Goal: Task Accomplishment & Management: Complete application form

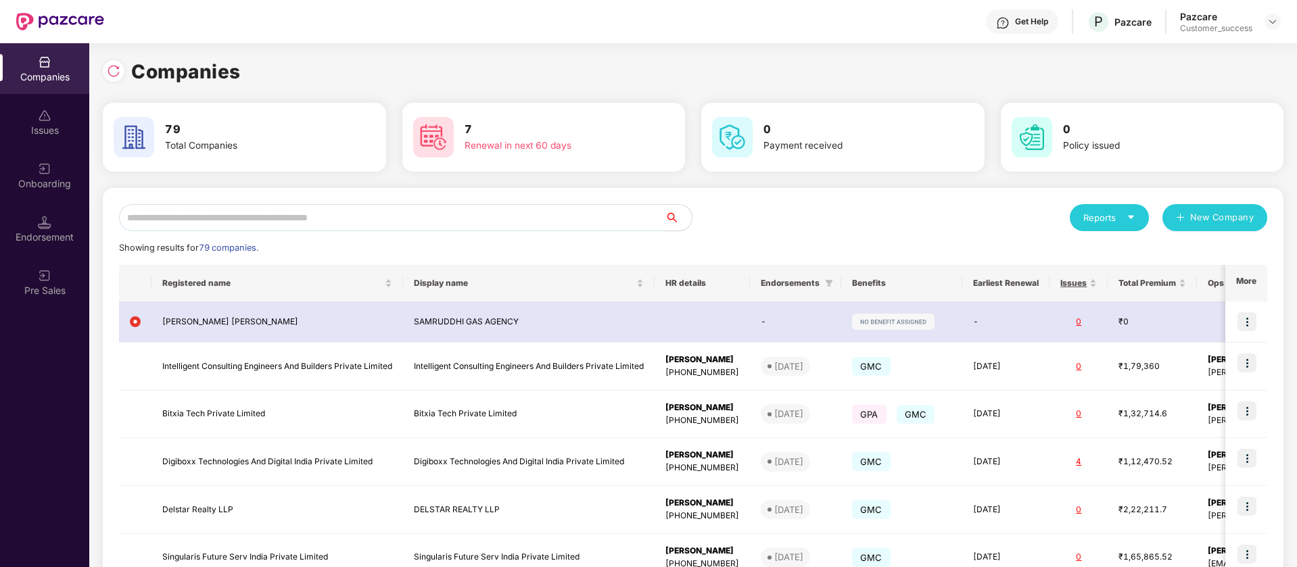
click at [1270, 14] on div at bounding box center [1272, 22] width 16 height 16
click at [1232, 70] on div "Switch Partner" at bounding box center [1210, 80] width 176 height 26
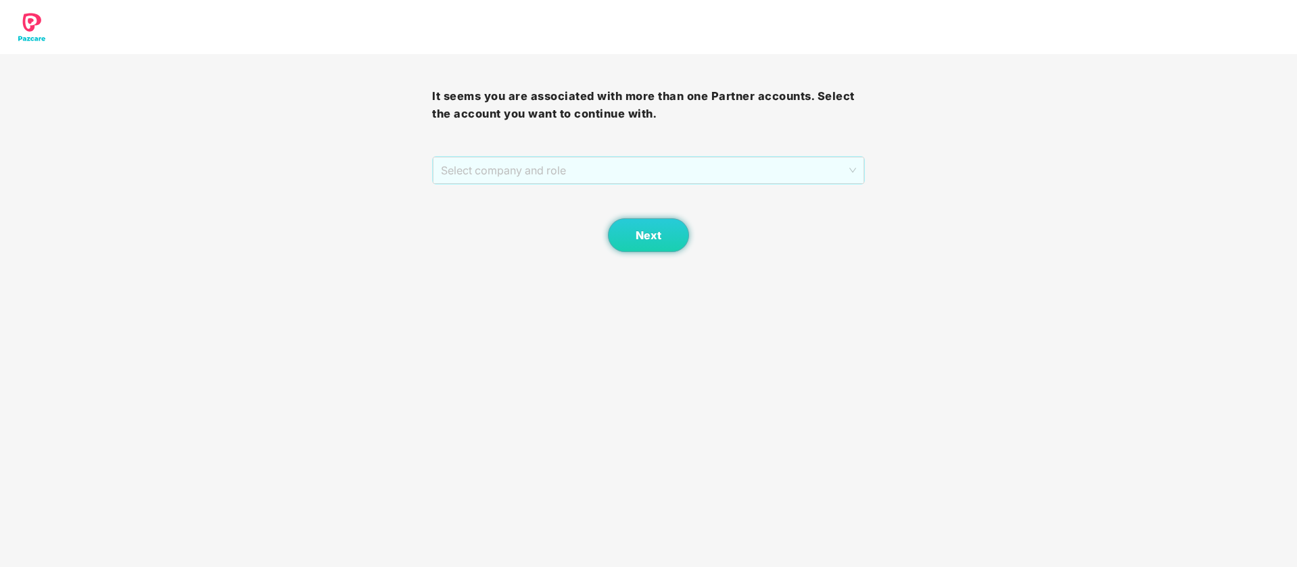
drag, startPoint x: 767, startPoint y: 178, endPoint x: 612, endPoint y: 224, distance: 162.2
click at [767, 178] on span "Select company and role" at bounding box center [648, 171] width 414 height 26
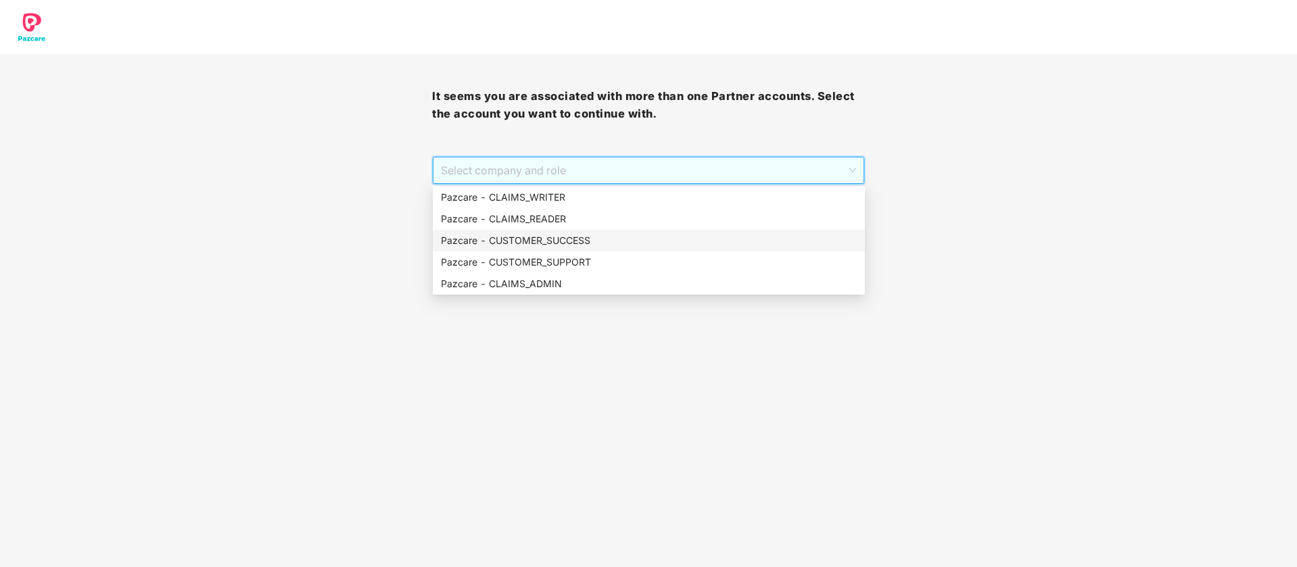
click at [577, 246] on div "Pazcare - CUSTOMER_SUCCESS" at bounding box center [649, 240] width 416 height 15
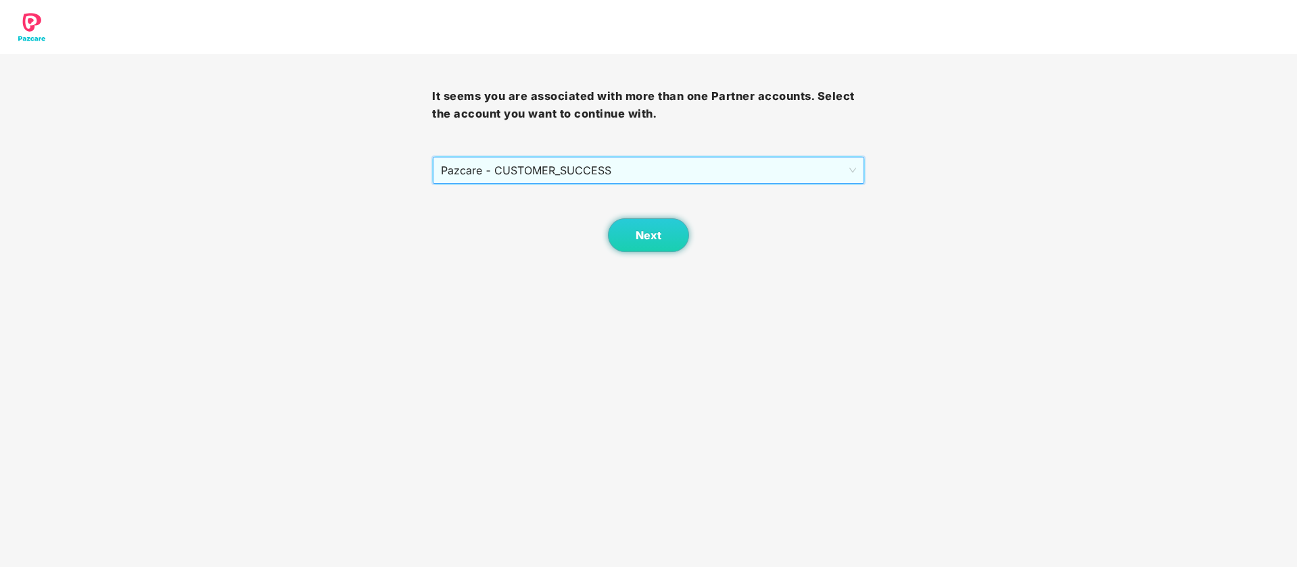
click at [650, 173] on span "Pazcare - CUSTOMER_SUCCESS" at bounding box center [648, 171] width 414 height 26
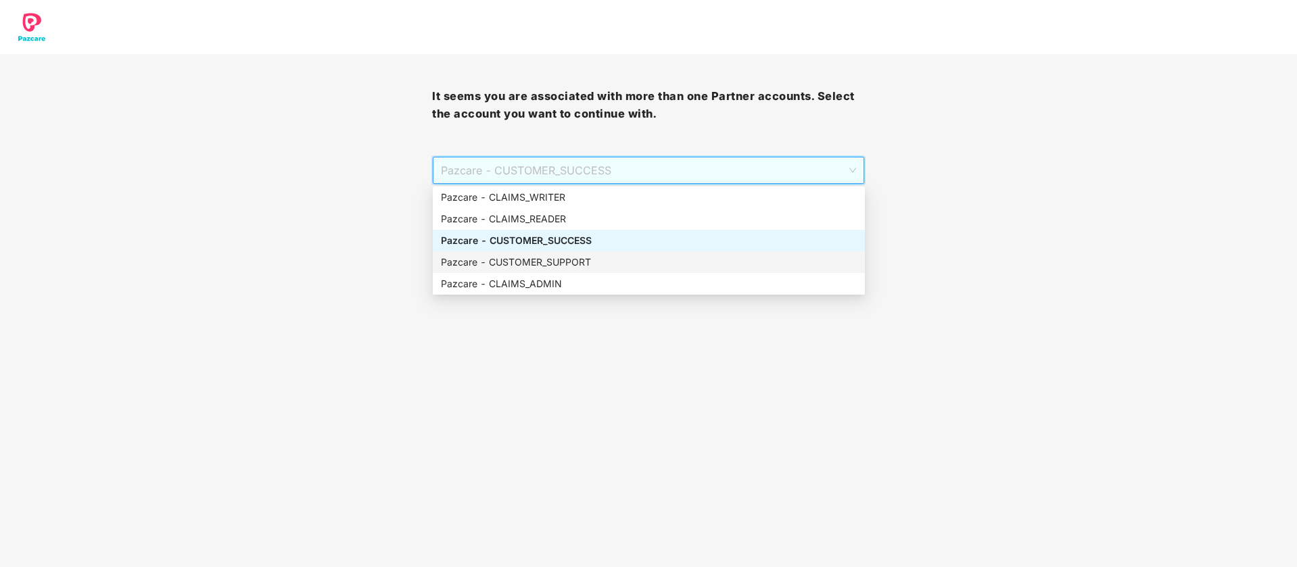
click at [600, 272] on div "Pazcare - CUSTOMER_SUPPORT" at bounding box center [649, 263] width 432 height 22
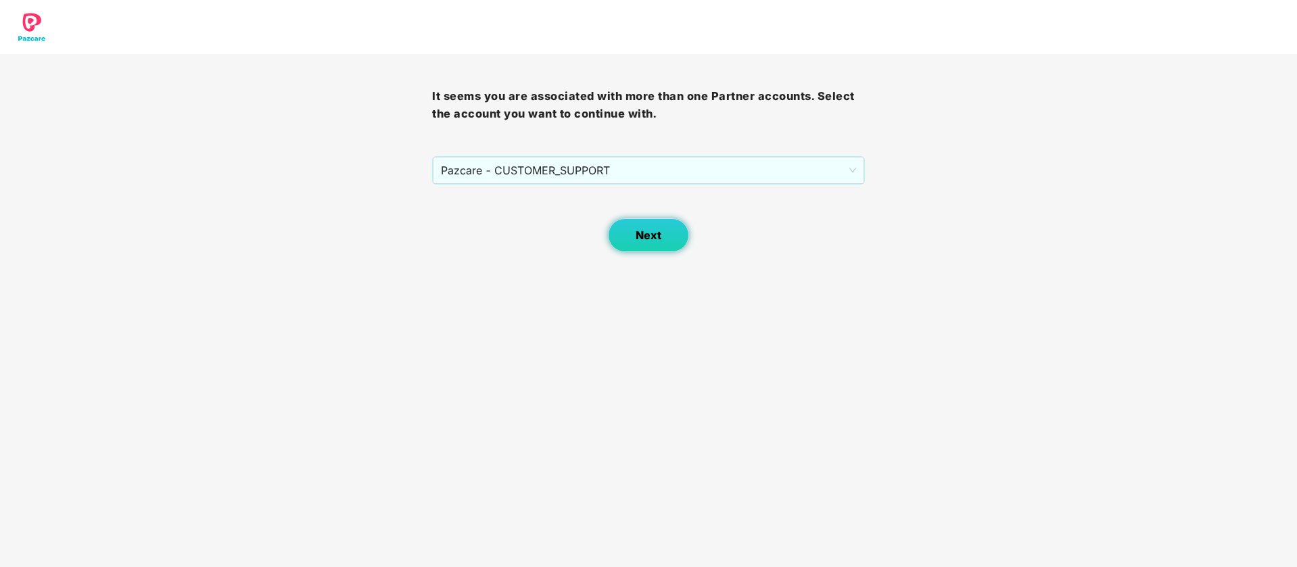
click at [619, 222] on button "Next" at bounding box center [648, 235] width 81 height 34
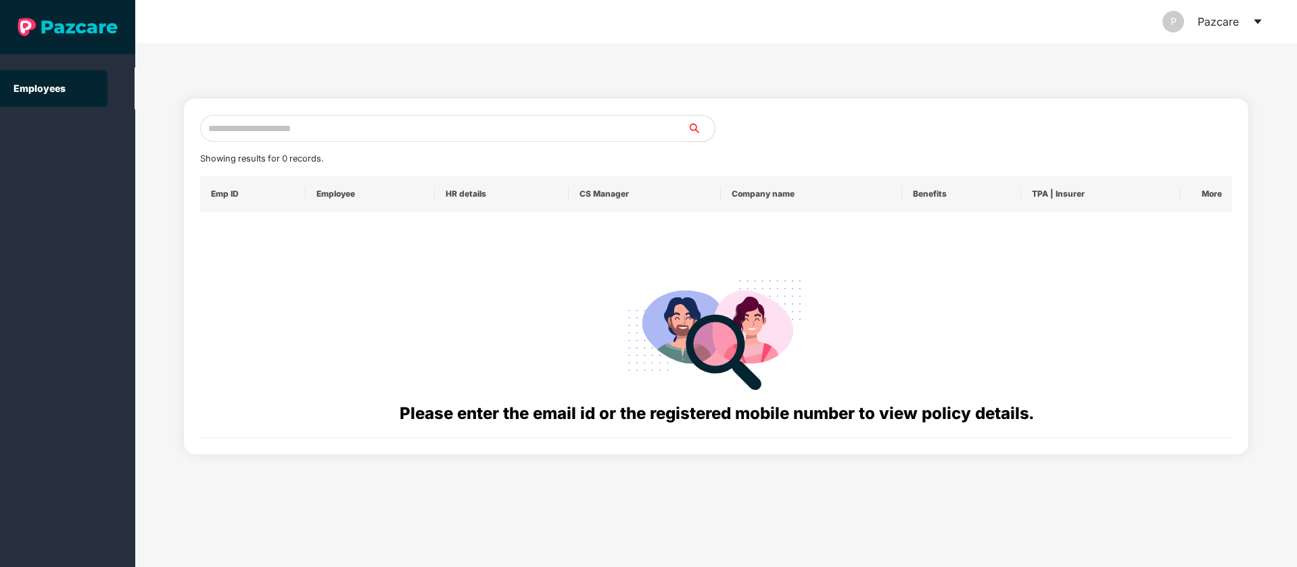
click at [354, 122] on input "text" at bounding box center [443, 128] width 487 height 27
paste input "**********"
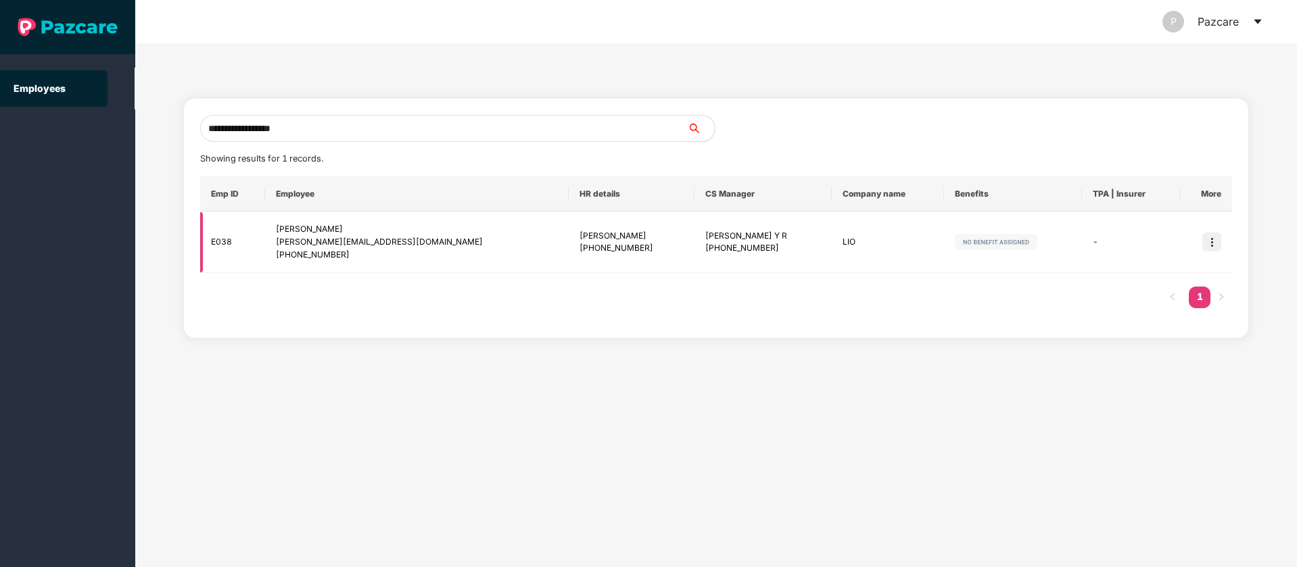
type input "**********"
click at [1217, 240] on img at bounding box center [1211, 242] width 19 height 19
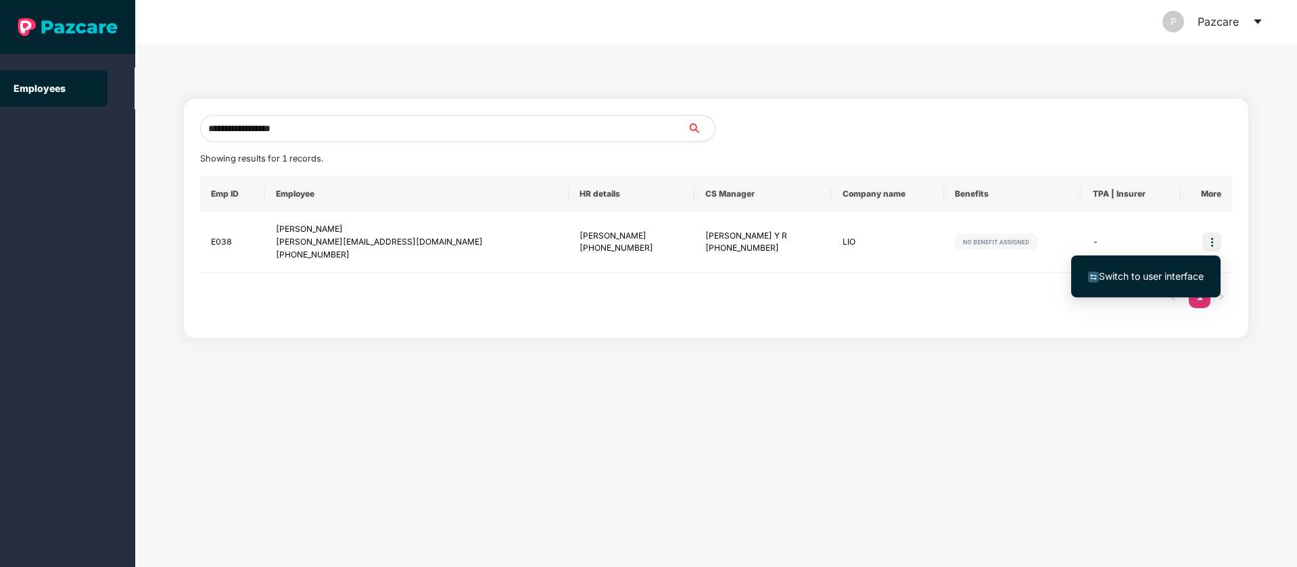
click at [1193, 282] on span "Switch to user interface" at bounding box center [1146, 276] width 116 height 15
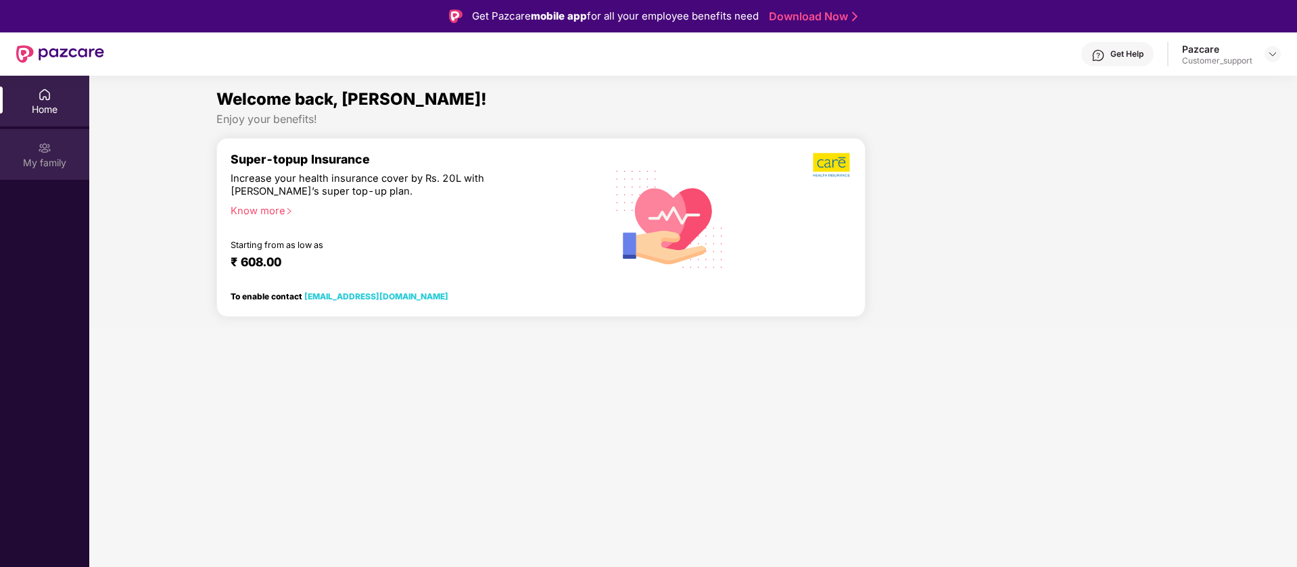
click at [22, 153] on div "My family" at bounding box center [44, 154] width 89 height 51
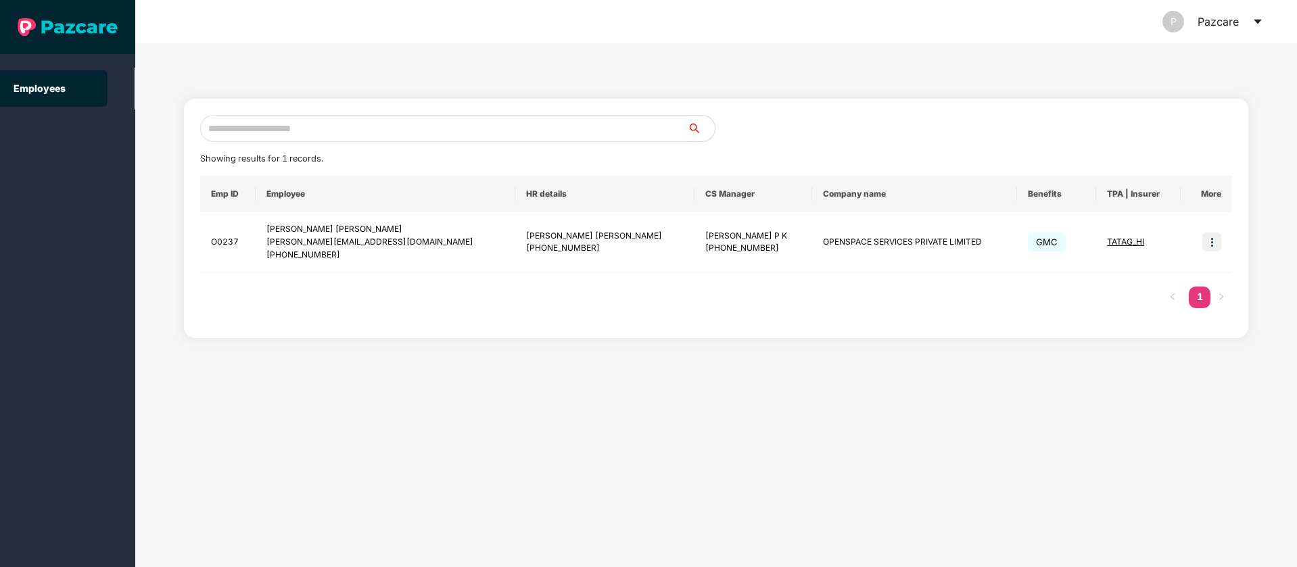
click at [1258, 24] on icon "caret-down" at bounding box center [1257, 21] width 11 height 11
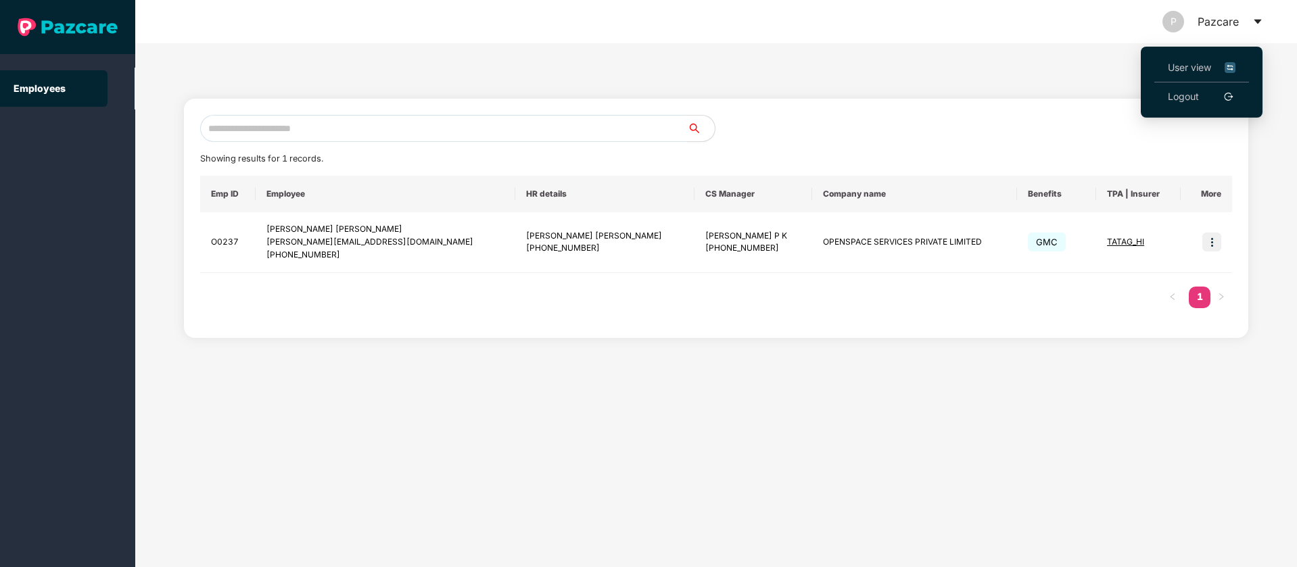
click at [1233, 69] on img at bounding box center [1229, 67] width 11 height 15
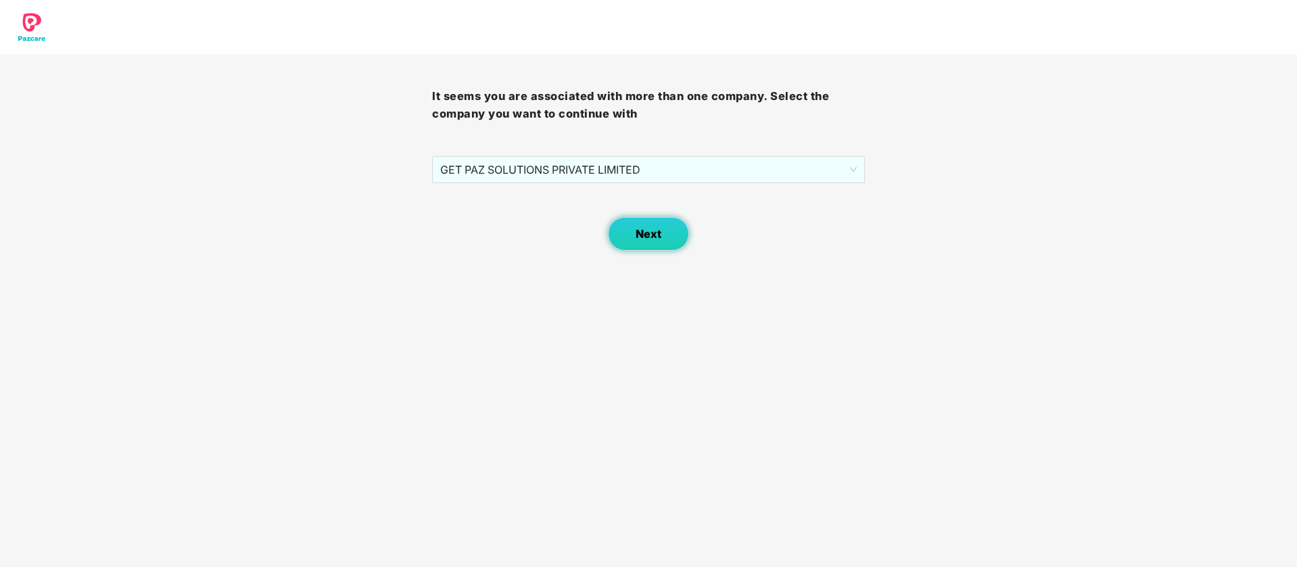
click at [652, 236] on span "Next" at bounding box center [649, 234] width 26 height 13
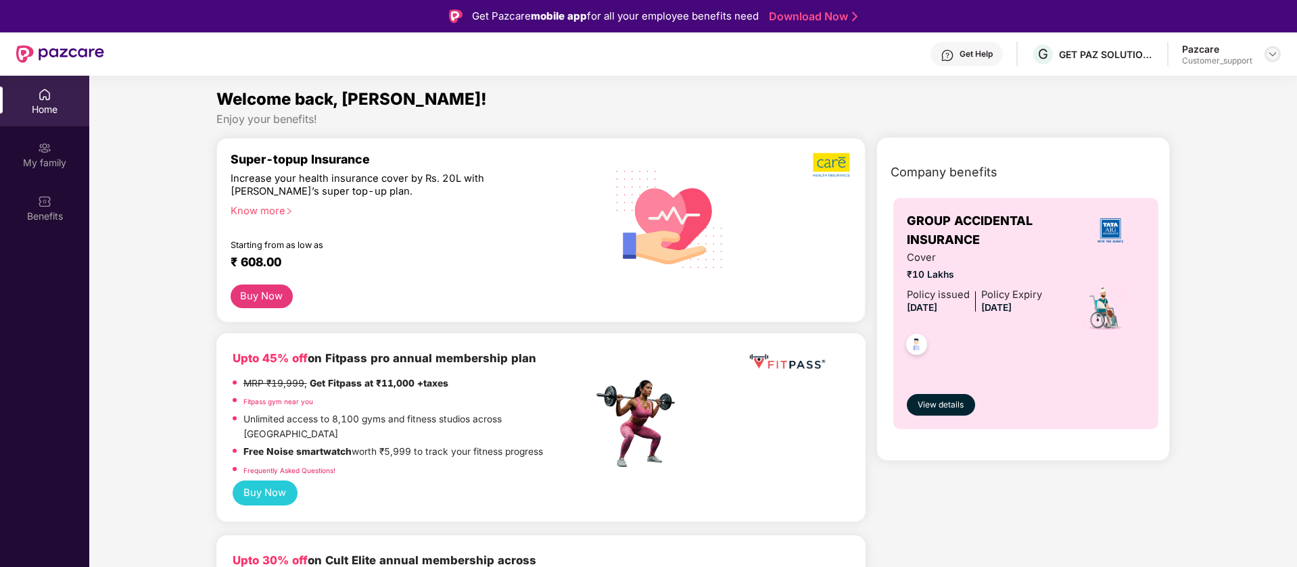
click at [1279, 55] on div at bounding box center [1272, 54] width 16 height 16
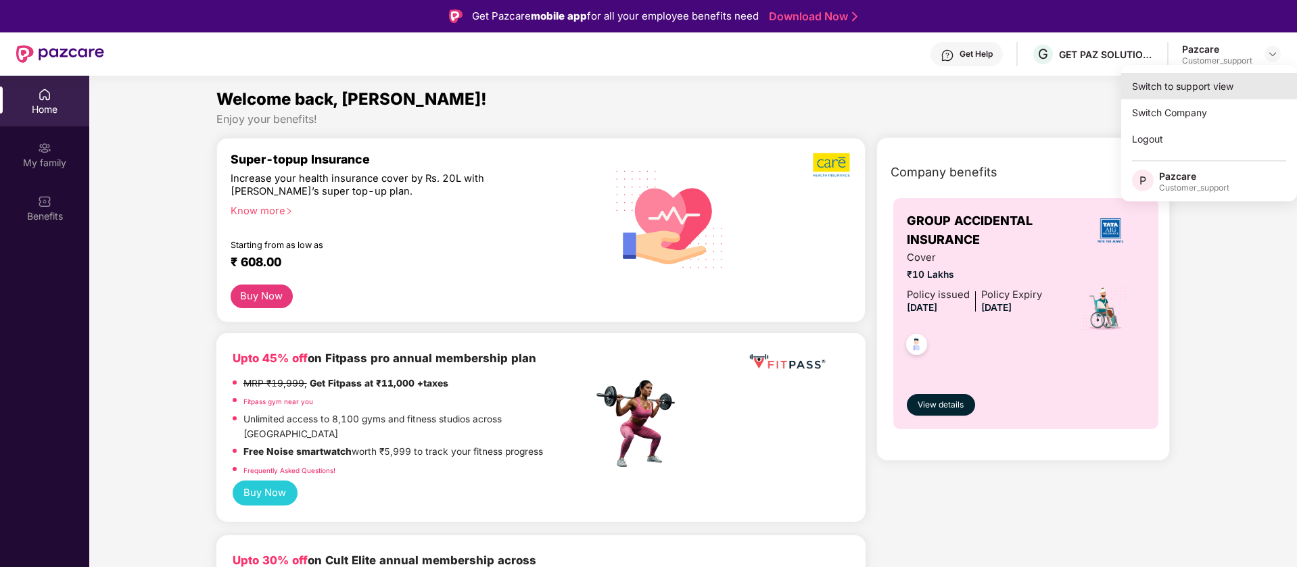
click at [1163, 96] on div "Switch to support view" at bounding box center [1209, 86] width 176 height 26
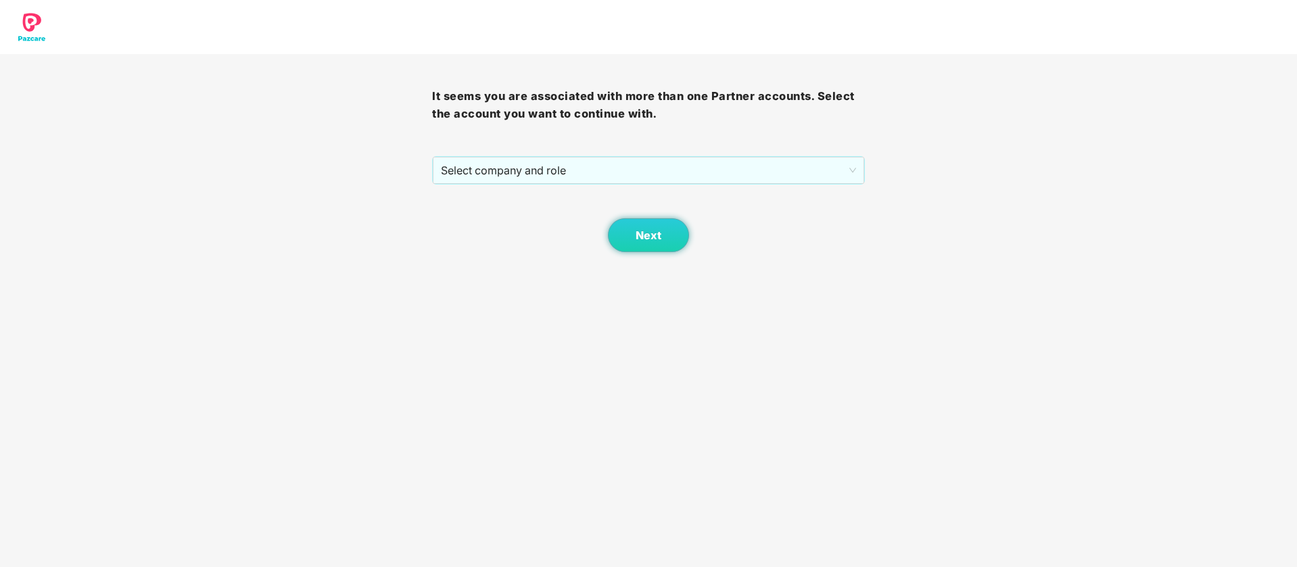
click at [713, 154] on div "It seems you are associated with more than one Partner accounts. Select the acc…" at bounding box center [648, 153] width 432 height 198
click at [666, 176] on span "Select company and role" at bounding box center [648, 171] width 414 height 26
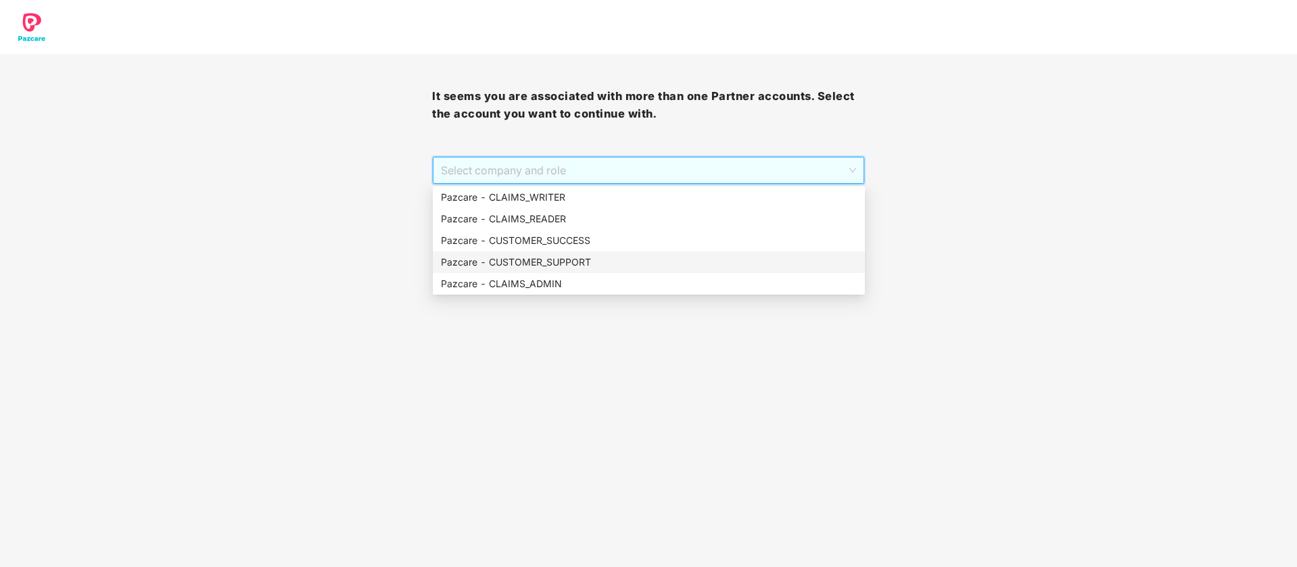
click at [586, 252] on div "Pazcare - CUSTOMER_SUPPORT" at bounding box center [649, 263] width 432 height 22
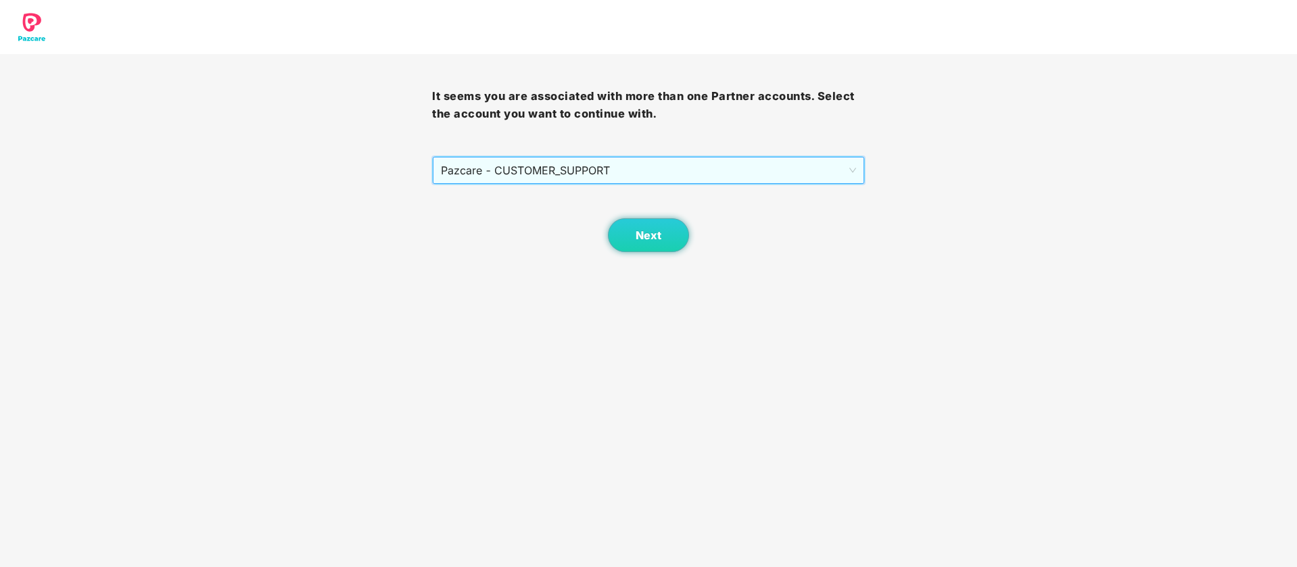
click at [606, 171] on span "Pazcare - CUSTOMER_SUPPORT" at bounding box center [648, 171] width 414 height 26
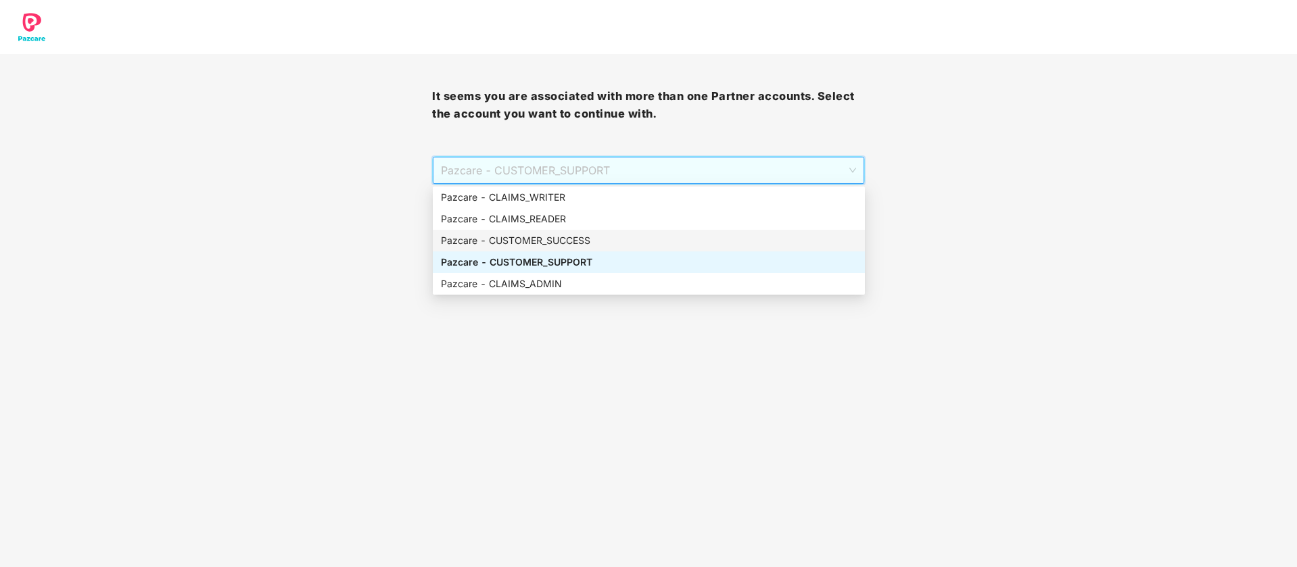
click at [590, 243] on div "Pazcare - CUSTOMER_SUCCESS" at bounding box center [649, 240] width 416 height 15
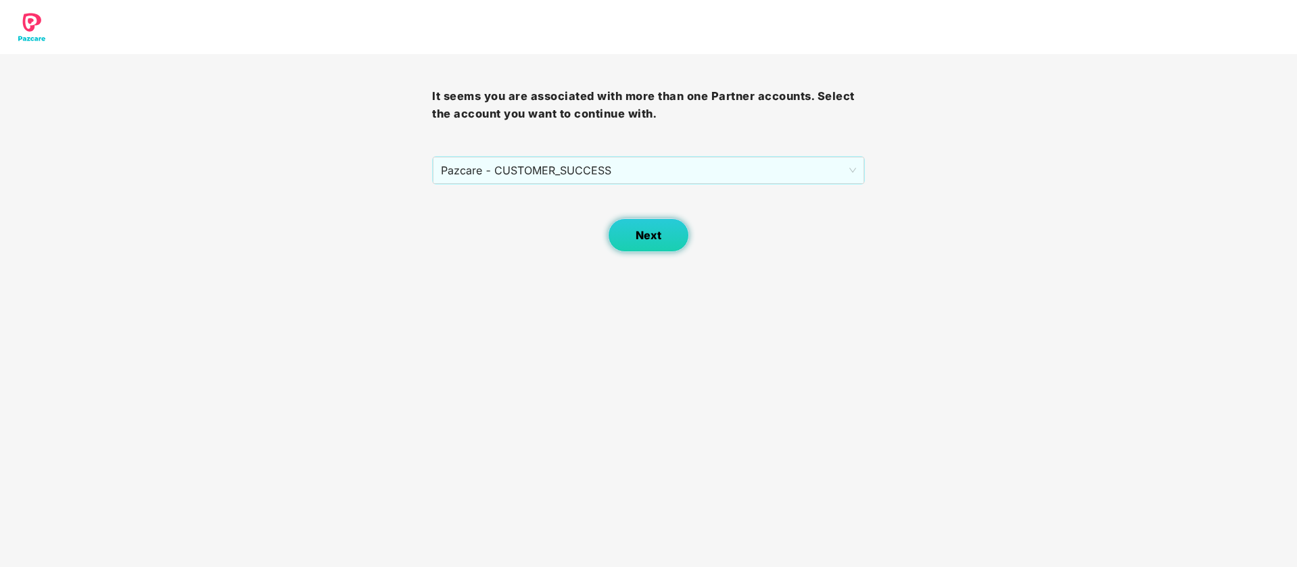
click at [638, 249] on button "Next" at bounding box center [648, 235] width 81 height 34
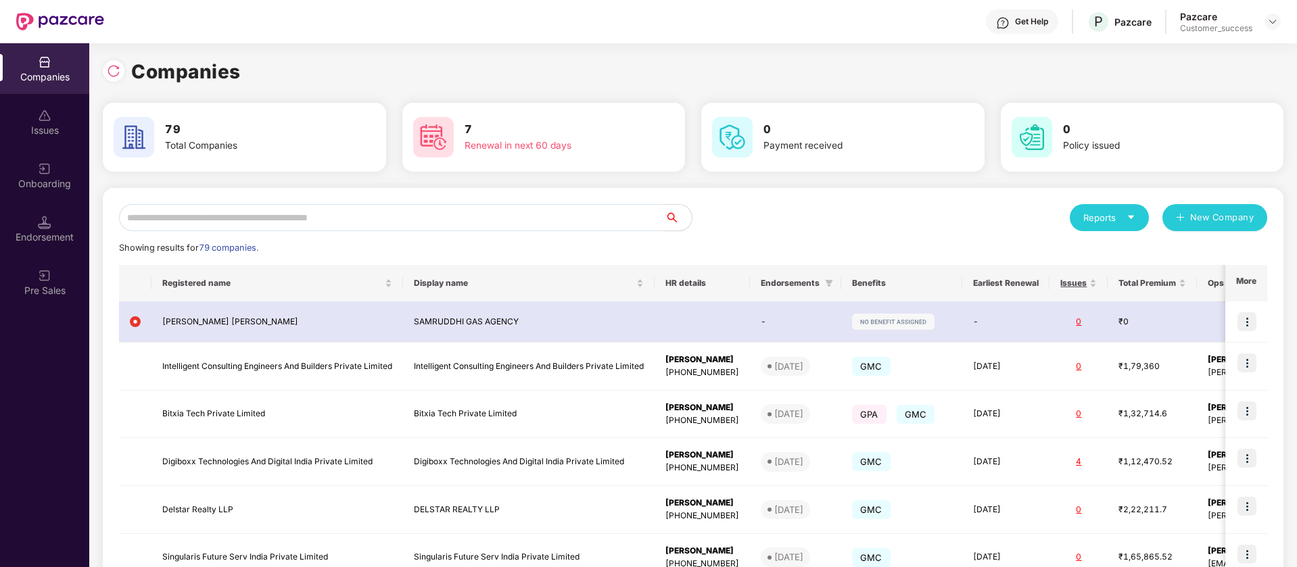
click at [354, 211] on input "text" at bounding box center [392, 217] width 546 height 27
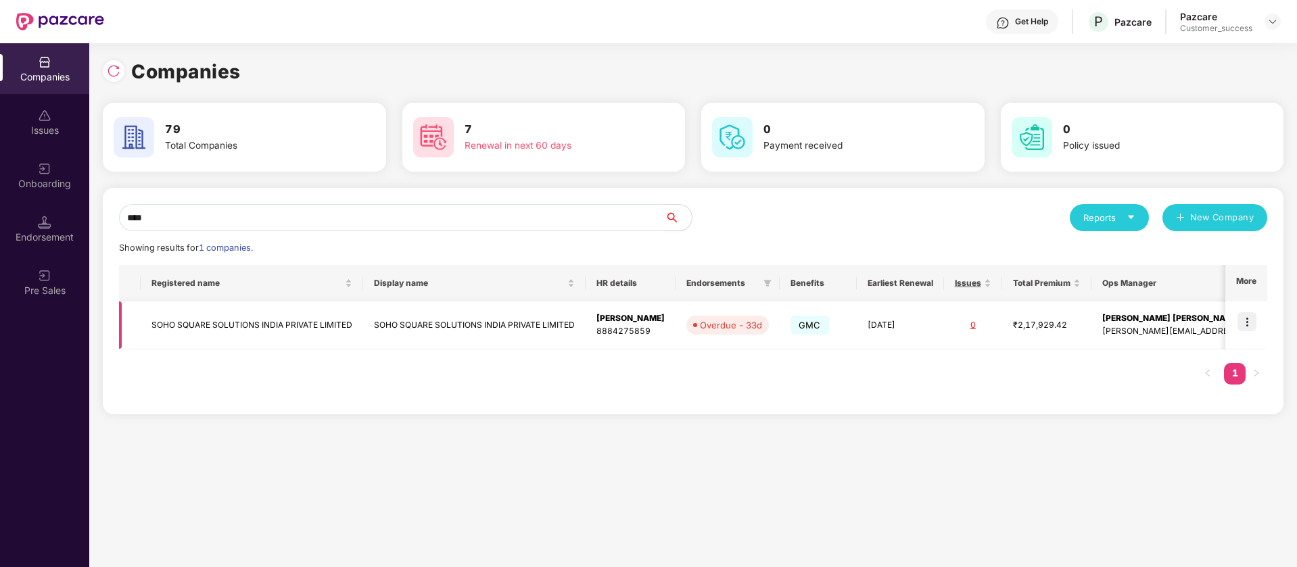
type input "****"
click at [1248, 317] on img at bounding box center [1246, 321] width 19 height 19
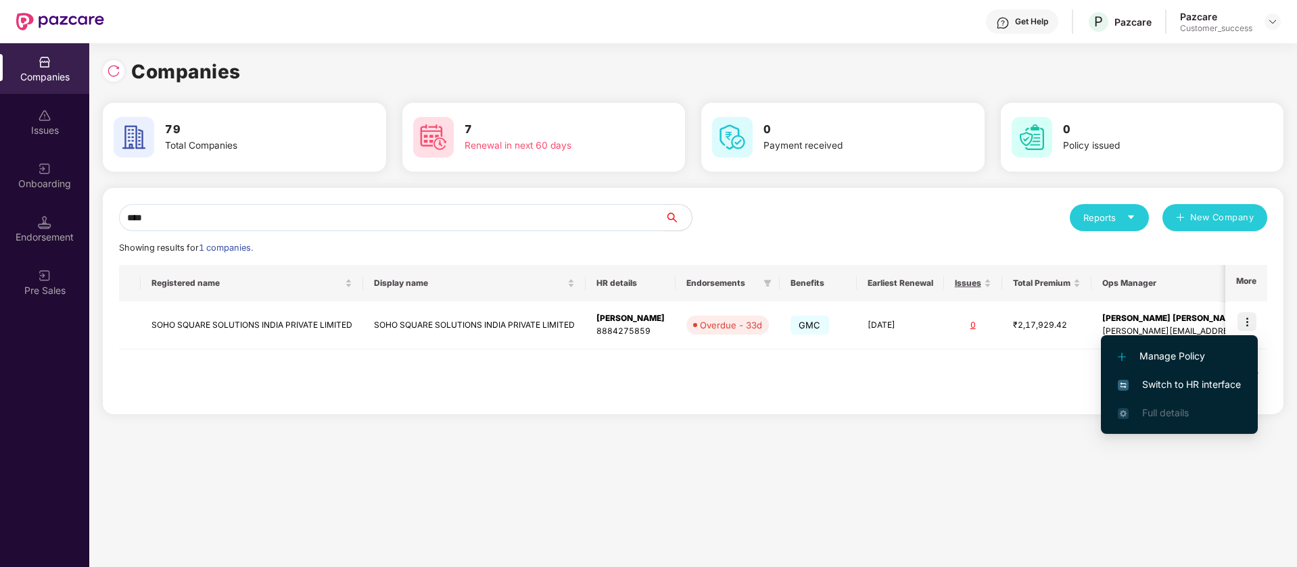
click at [1214, 378] on span "Switch to HR interface" at bounding box center [1179, 384] width 123 height 15
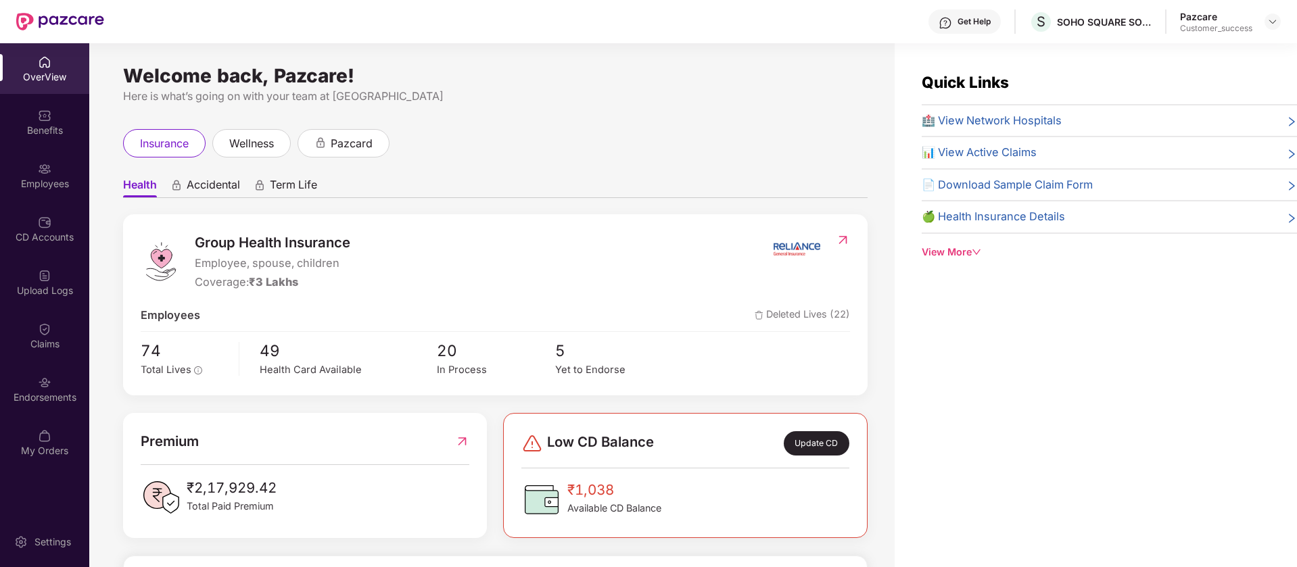
click at [64, 147] on div "Benefits" at bounding box center [44, 122] width 89 height 51
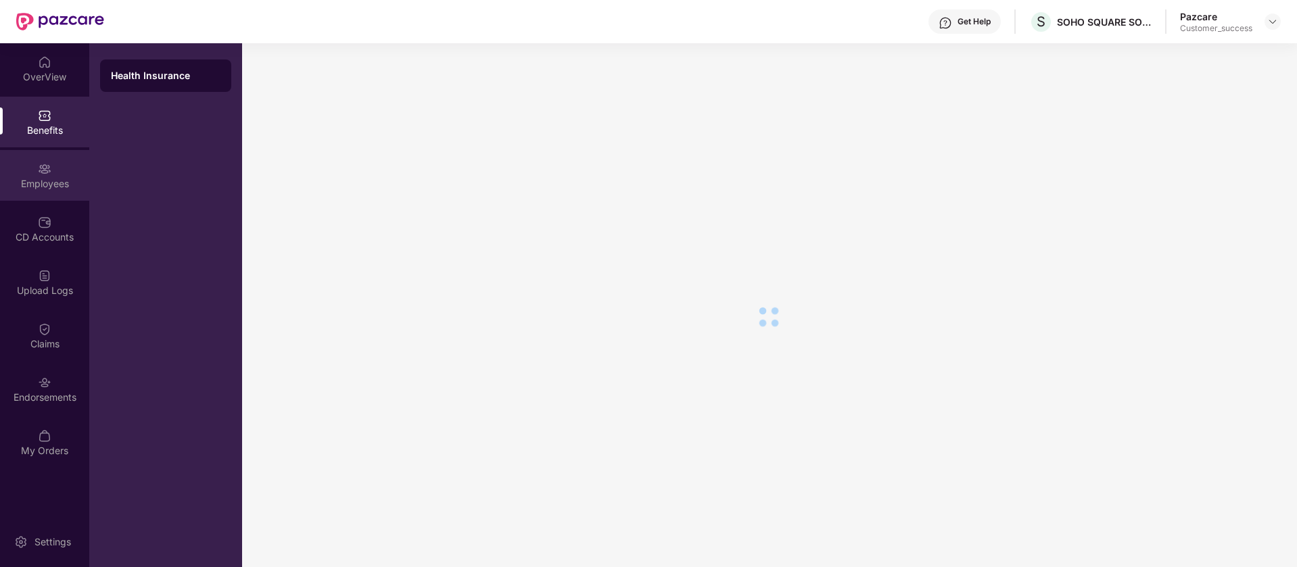
click at [55, 178] on div "Employees" at bounding box center [44, 184] width 89 height 14
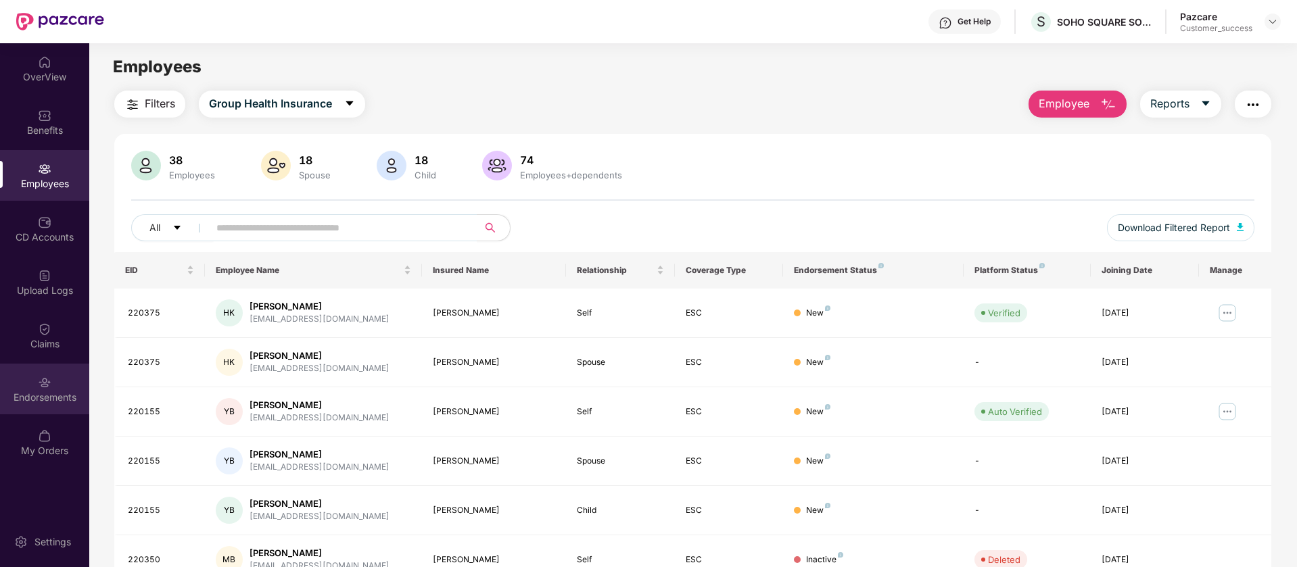
click at [32, 383] on div "Endorsements" at bounding box center [44, 389] width 89 height 51
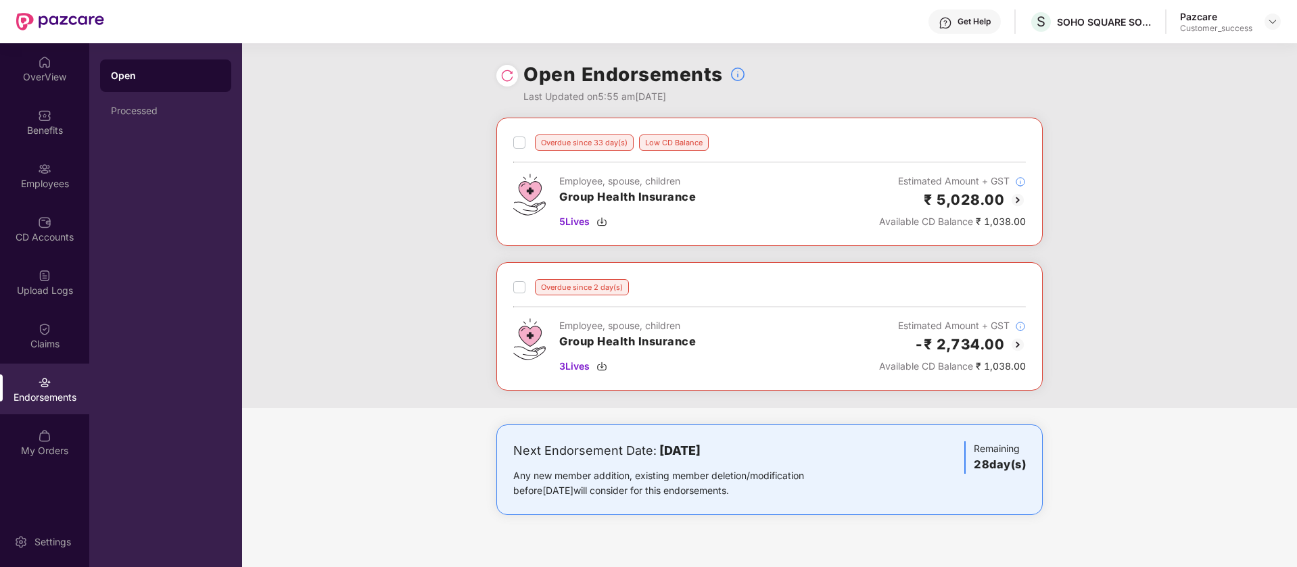
click at [1021, 197] on img at bounding box center [1017, 200] width 16 height 16
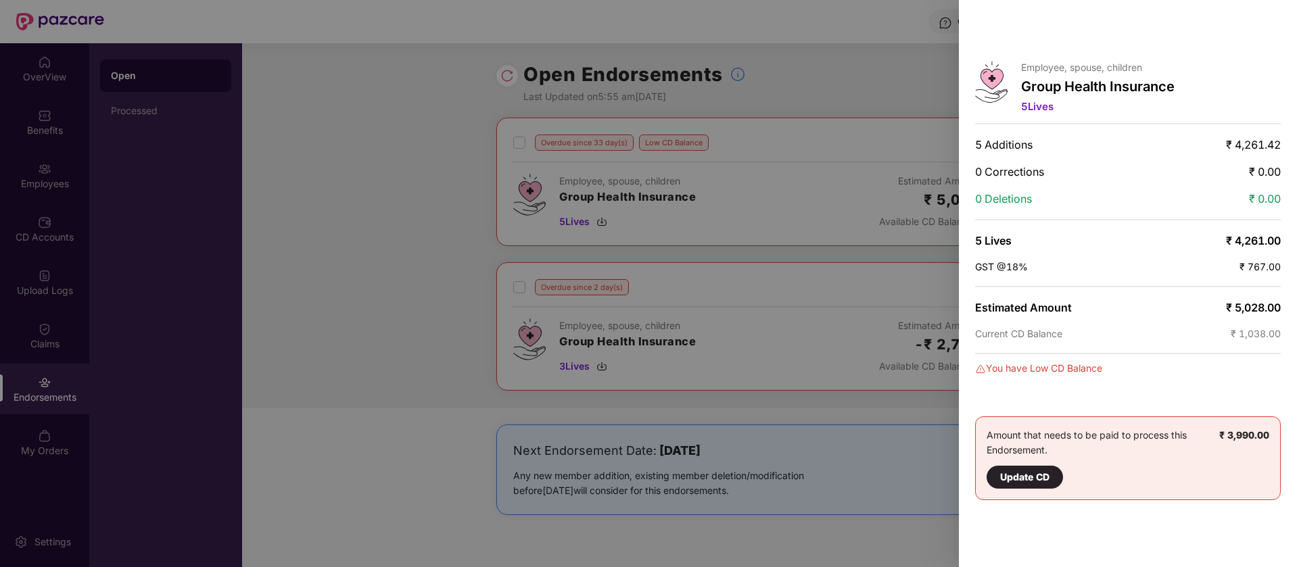
click at [1273, 28] on div at bounding box center [1270, 27] width 22 height 22
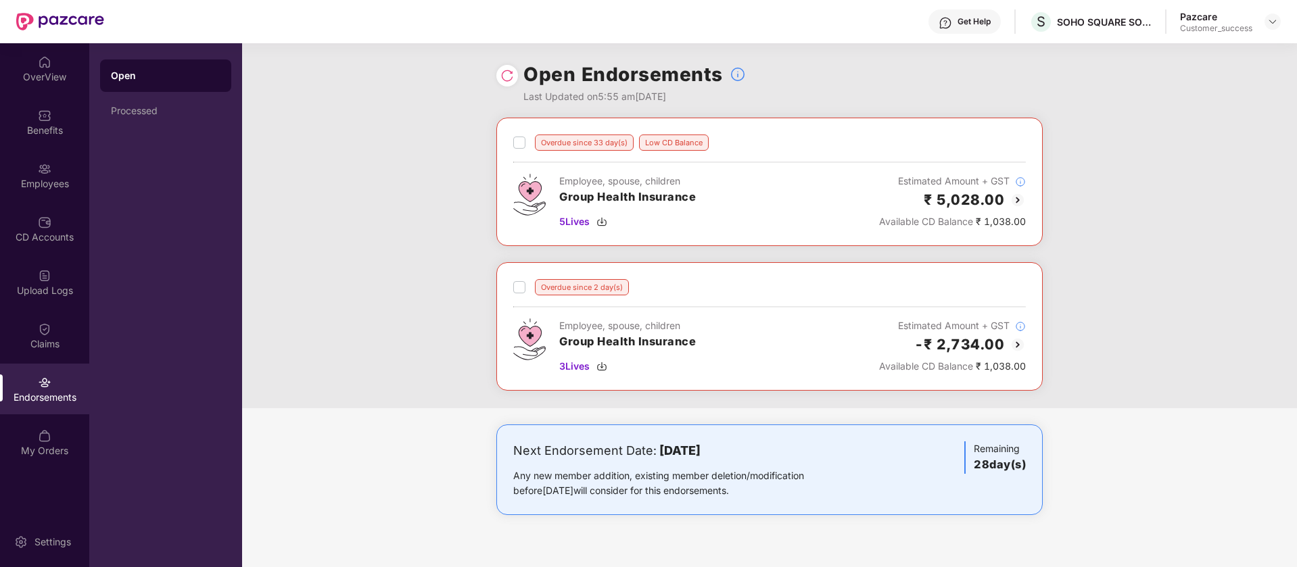
click at [1013, 345] on img at bounding box center [1017, 345] width 16 height 16
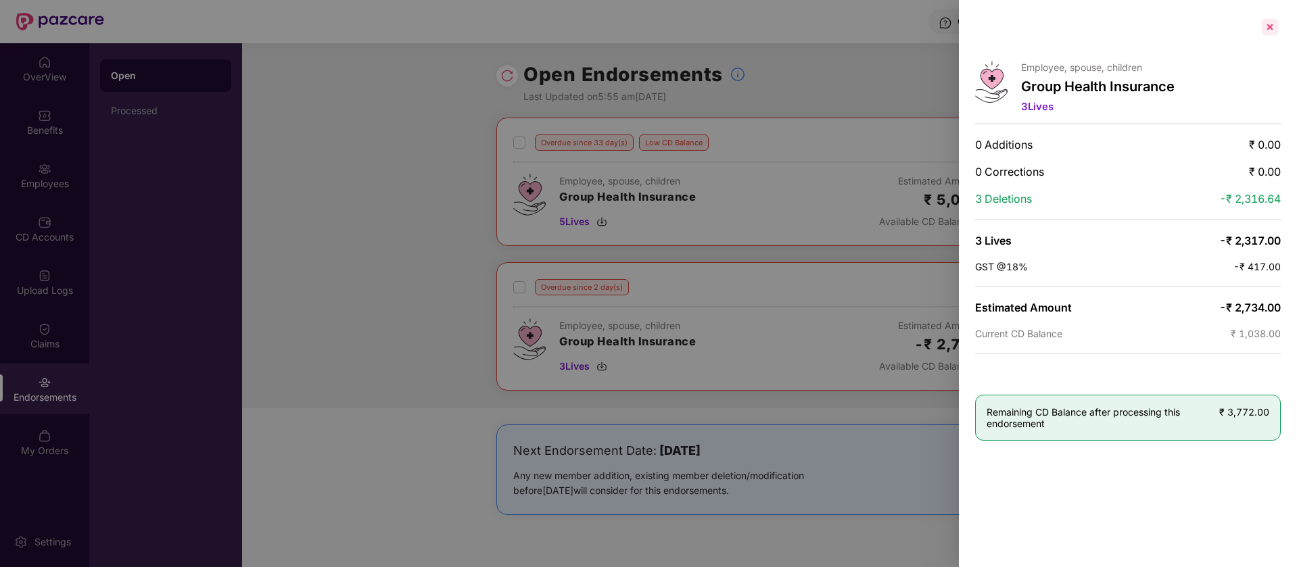
click at [1272, 22] on div at bounding box center [1270, 27] width 22 height 22
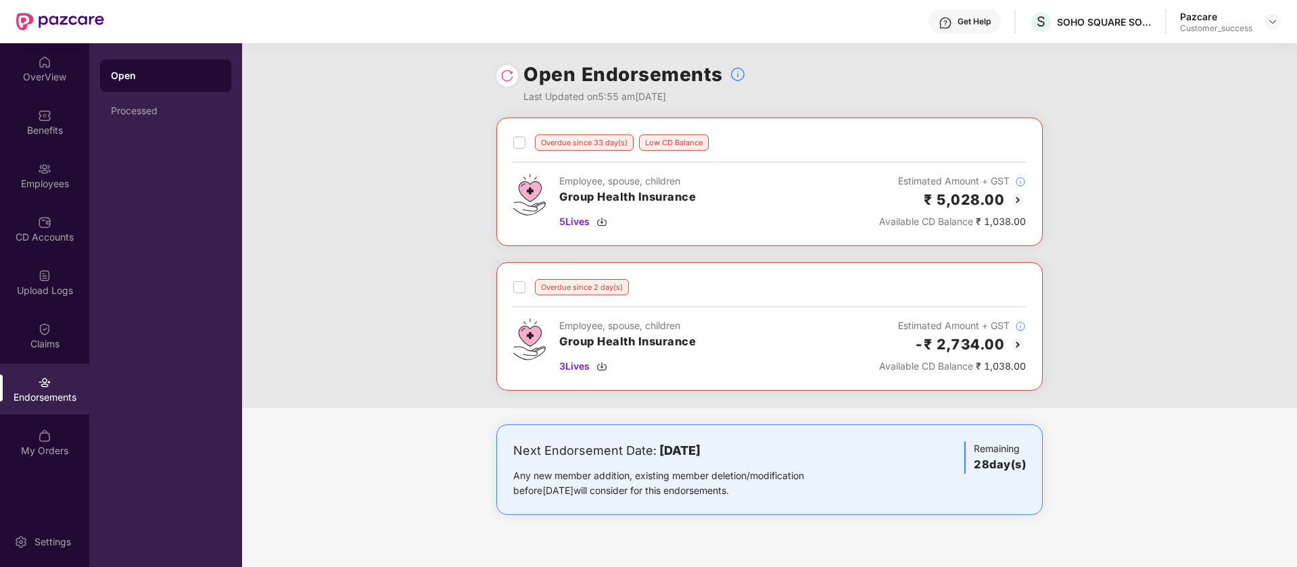
click at [1016, 348] on img at bounding box center [1017, 345] width 16 height 16
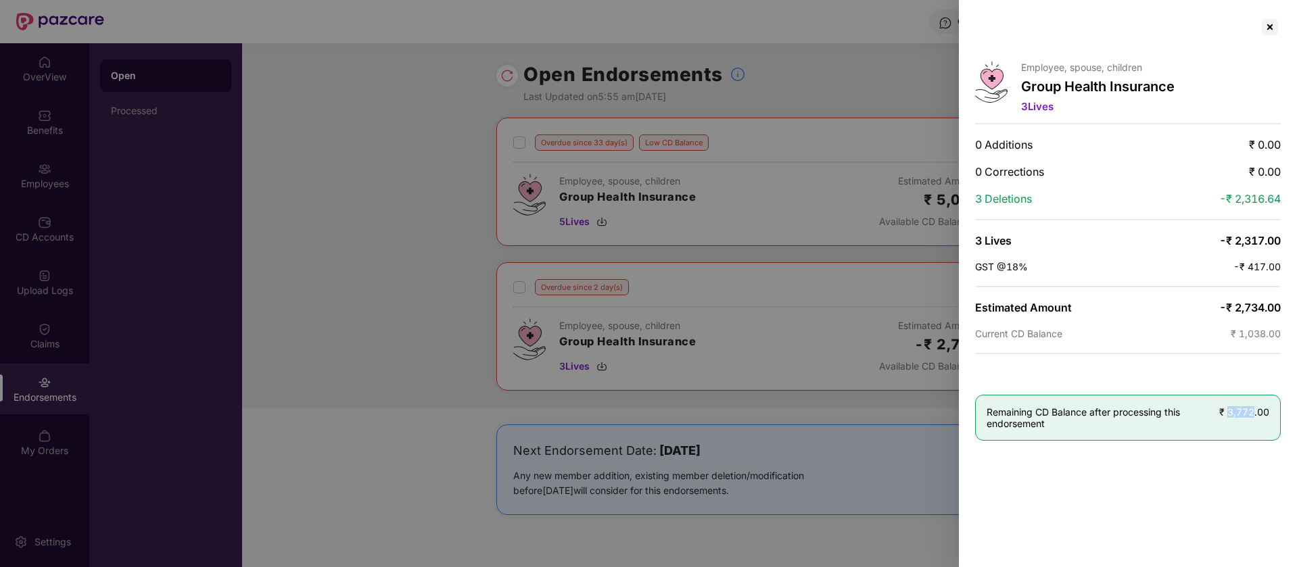
drag, startPoint x: 1226, startPoint y: 413, endPoint x: 1251, endPoint y: 412, distance: 25.0
click at [1251, 412] on span "₹ 3,772.00" at bounding box center [1244, 411] width 50 height 11
copy span "3,772"
click at [798, 271] on div at bounding box center [648, 283] width 1297 height 567
click at [1270, 24] on div at bounding box center [1270, 27] width 22 height 22
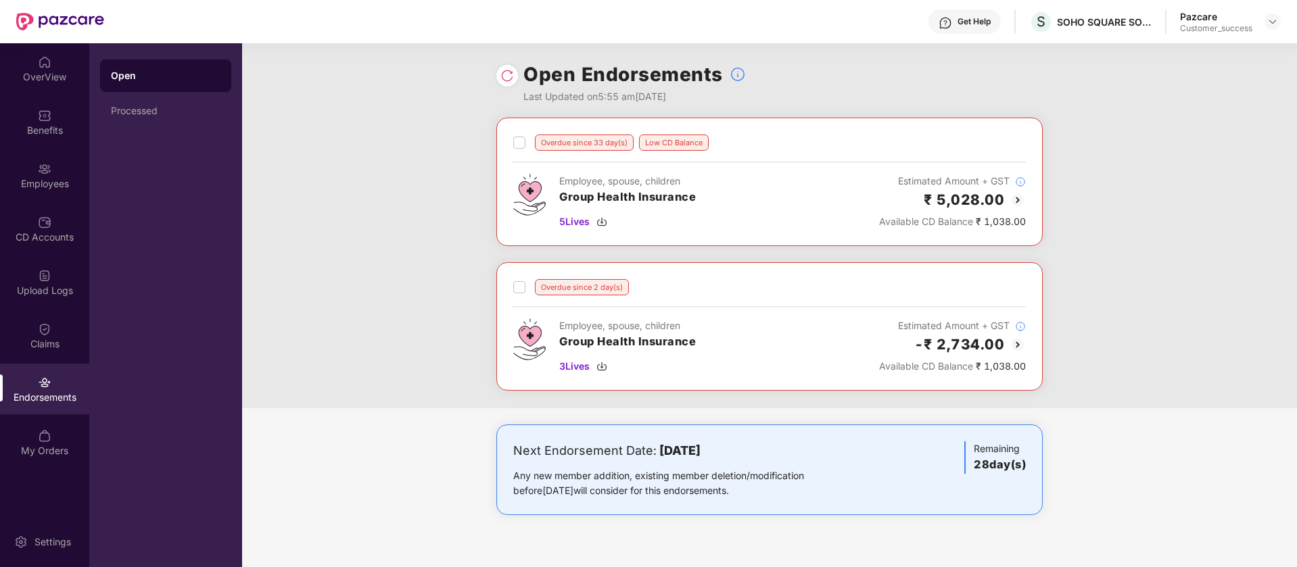
click at [1021, 204] on img at bounding box center [1017, 200] width 16 height 16
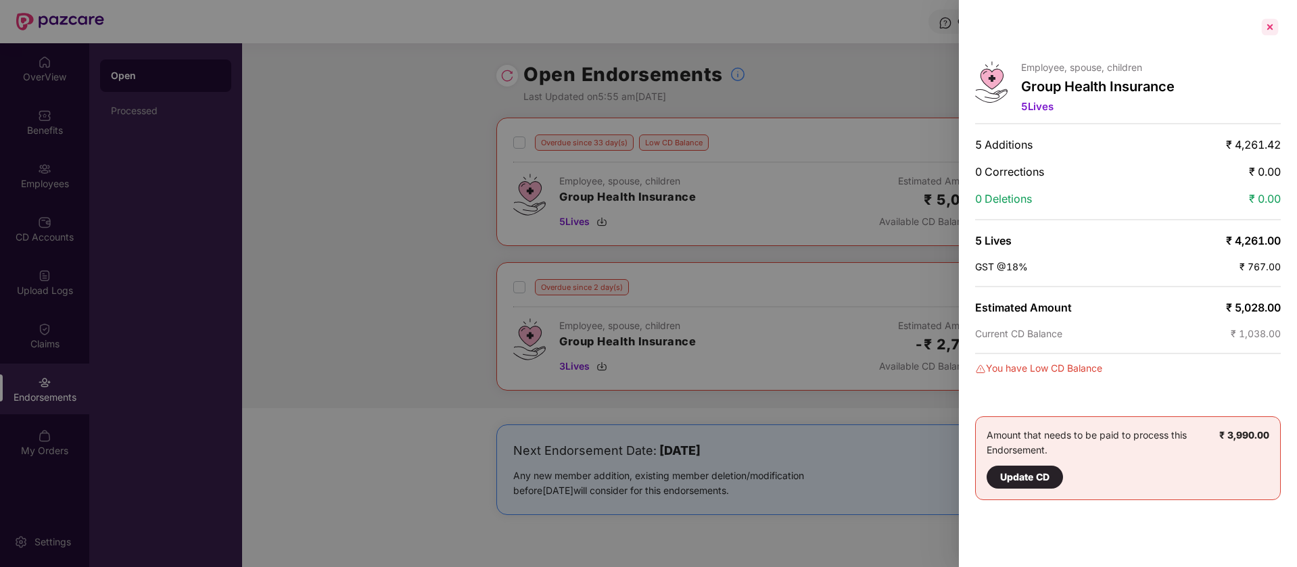
click at [1271, 24] on div at bounding box center [1270, 27] width 22 height 22
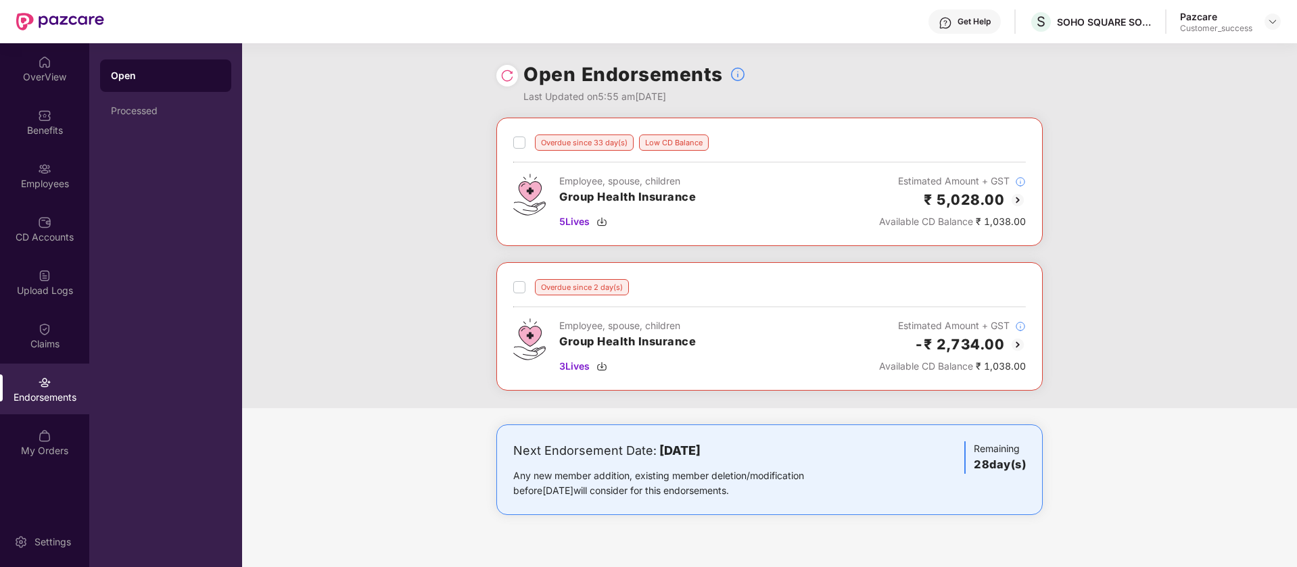
click at [1014, 341] on img at bounding box center [1017, 345] width 16 height 16
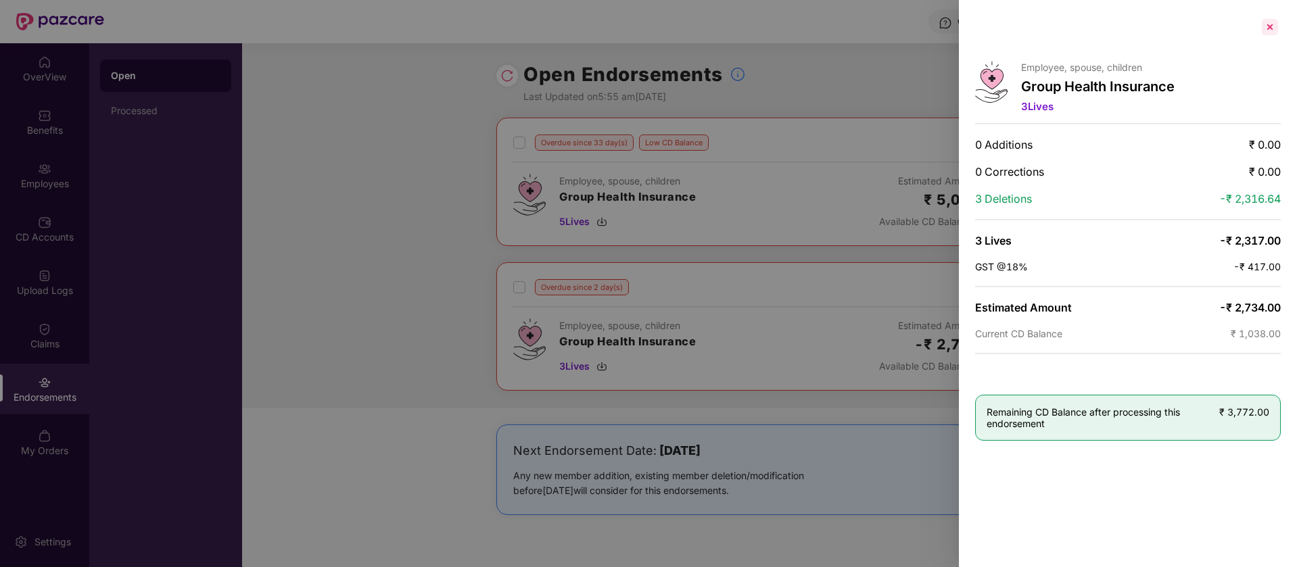
click at [1278, 22] on div at bounding box center [1270, 27] width 22 height 22
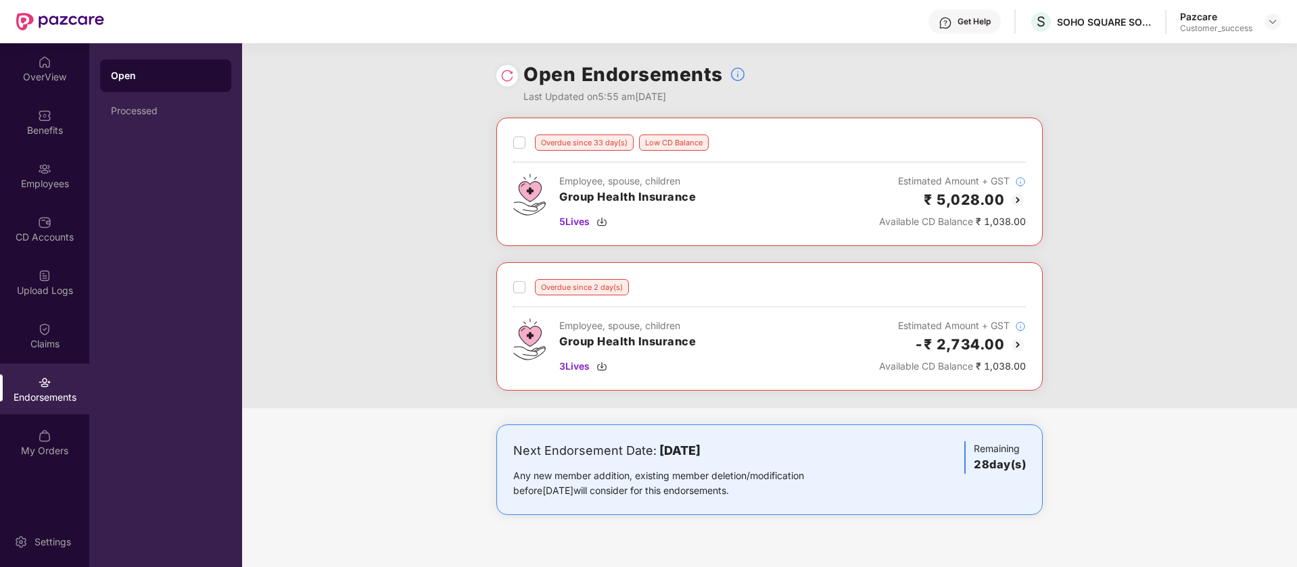
click at [1013, 199] on img at bounding box center [1017, 200] width 16 height 16
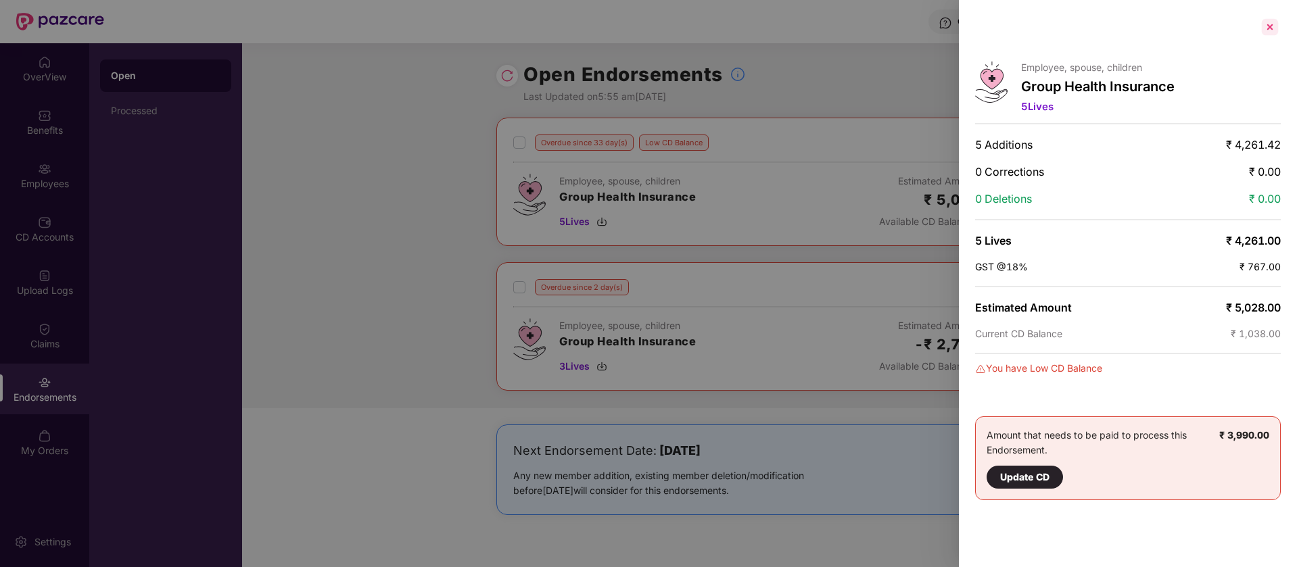
click at [1273, 22] on div at bounding box center [1270, 27] width 22 height 22
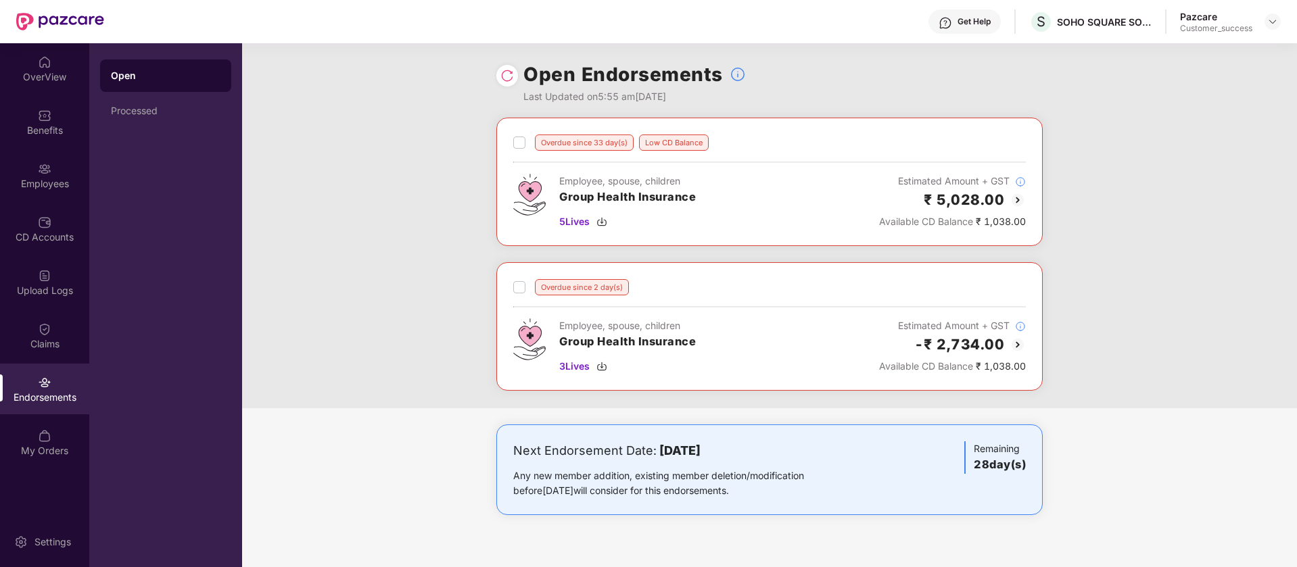
click at [1018, 200] on img at bounding box center [1017, 200] width 16 height 16
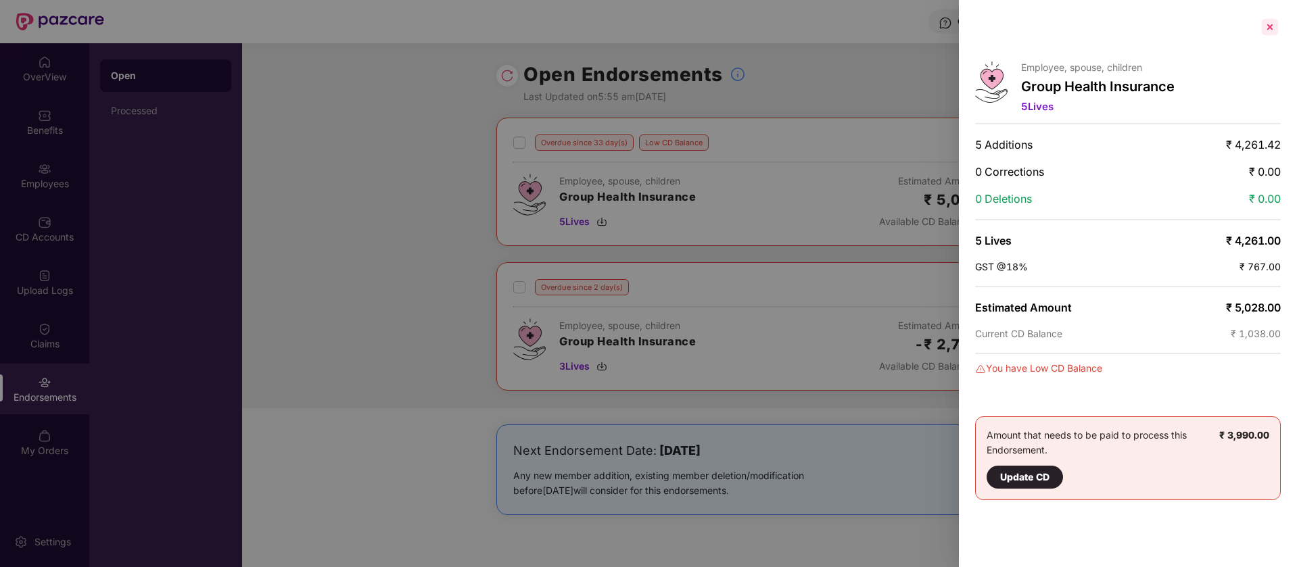
click at [1270, 24] on div at bounding box center [1270, 27] width 22 height 22
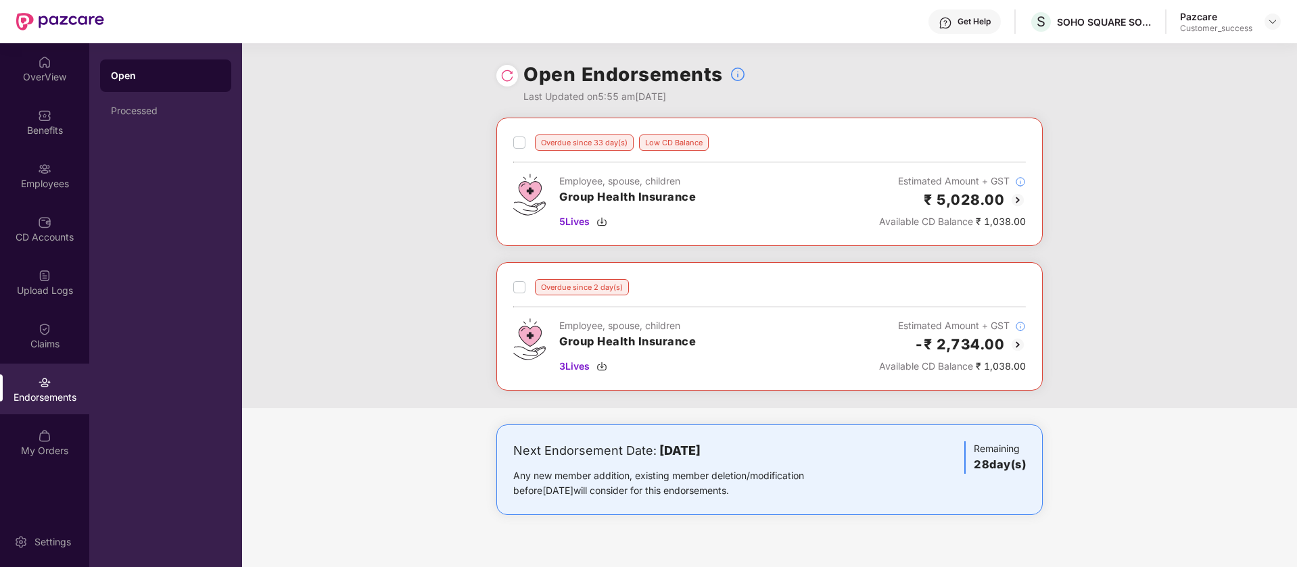
click at [1017, 340] on img at bounding box center [1017, 345] width 16 height 16
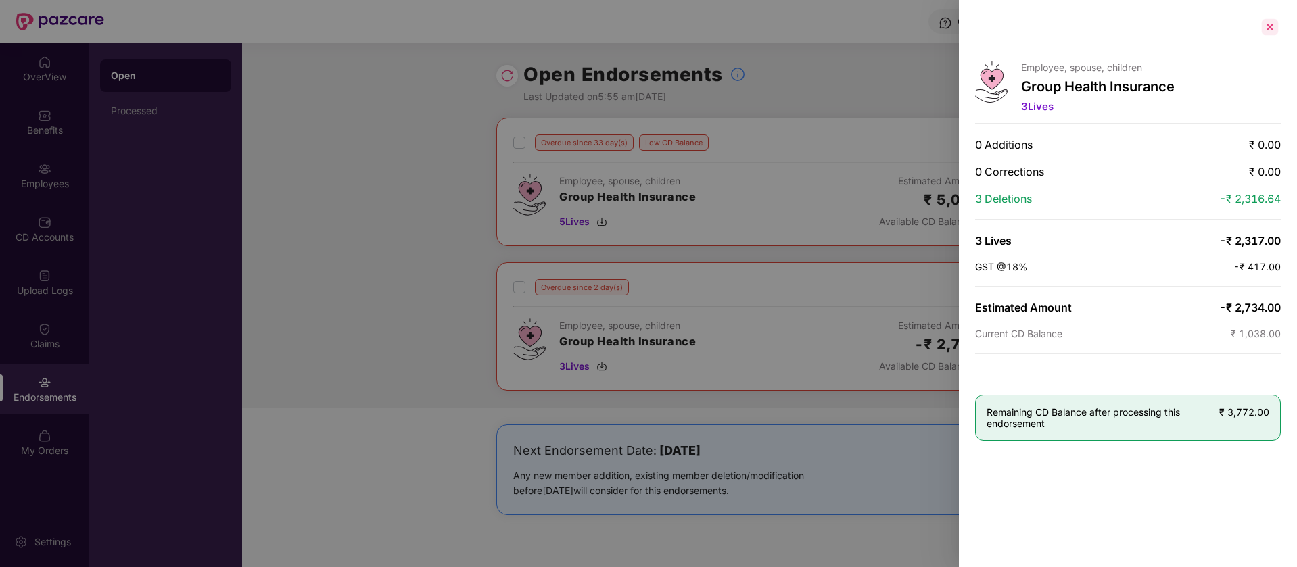
click at [1275, 30] on div at bounding box center [1270, 27] width 22 height 22
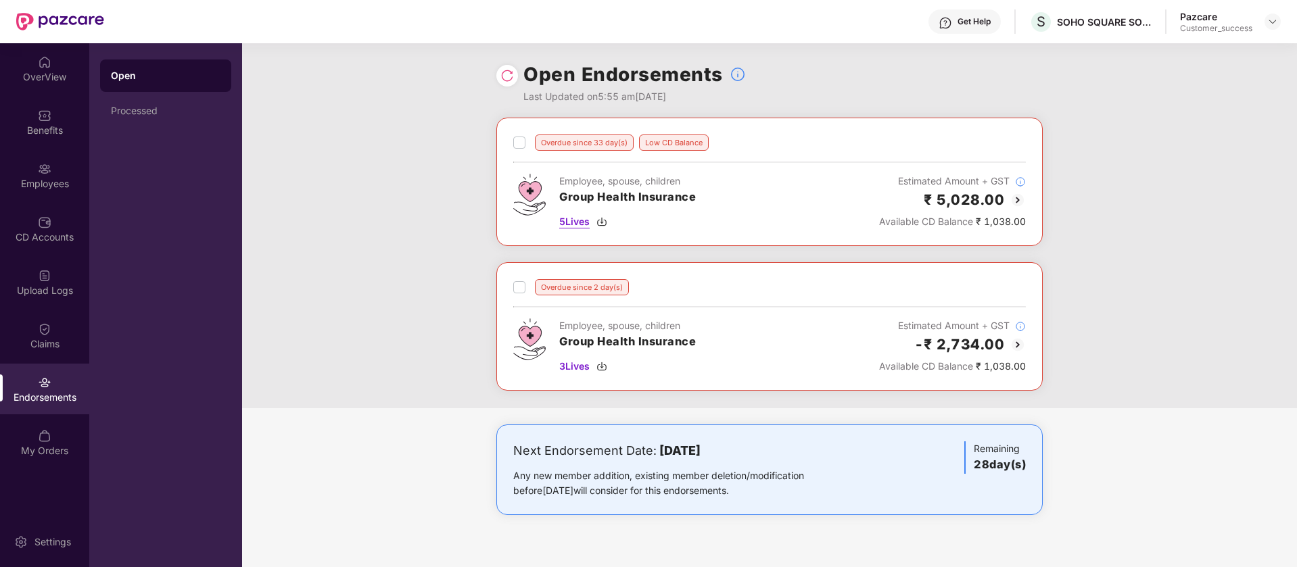
click at [599, 222] on img at bounding box center [601, 221] width 11 height 11
click at [602, 368] on img at bounding box center [601, 366] width 11 height 11
click at [1016, 199] on img at bounding box center [1017, 200] width 16 height 16
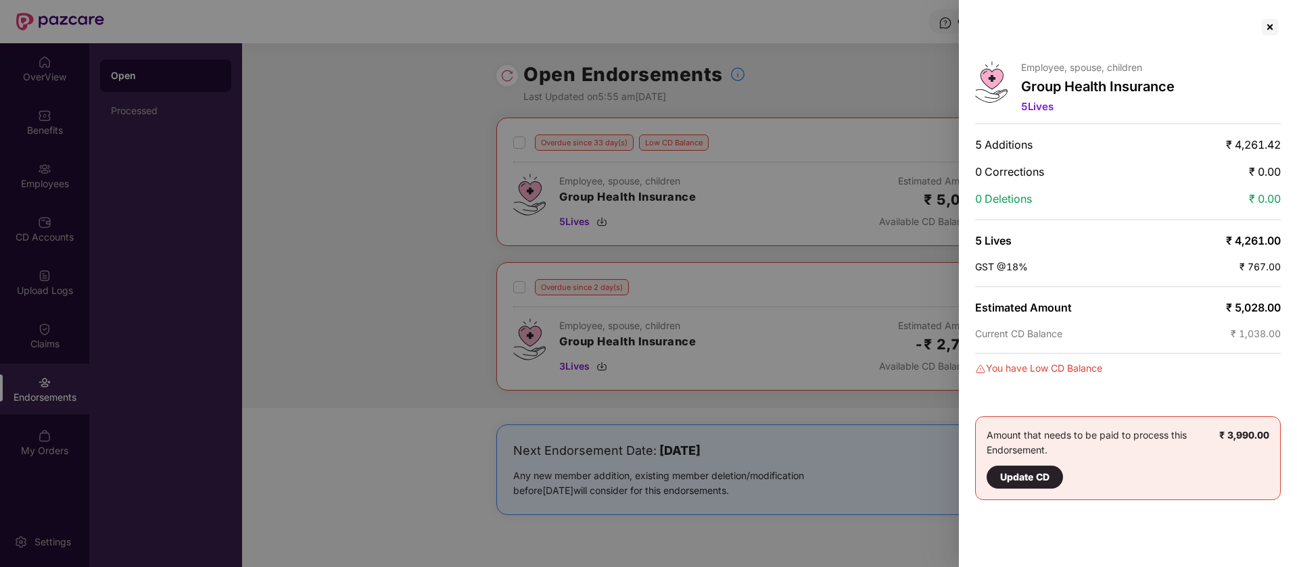
click at [748, 240] on div at bounding box center [648, 283] width 1297 height 567
click at [1270, 19] on div at bounding box center [1270, 27] width 22 height 22
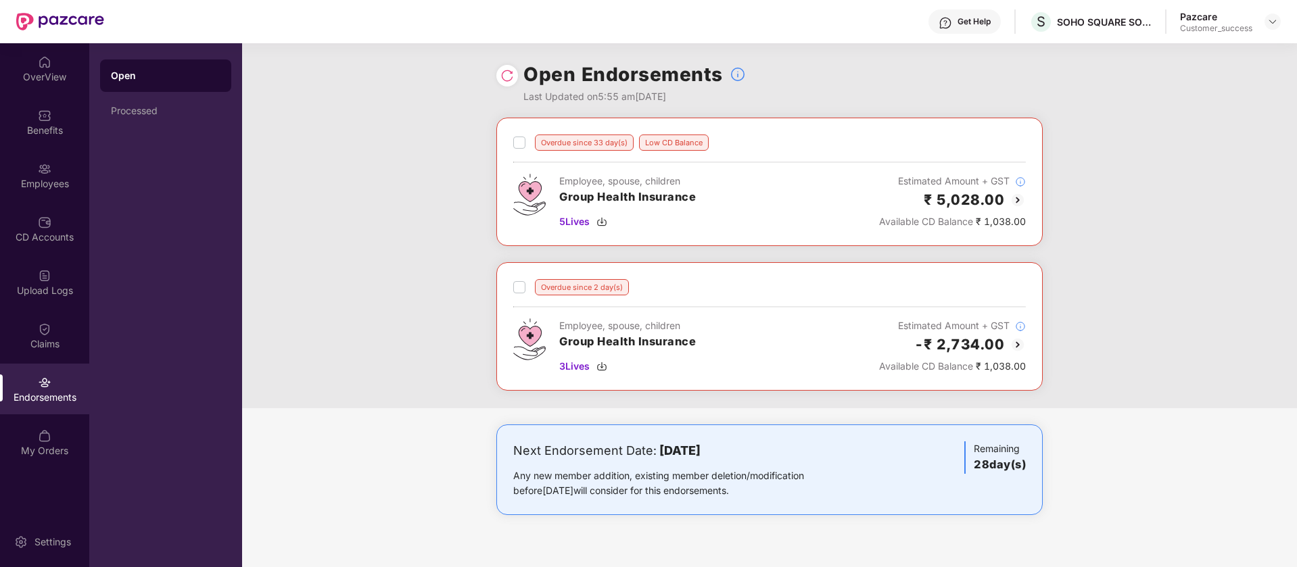
click at [1018, 341] on img at bounding box center [1017, 345] width 16 height 16
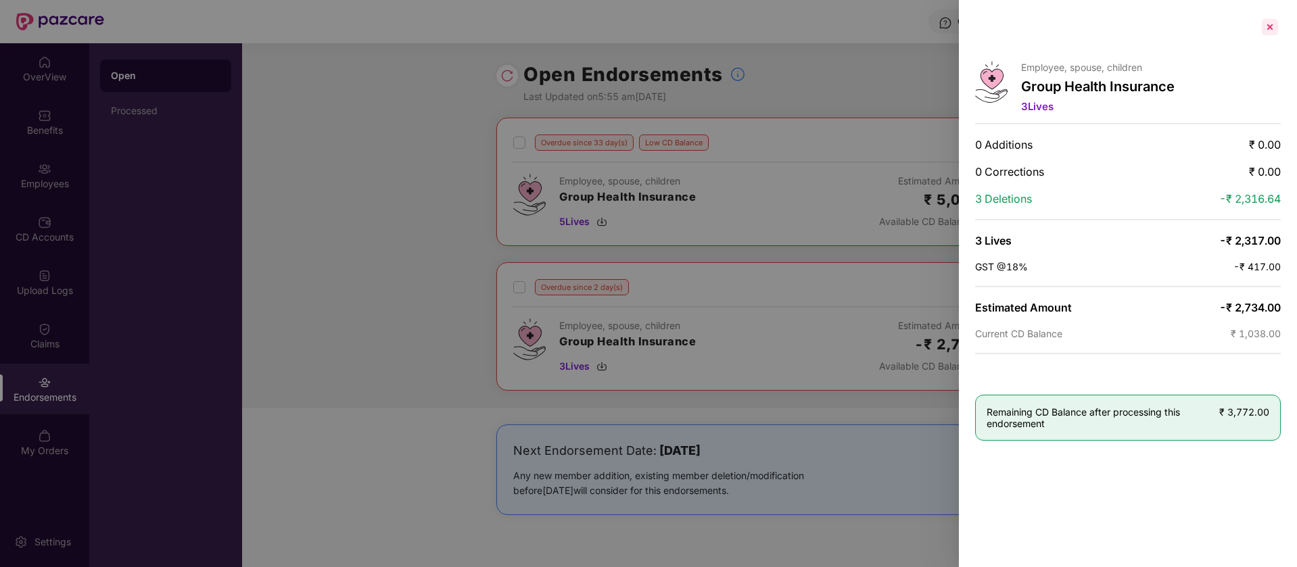
click at [1269, 28] on div at bounding box center [1270, 27] width 22 height 22
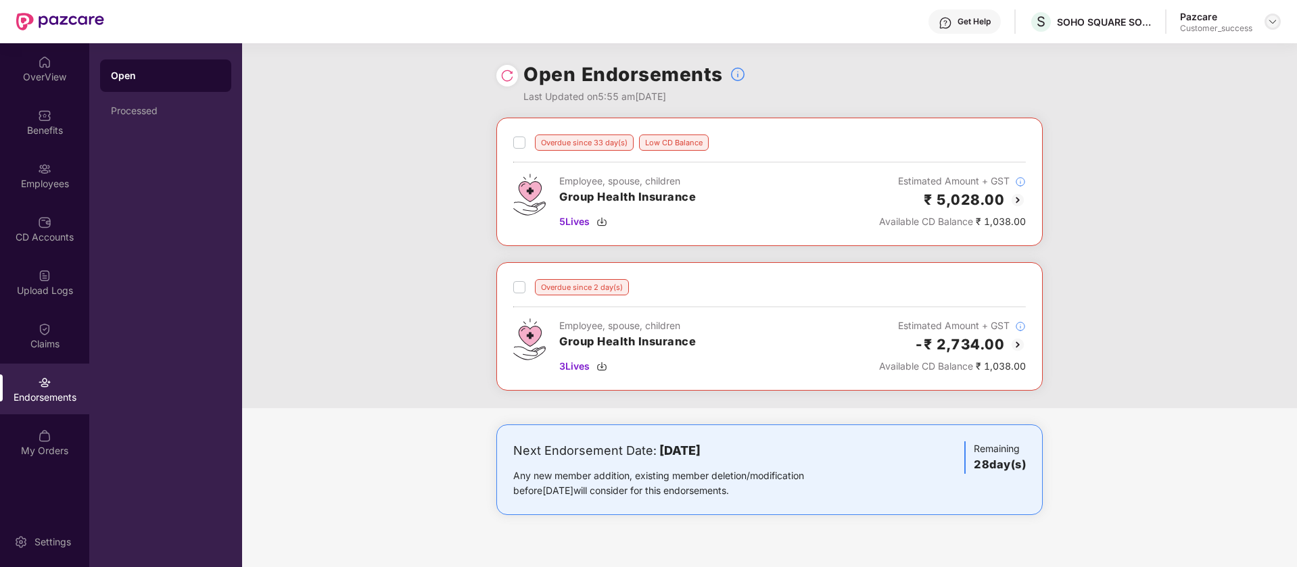
click at [1272, 22] on img at bounding box center [1272, 21] width 11 height 11
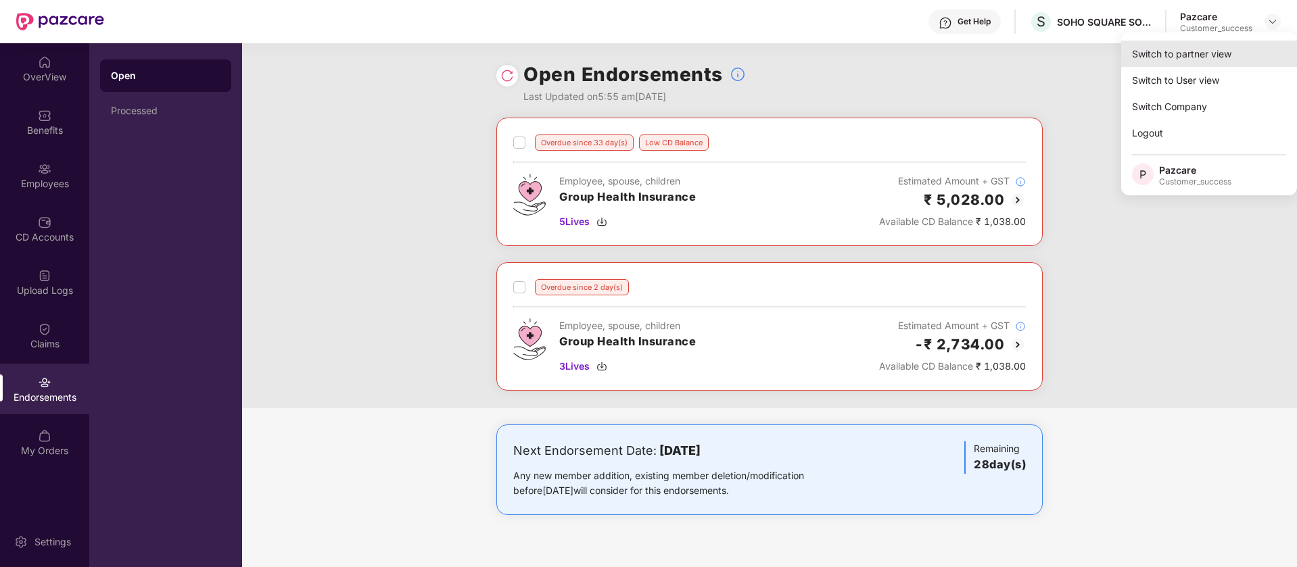
click at [1208, 64] on div "Switch to partner view" at bounding box center [1209, 54] width 176 height 26
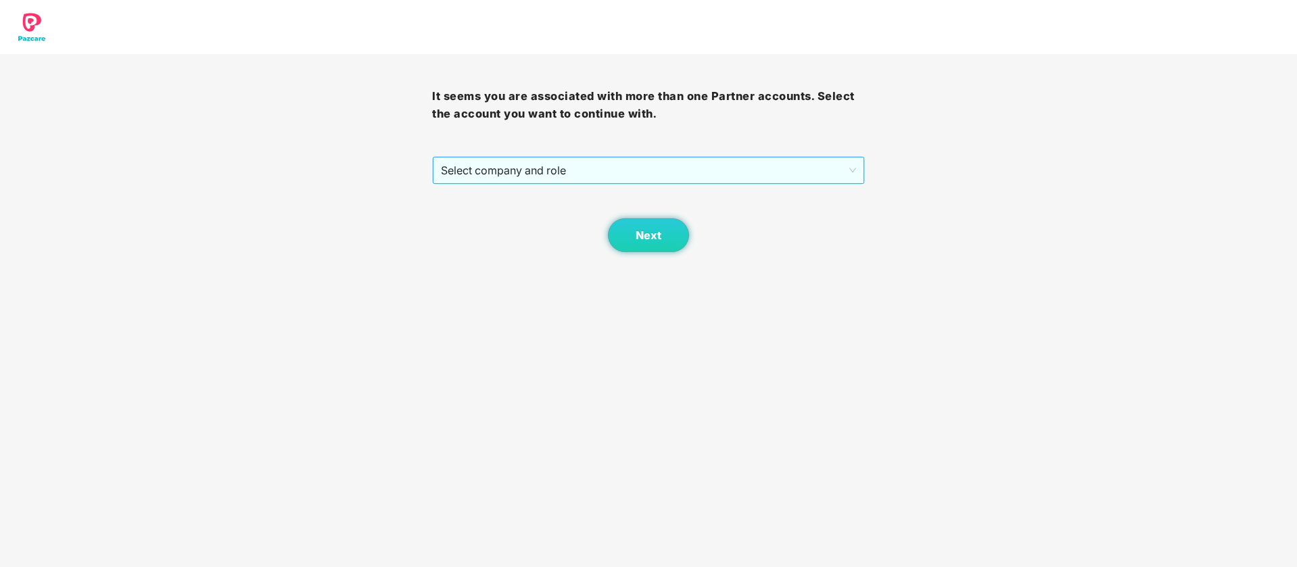
click at [788, 177] on span "Select company and role" at bounding box center [648, 171] width 414 height 26
click at [595, 159] on span "Select company and role" at bounding box center [648, 171] width 414 height 26
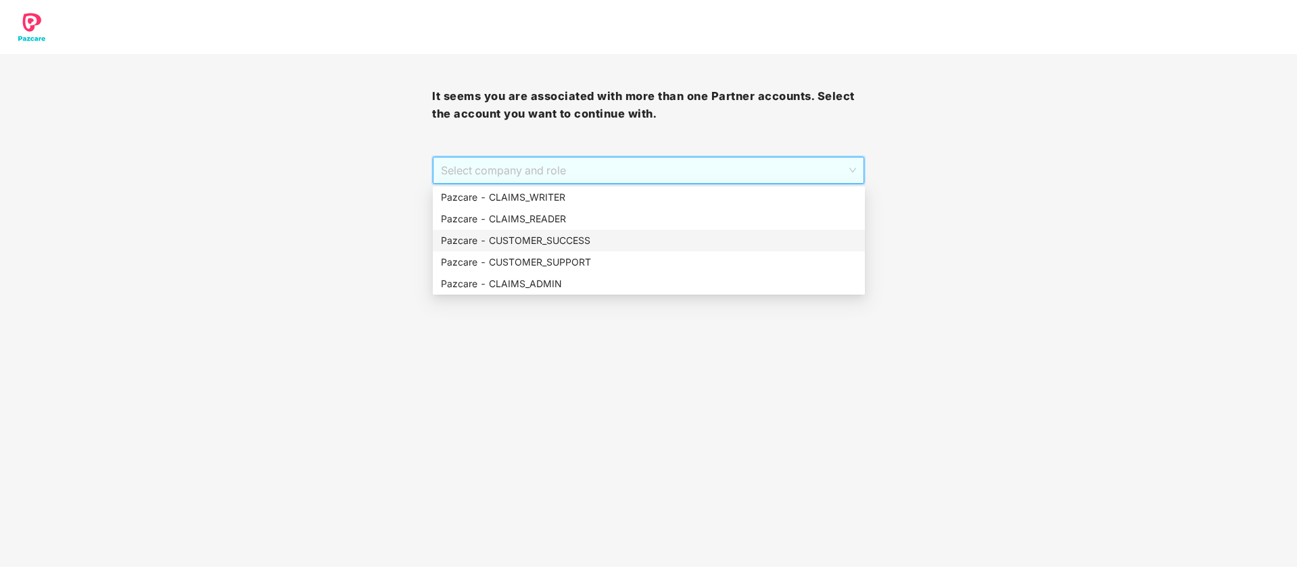
click at [575, 234] on div "Pazcare - CUSTOMER_SUCCESS" at bounding box center [649, 240] width 416 height 15
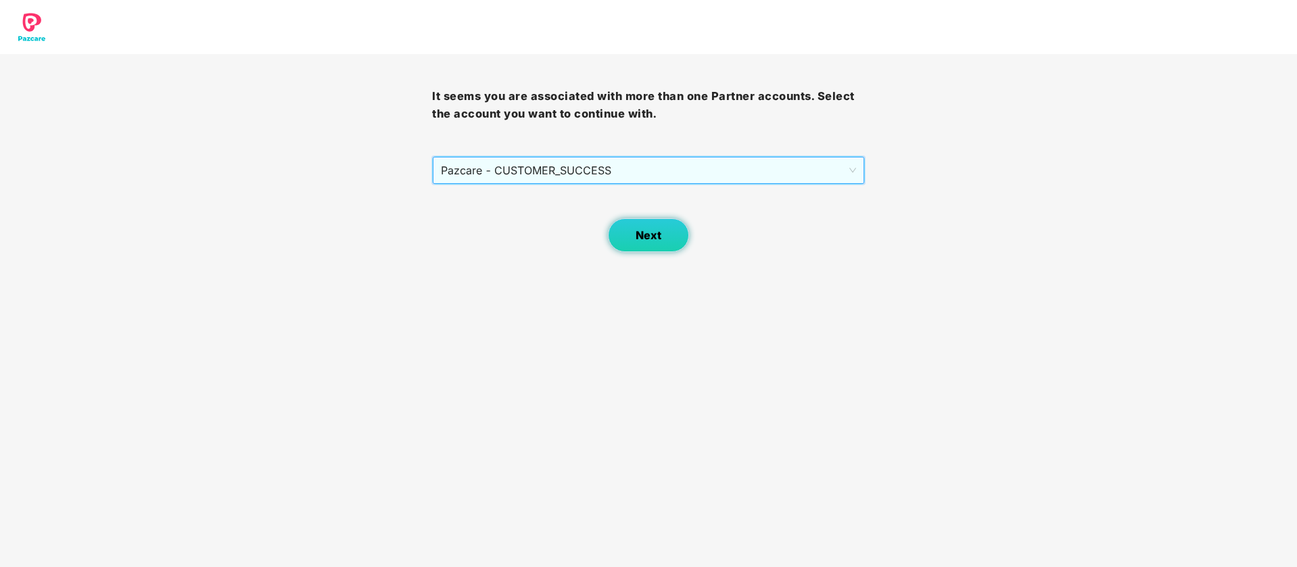
click at [665, 239] on button "Next" at bounding box center [648, 235] width 81 height 34
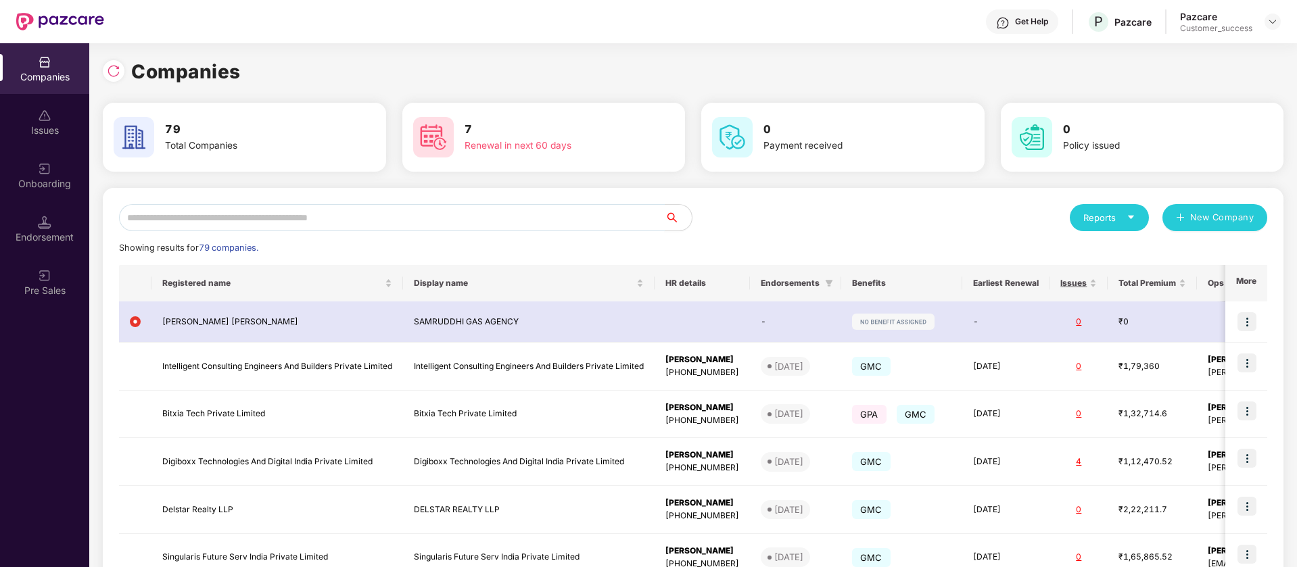
click at [260, 229] on input "text" at bounding box center [392, 217] width 546 height 27
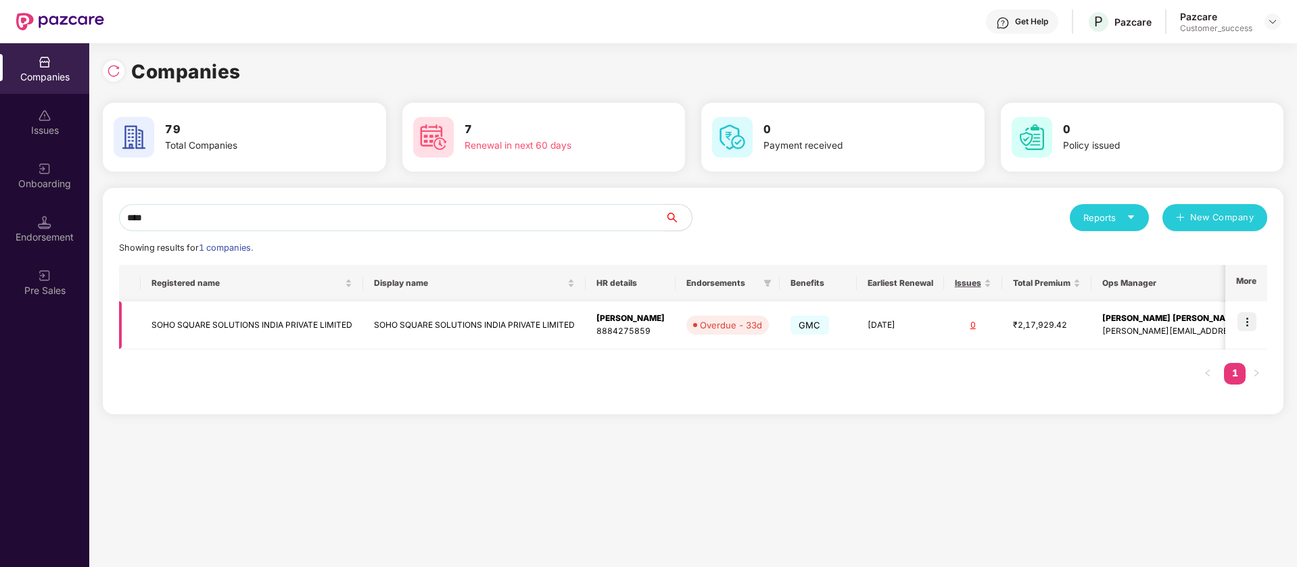
type input "****"
click at [1247, 324] on img at bounding box center [1246, 321] width 19 height 19
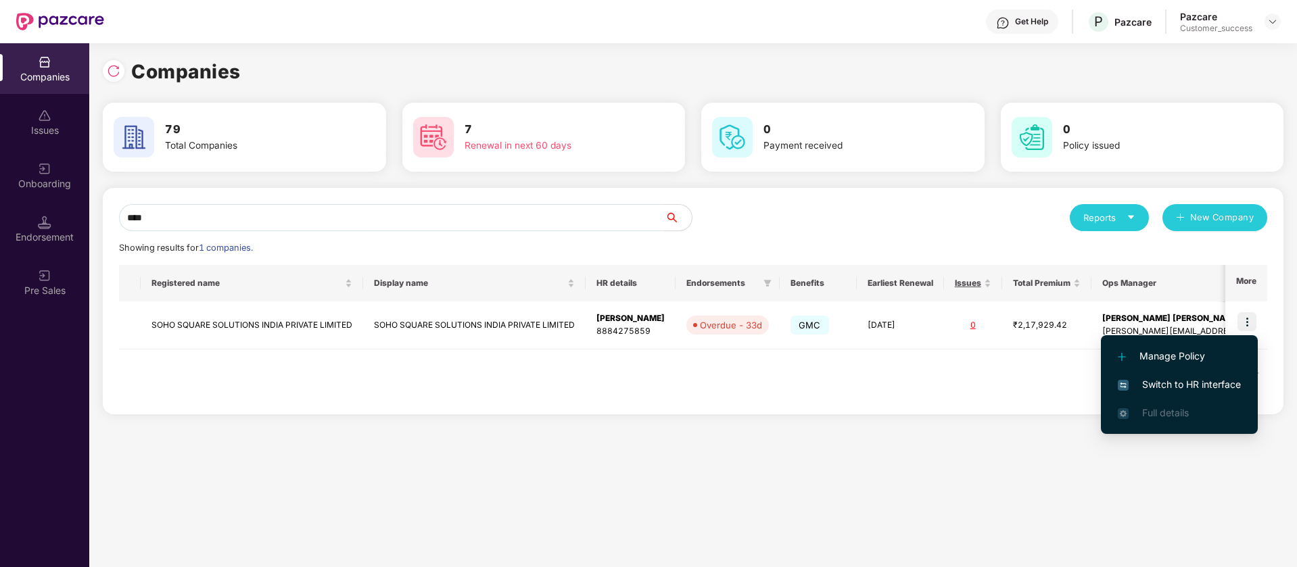
click at [1228, 379] on span "Switch to HR interface" at bounding box center [1179, 384] width 123 height 15
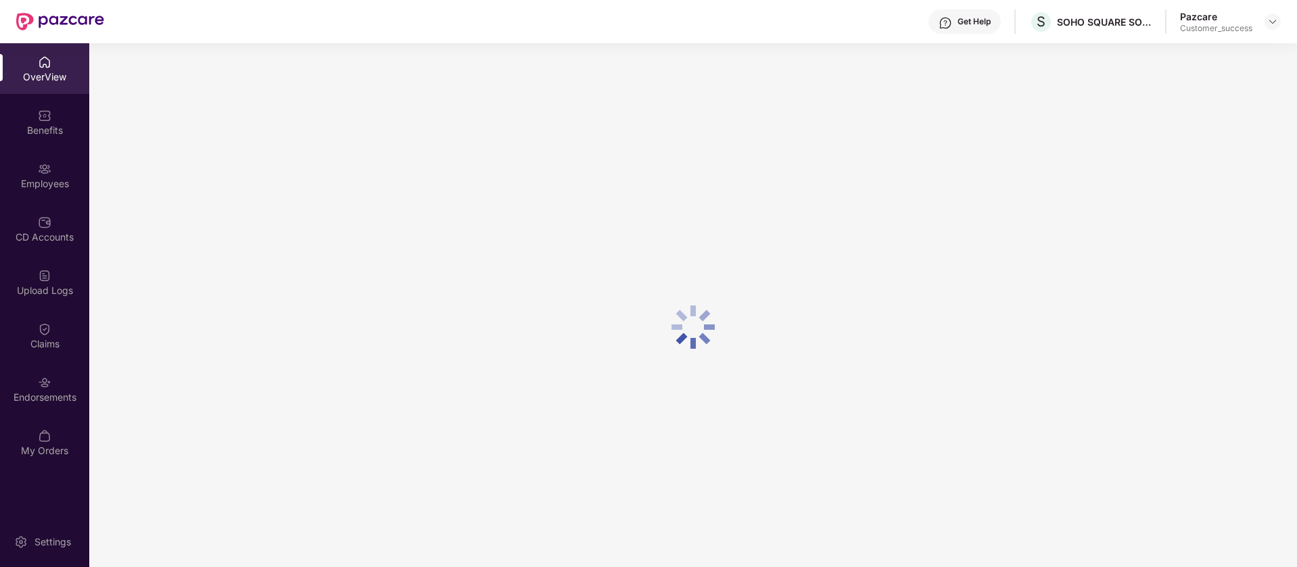
click at [43, 385] on img at bounding box center [45, 383] width 14 height 14
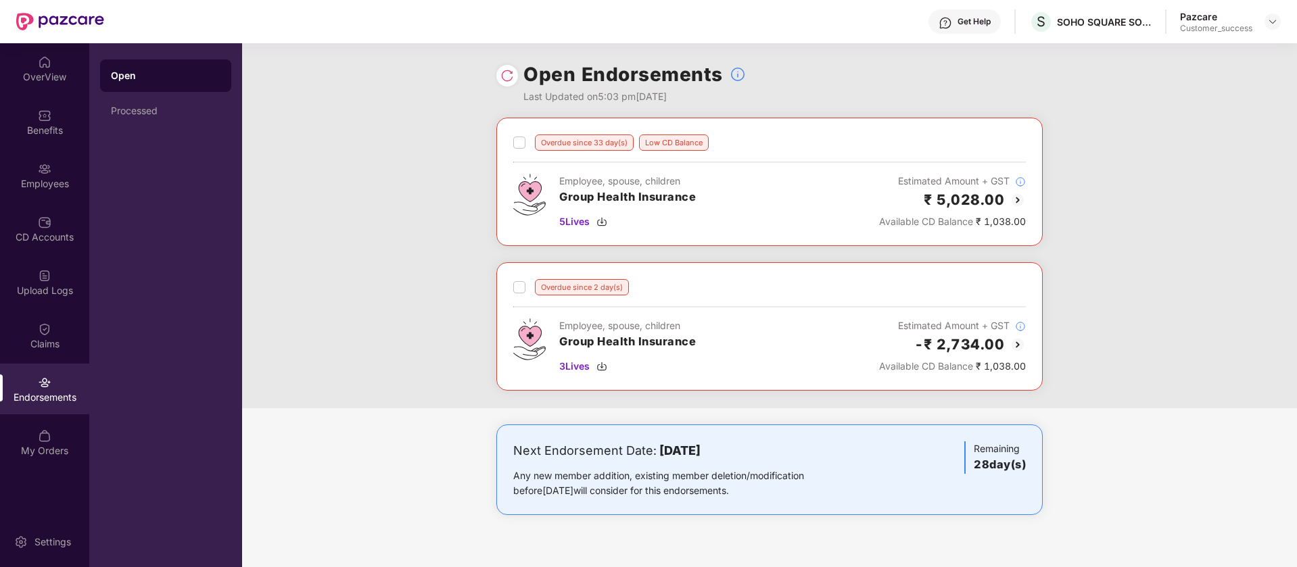
click at [1015, 206] on img at bounding box center [1017, 200] width 16 height 16
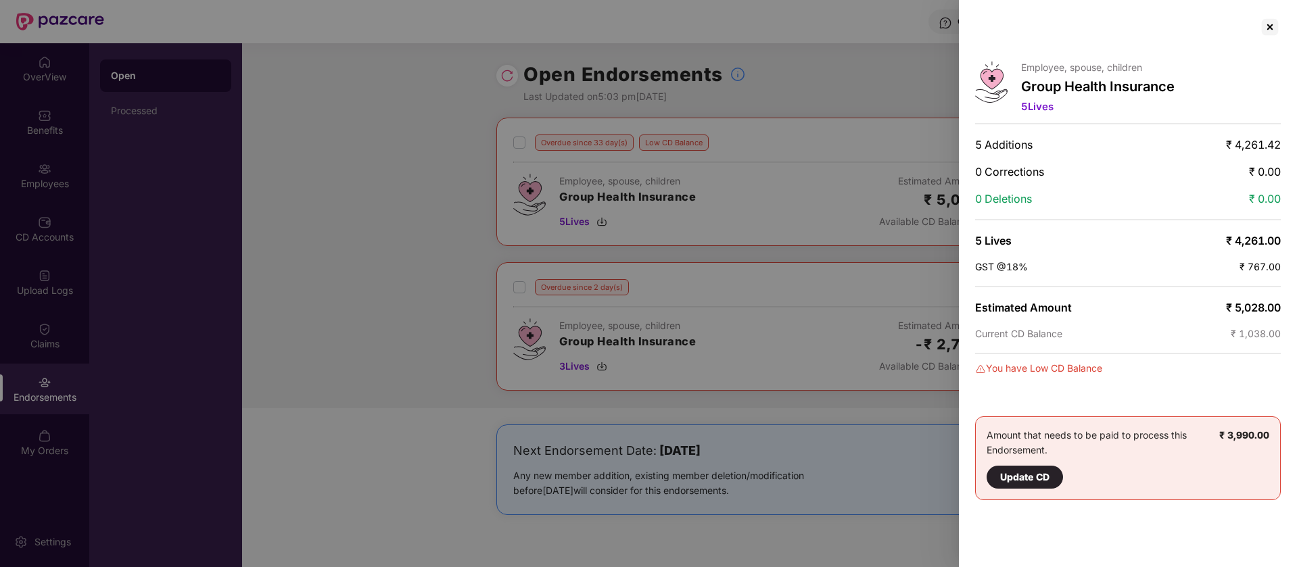
click at [1250, 332] on span "₹ 1,038.00" at bounding box center [1256, 333] width 50 height 11
click at [1270, 24] on div at bounding box center [1270, 27] width 22 height 22
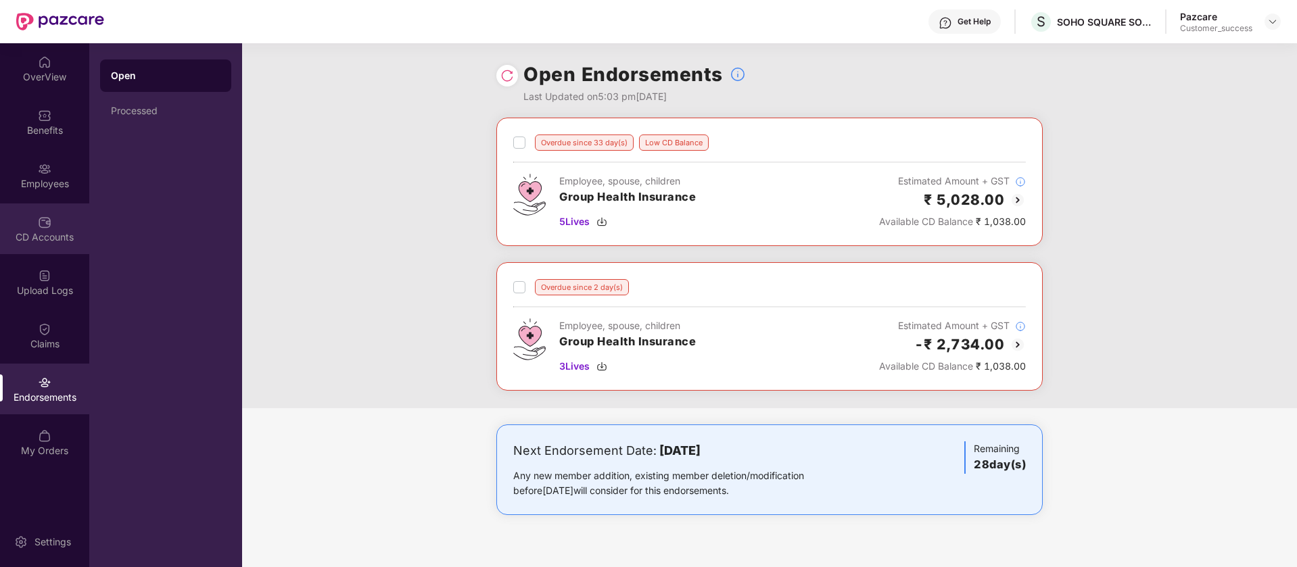
click at [51, 245] on div "CD Accounts" at bounding box center [44, 229] width 89 height 51
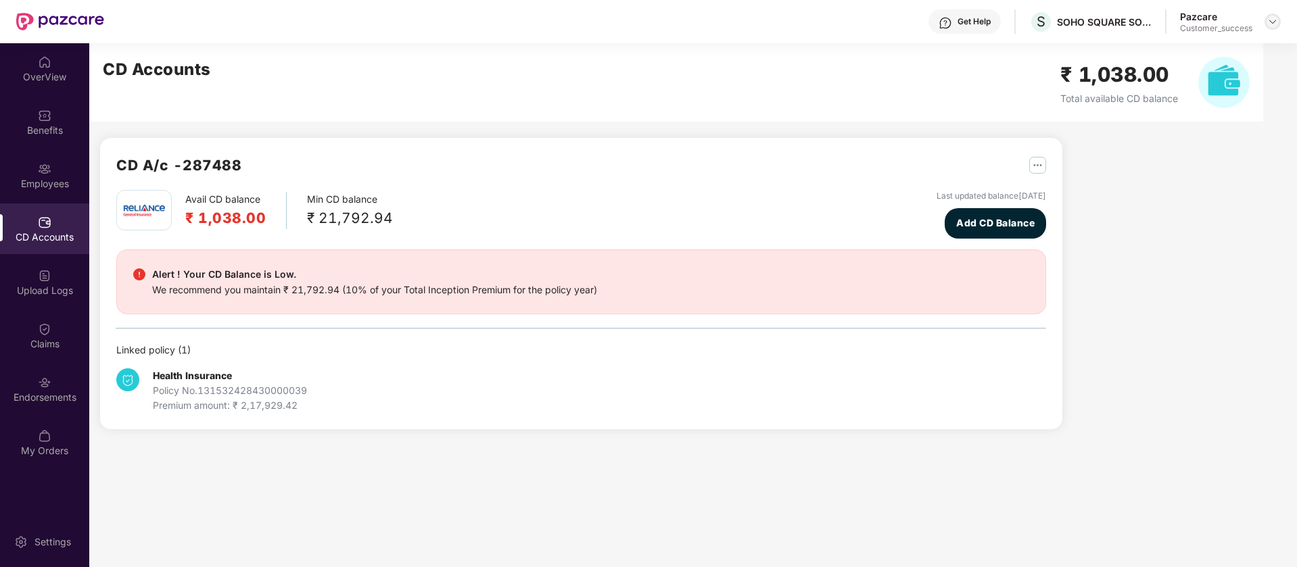
click at [1267, 24] on img at bounding box center [1272, 21] width 11 height 11
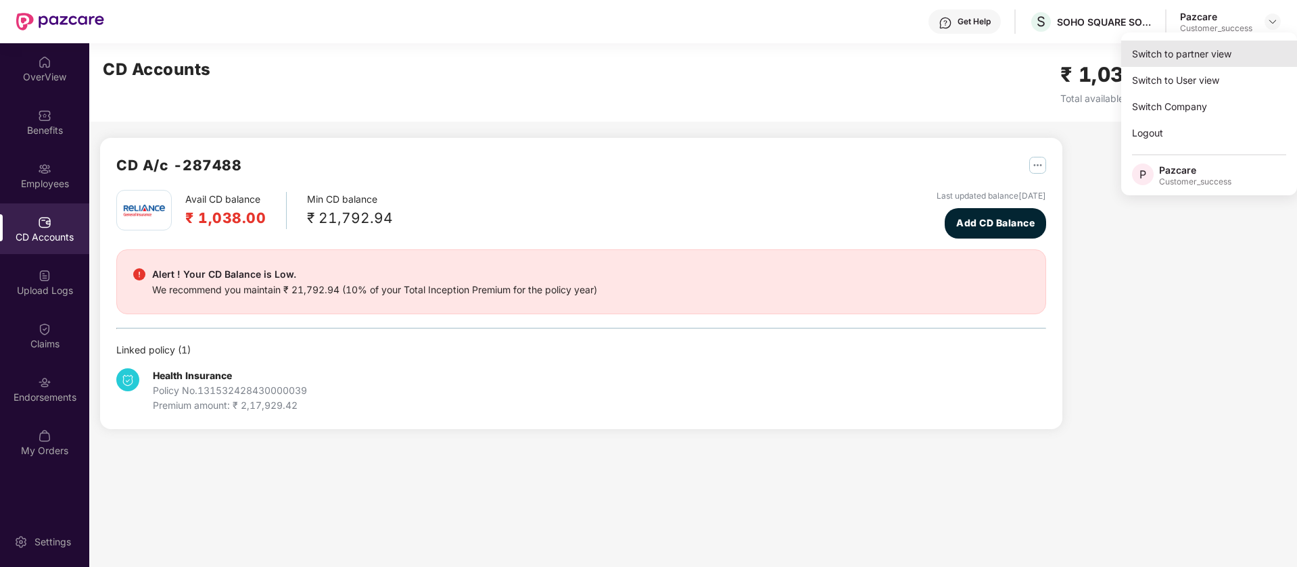
click at [1210, 53] on div "Switch to partner view" at bounding box center [1209, 54] width 176 height 26
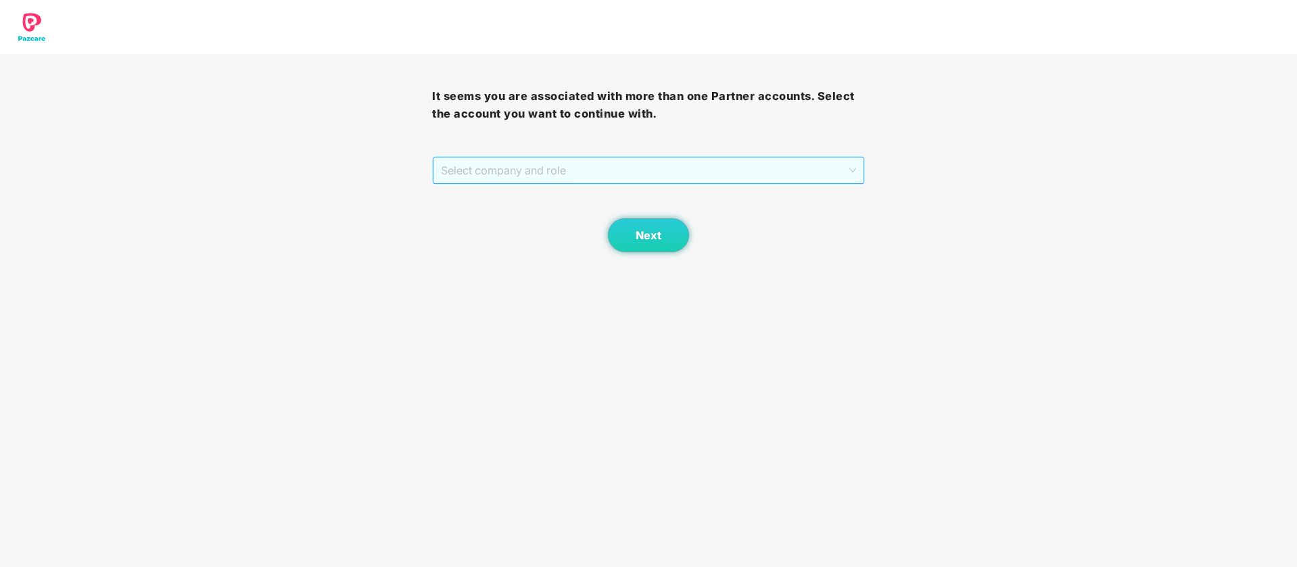
click at [654, 170] on span "Select company and role" at bounding box center [648, 171] width 414 height 26
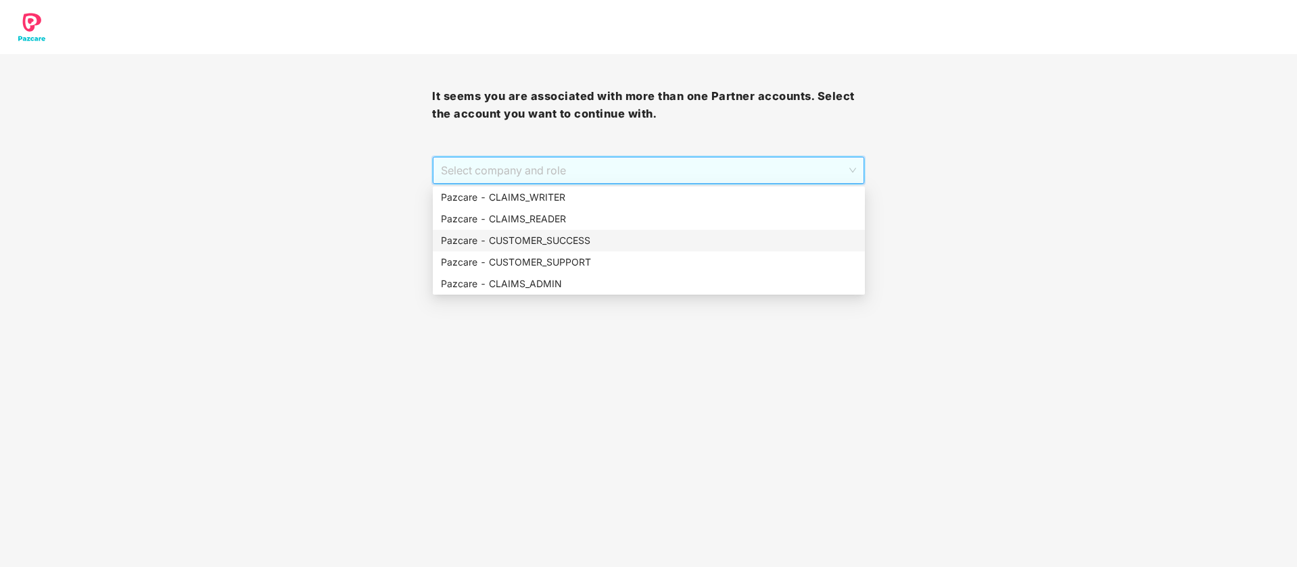
click at [618, 243] on div "Pazcare - CUSTOMER_SUCCESS" at bounding box center [649, 240] width 416 height 15
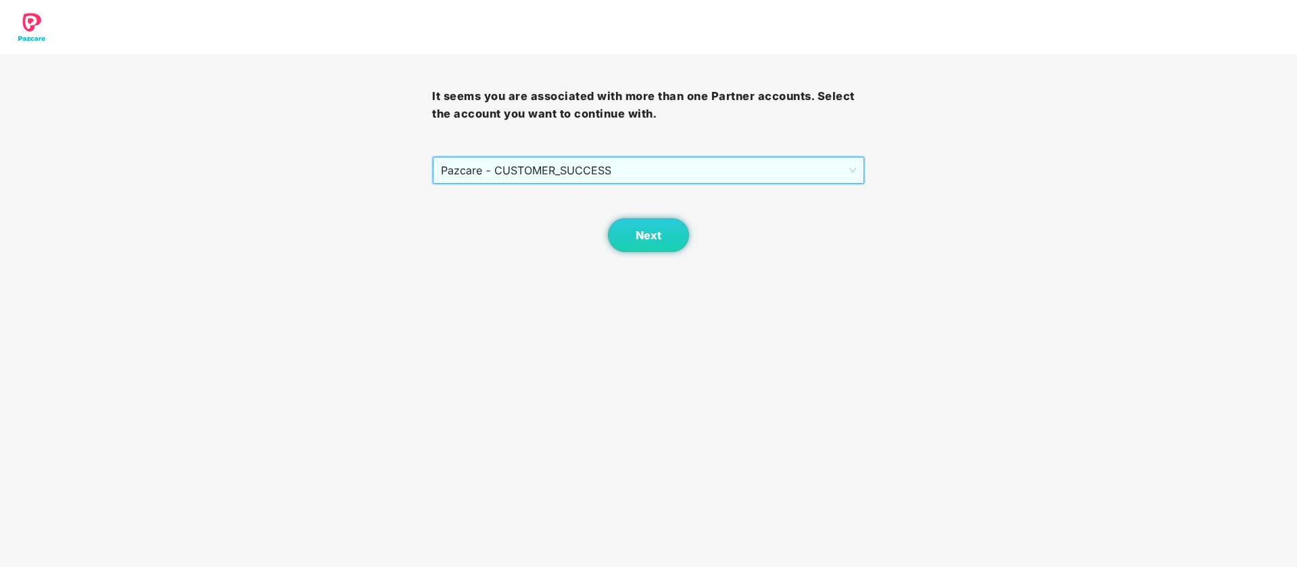
drag, startPoint x: 698, startPoint y: 243, endPoint x: 625, endPoint y: 243, distance: 72.3
click at [695, 243] on div "Next" at bounding box center [648, 219] width 432 height 68
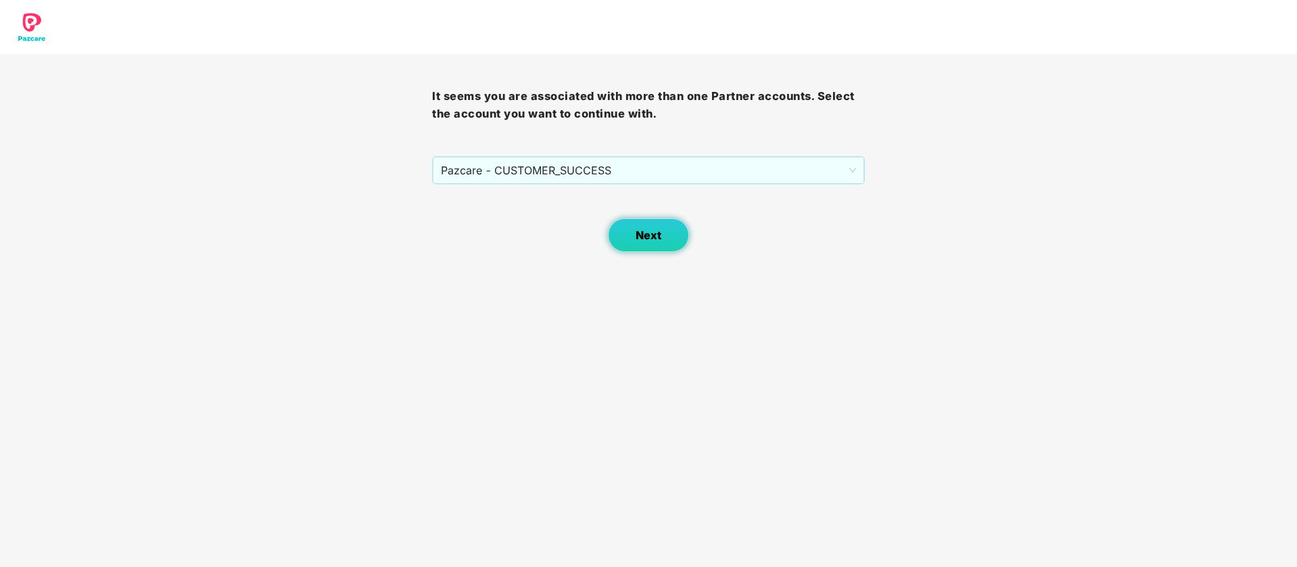
click at [625, 243] on button "Next" at bounding box center [648, 235] width 81 height 34
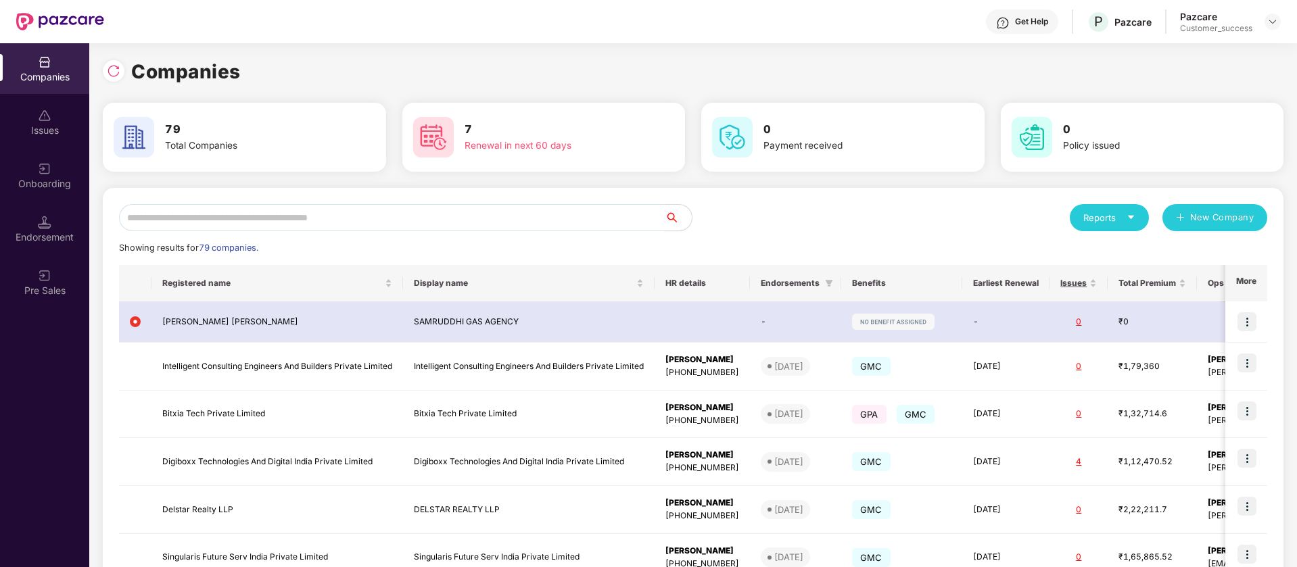
click at [202, 211] on input "text" at bounding box center [392, 217] width 546 height 27
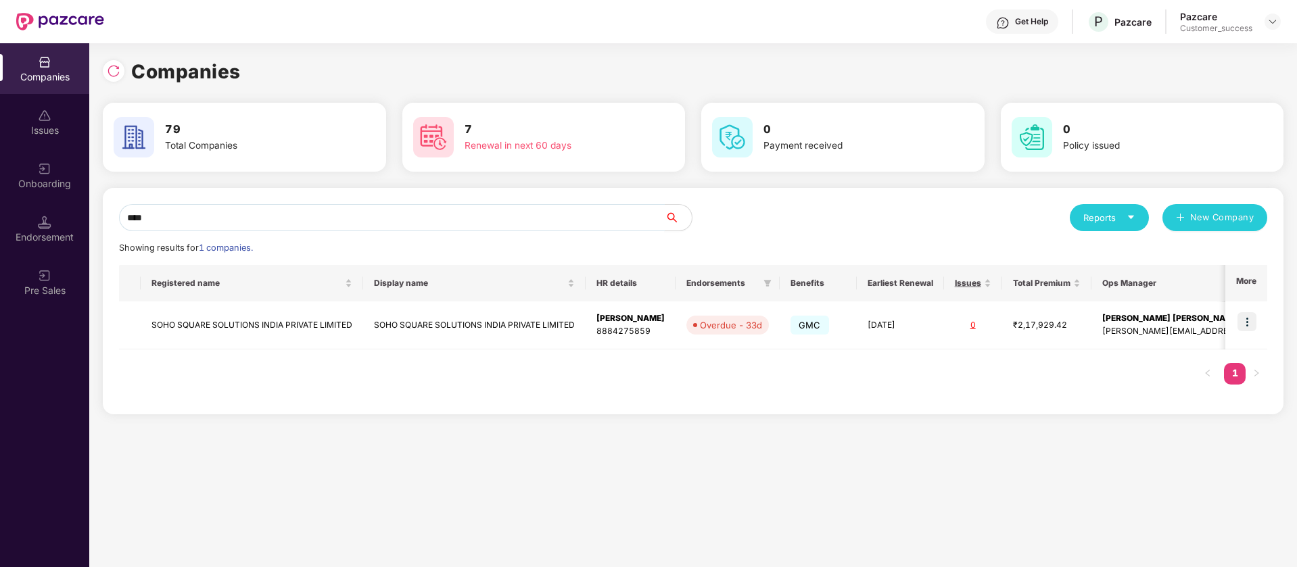
type input "****"
click at [1249, 317] on img at bounding box center [1246, 321] width 19 height 19
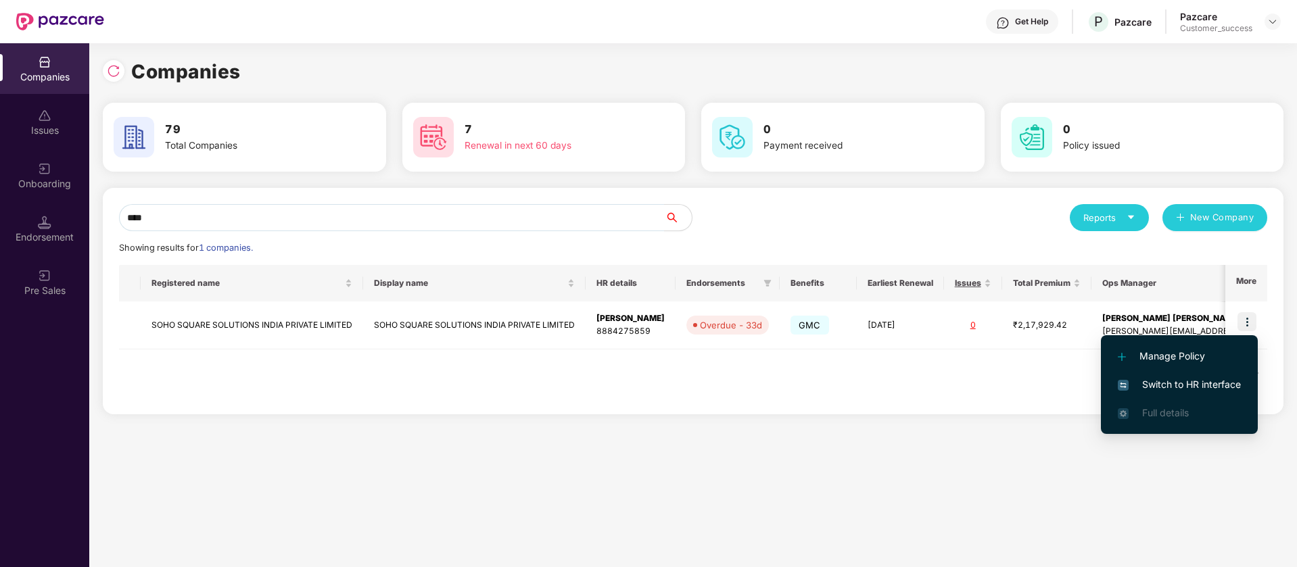
click at [1218, 387] on span "Switch to HR interface" at bounding box center [1179, 384] width 123 height 15
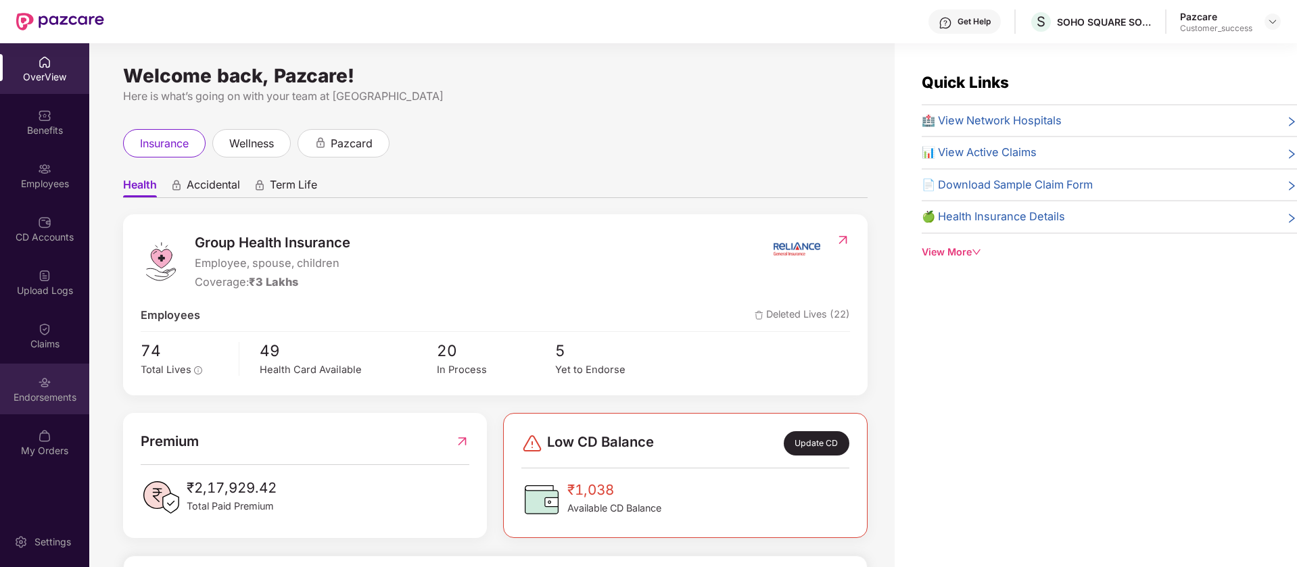
click at [64, 405] on div "Endorsements" at bounding box center [44, 389] width 89 height 51
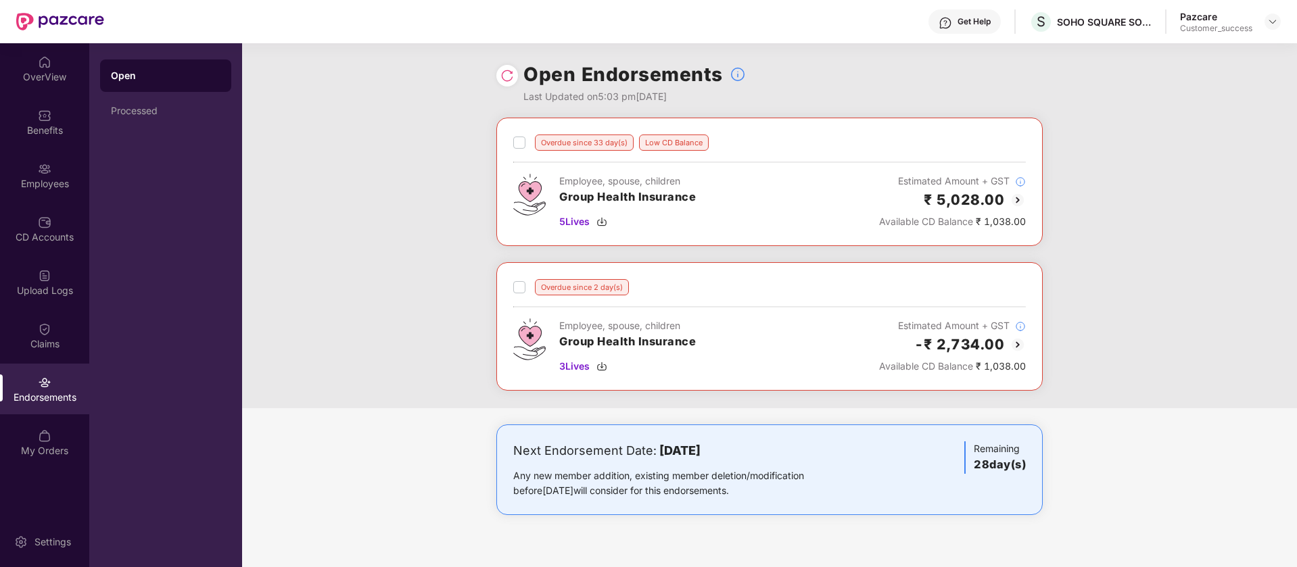
click at [1020, 343] on img at bounding box center [1017, 345] width 16 height 16
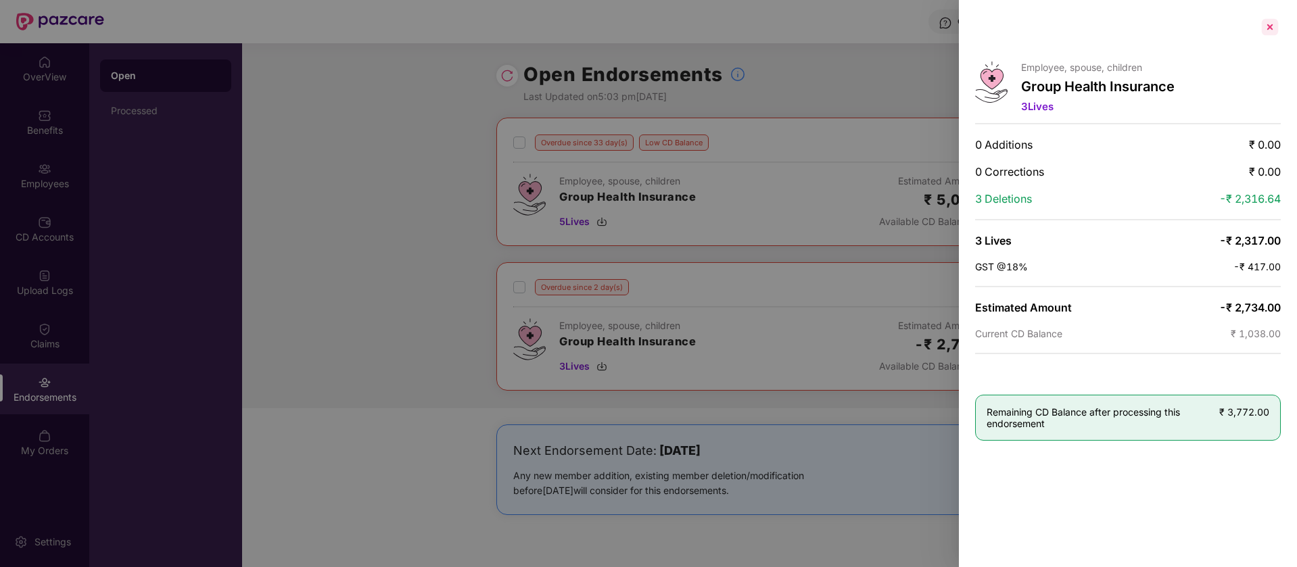
click at [1265, 18] on div at bounding box center [1270, 27] width 22 height 22
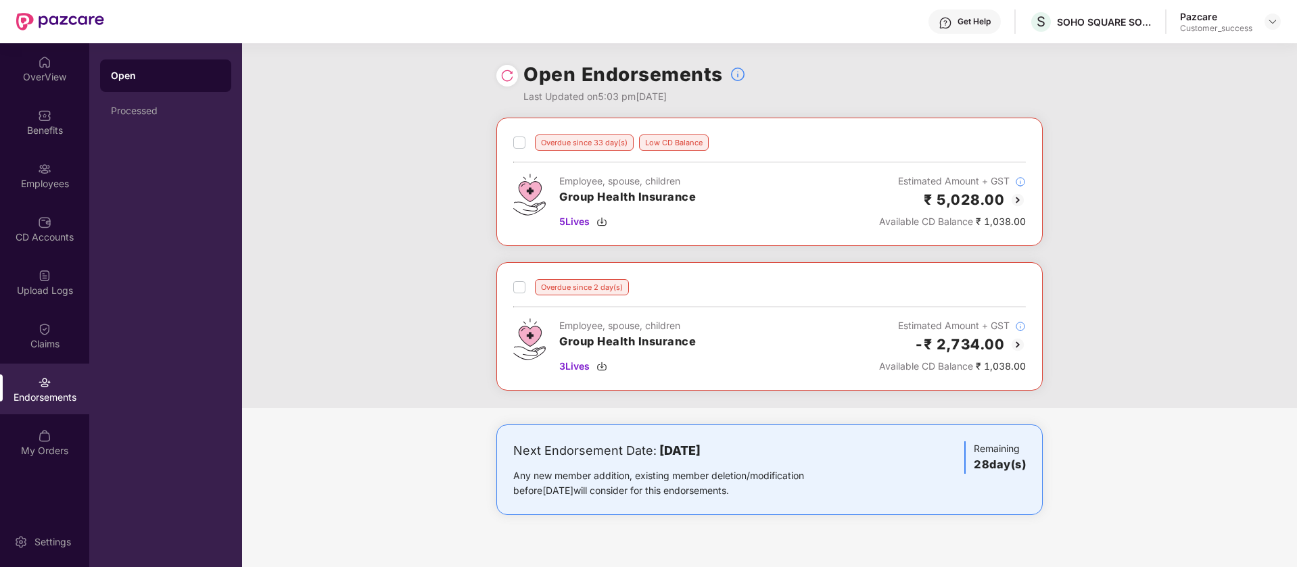
click at [1022, 203] on img at bounding box center [1017, 200] width 16 height 16
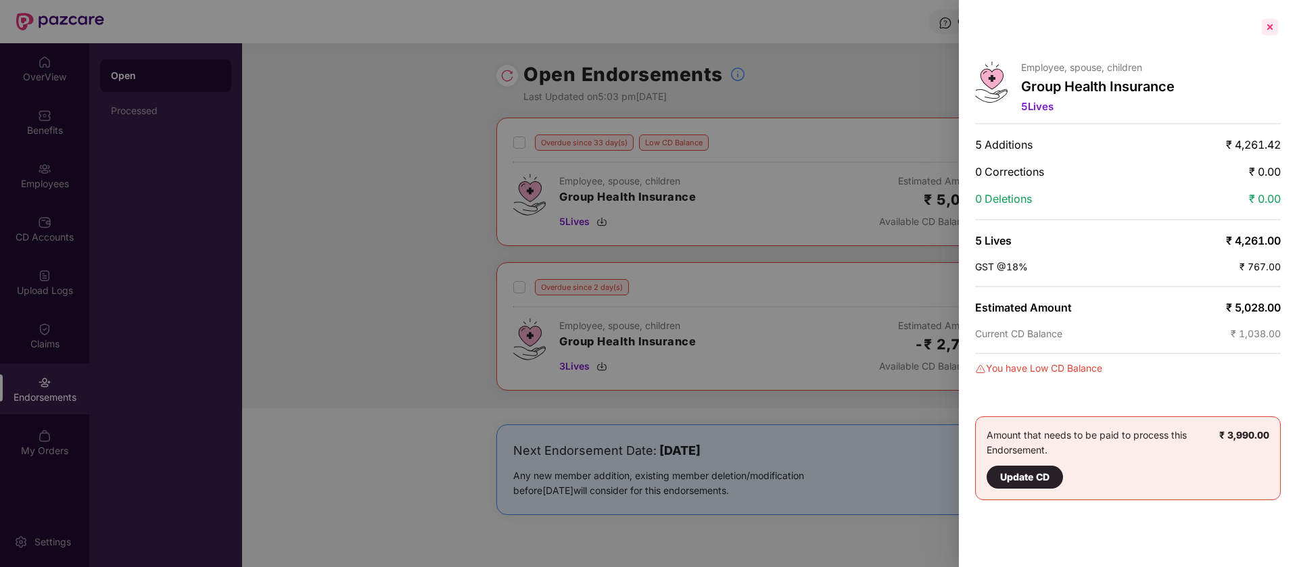
click at [1271, 17] on div at bounding box center [1270, 27] width 22 height 22
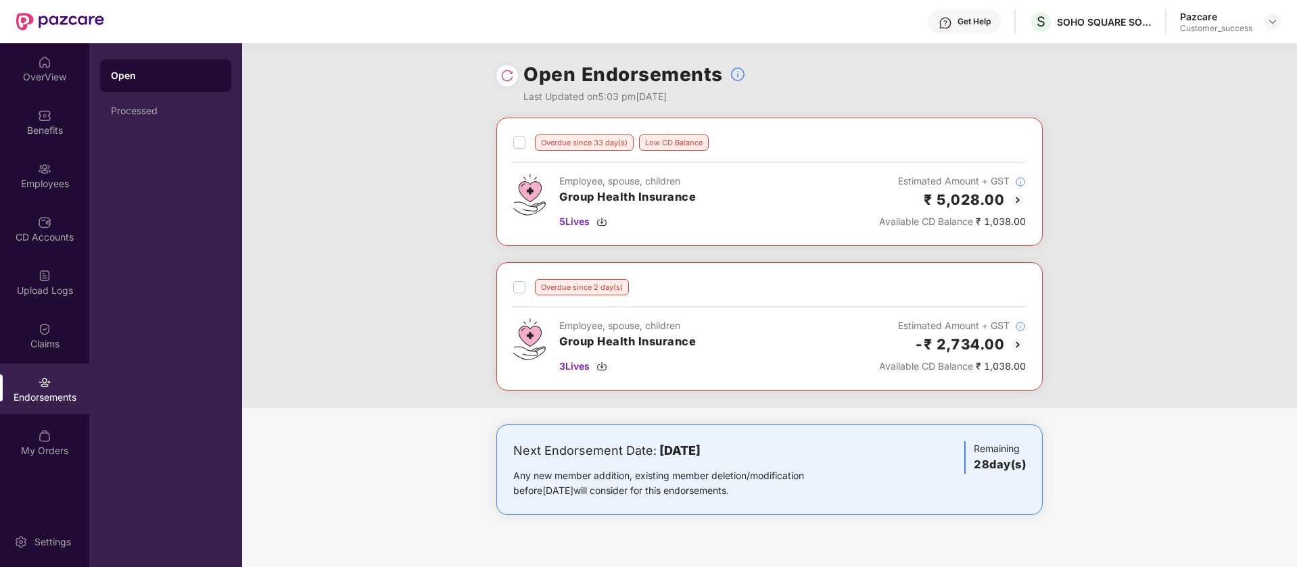
click at [1098, 49] on div "Open Endorsements Last Updated on 5:03 pm, 25 Sep 2025" at bounding box center [769, 80] width 1055 height 74
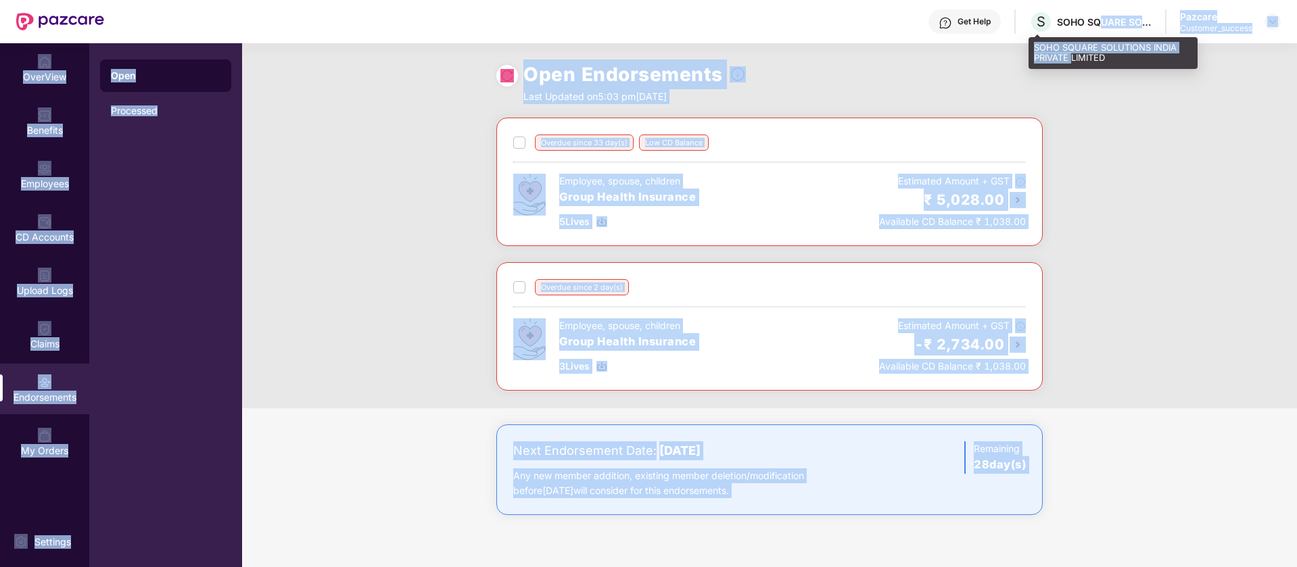
drag, startPoint x: 1099, startPoint y: 20, endPoint x: 1072, endPoint y: 57, distance: 45.4
click at [1072, 57] on div "Get Help S SOHO SQUARE SOLUTIONS INDIA PRIVATE LIMITED Pazcare Customer_success…" at bounding box center [648, 283] width 1297 height 567
click at [1072, 56] on div "SOHO SQUARE SOLUTIONS INDIA PRIVATE LIMITED" at bounding box center [1112, 53] width 169 height 32
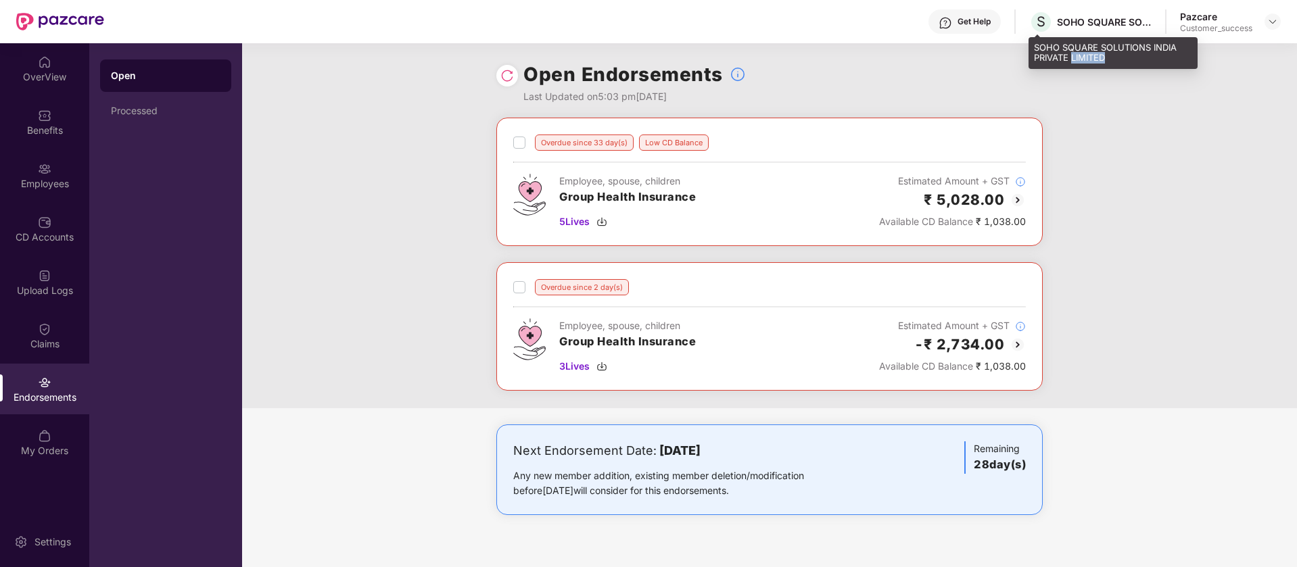
click at [1072, 56] on div "SOHO SQUARE SOLUTIONS INDIA PRIVATE LIMITED" at bounding box center [1112, 53] width 169 height 32
click at [1024, 347] on img at bounding box center [1017, 345] width 16 height 16
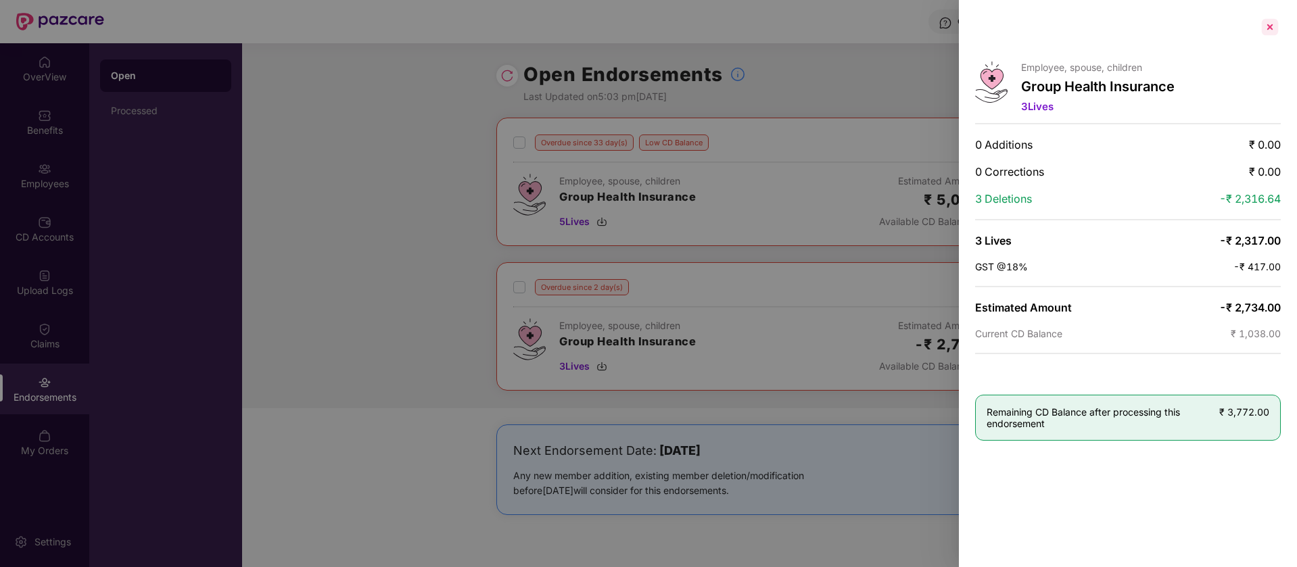
click at [1268, 26] on div at bounding box center [1270, 27] width 22 height 22
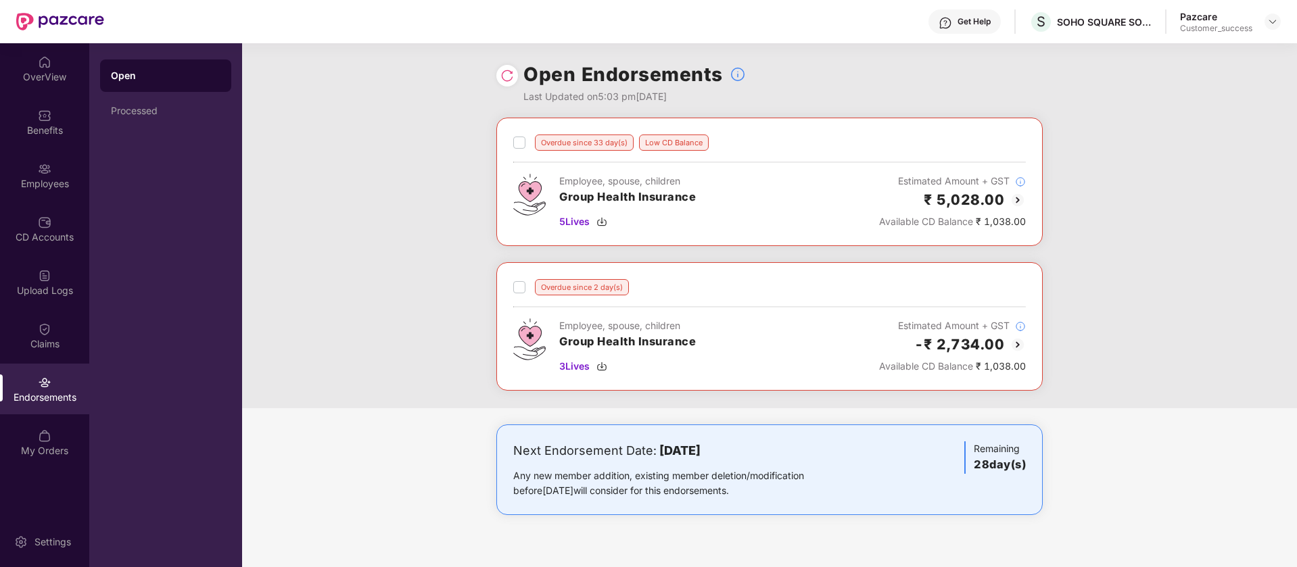
click at [1015, 195] on img at bounding box center [1017, 200] width 16 height 16
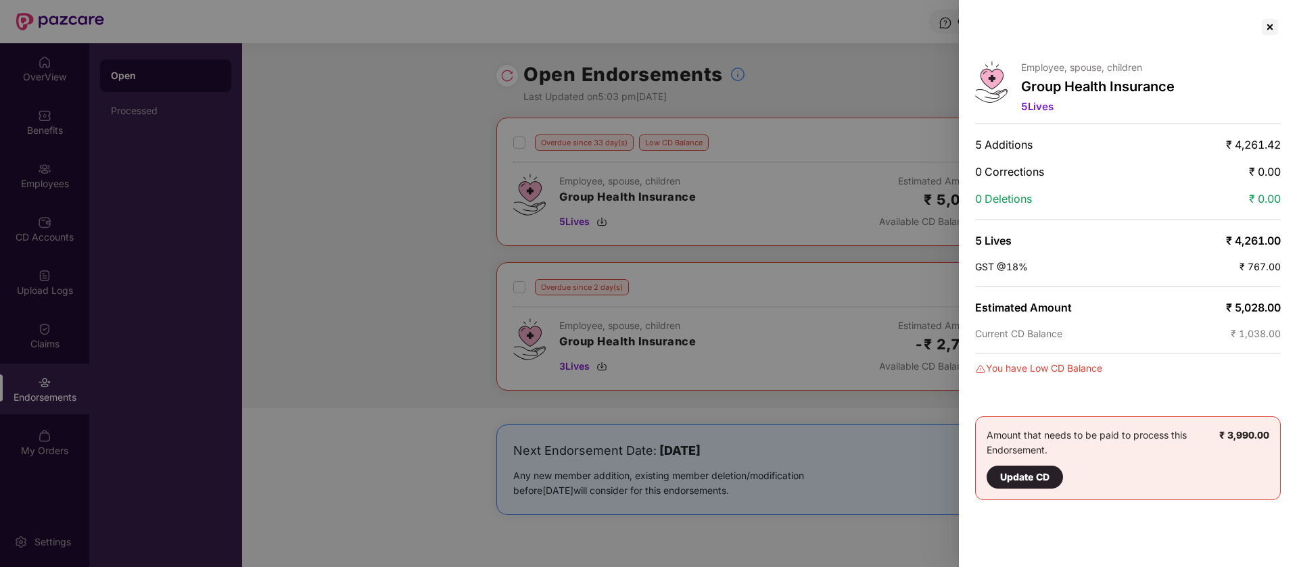
click at [1247, 312] on span "₹ 5,028.00" at bounding box center [1253, 308] width 55 height 14
copy span "5,028.00"
click at [1271, 22] on div at bounding box center [1270, 27] width 22 height 22
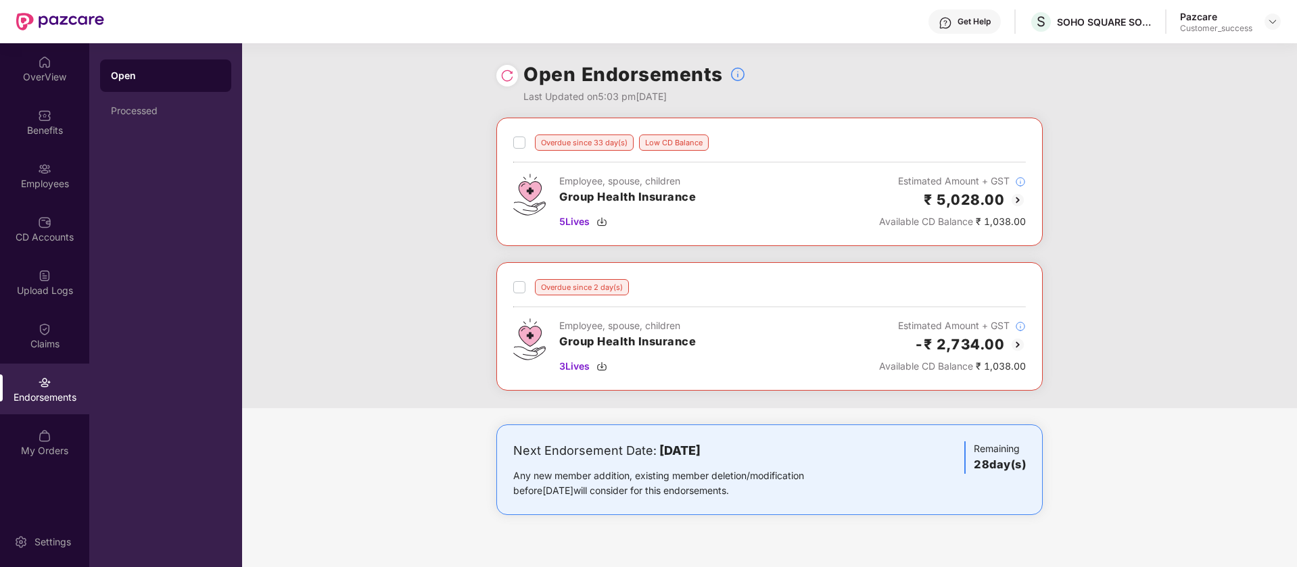
click at [1019, 344] on img at bounding box center [1017, 345] width 16 height 16
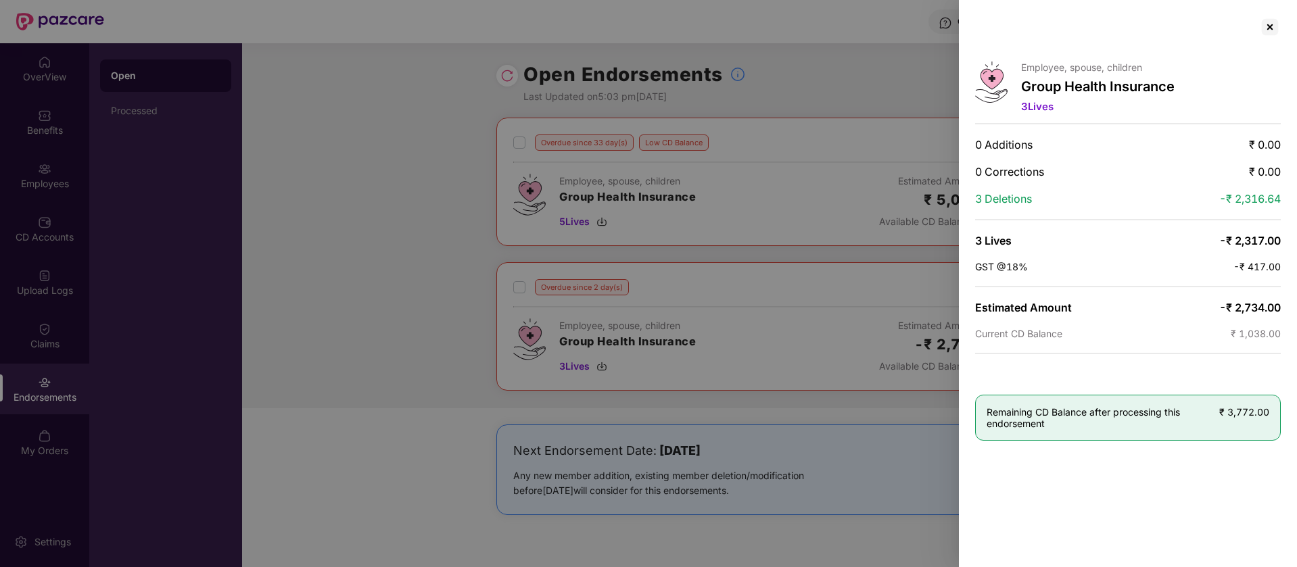
click at [1254, 310] on span "-₹ 2,734.00" at bounding box center [1250, 308] width 62 height 14
copy span "2,734.00"
click at [1277, 30] on div at bounding box center [1270, 27] width 22 height 22
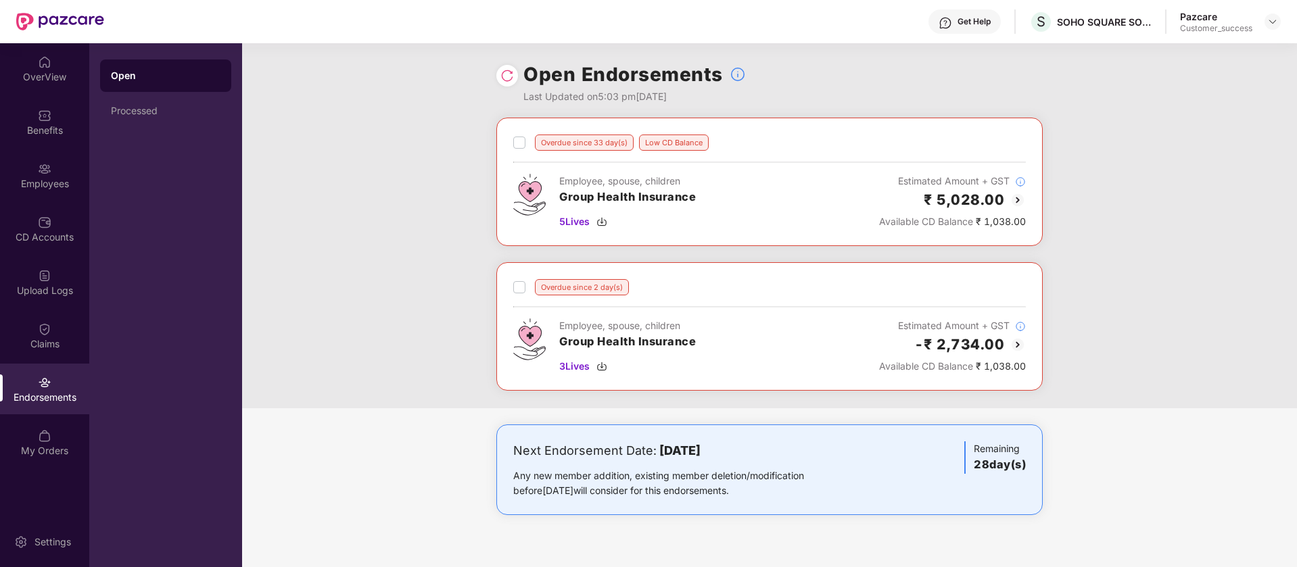
click at [1016, 200] on img at bounding box center [1017, 200] width 16 height 16
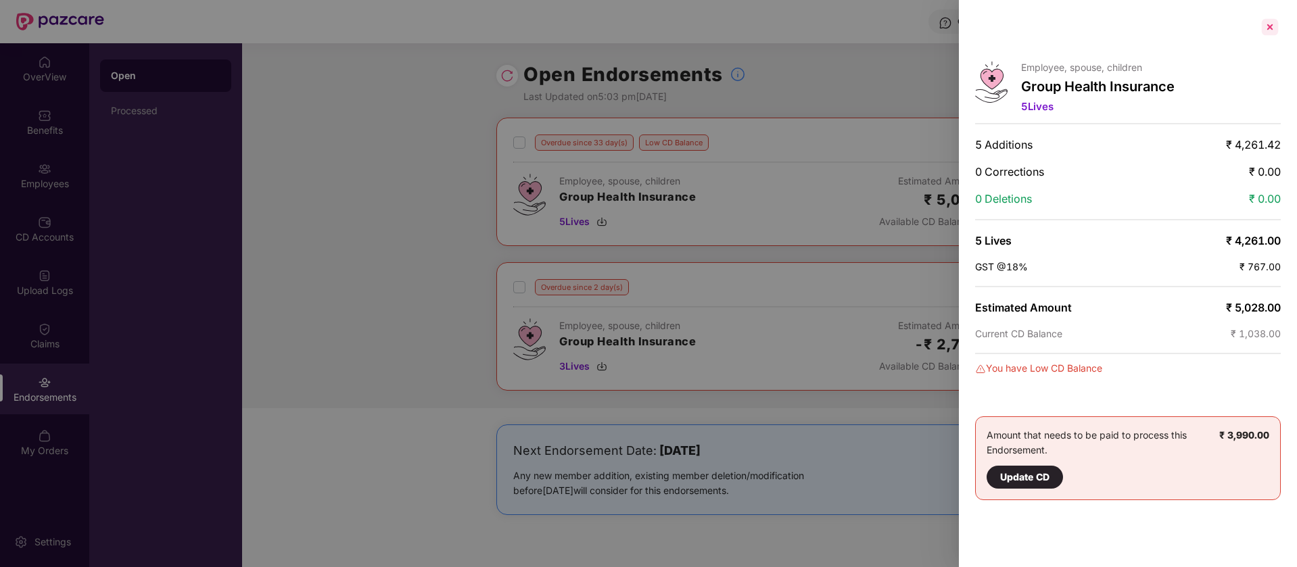
click at [1274, 22] on div at bounding box center [1270, 27] width 22 height 22
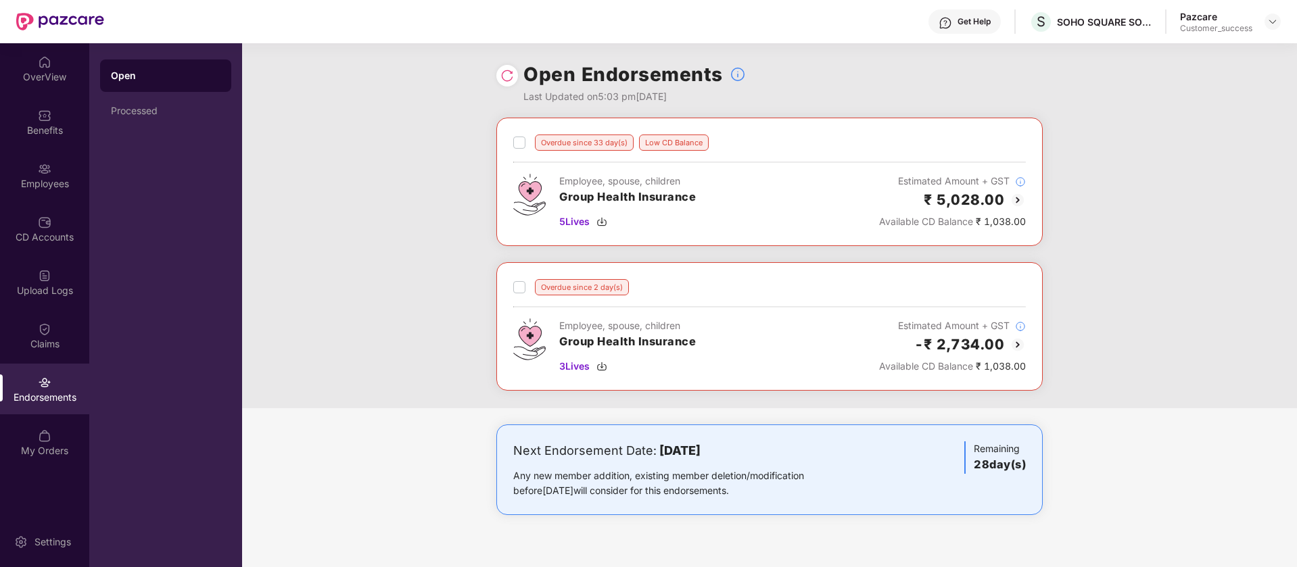
click at [1014, 341] on img at bounding box center [1017, 345] width 16 height 16
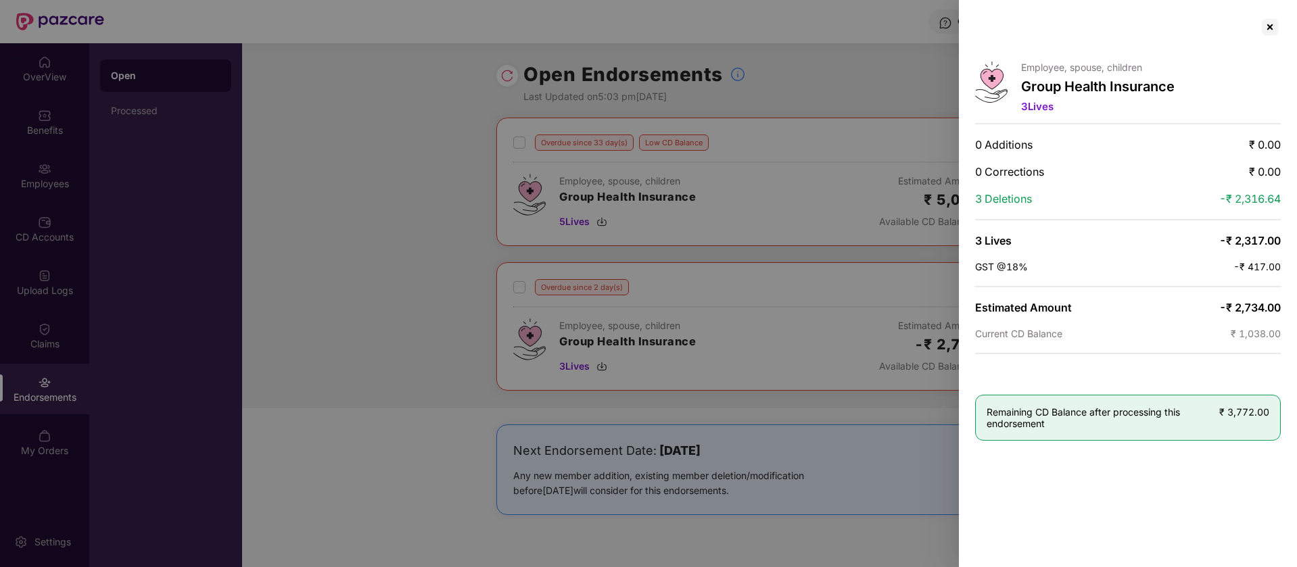
click at [710, 208] on div at bounding box center [648, 283] width 1297 height 567
click at [1266, 31] on div at bounding box center [1270, 27] width 22 height 22
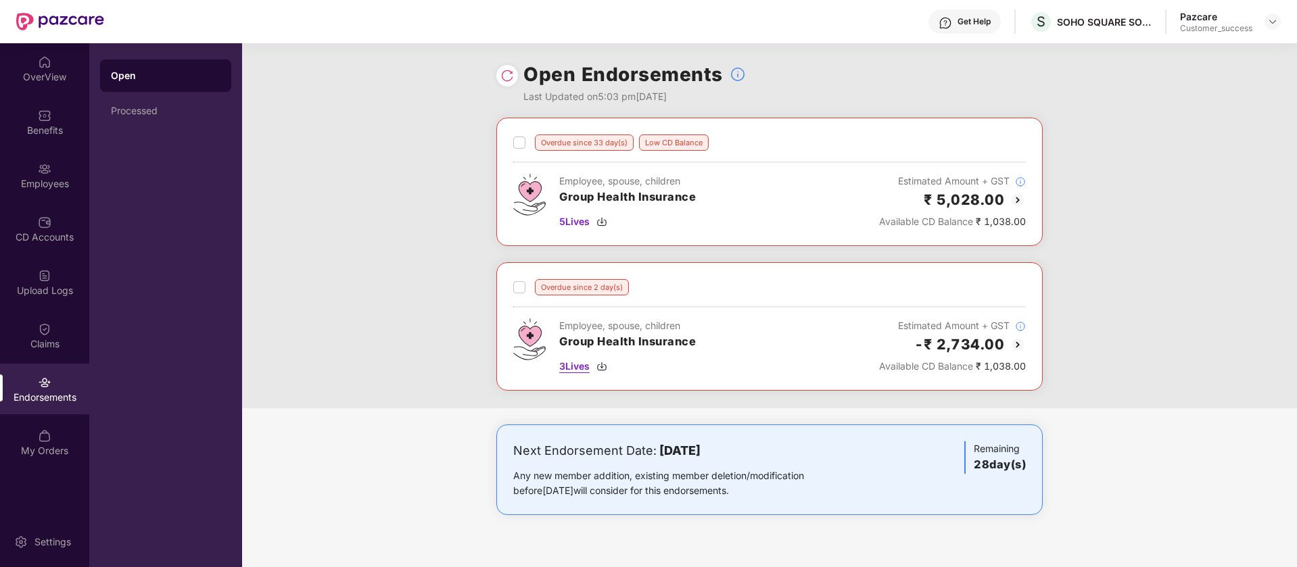
click at [604, 366] on img at bounding box center [601, 366] width 11 height 11
click at [1016, 346] on img at bounding box center [1017, 345] width 16 height 16
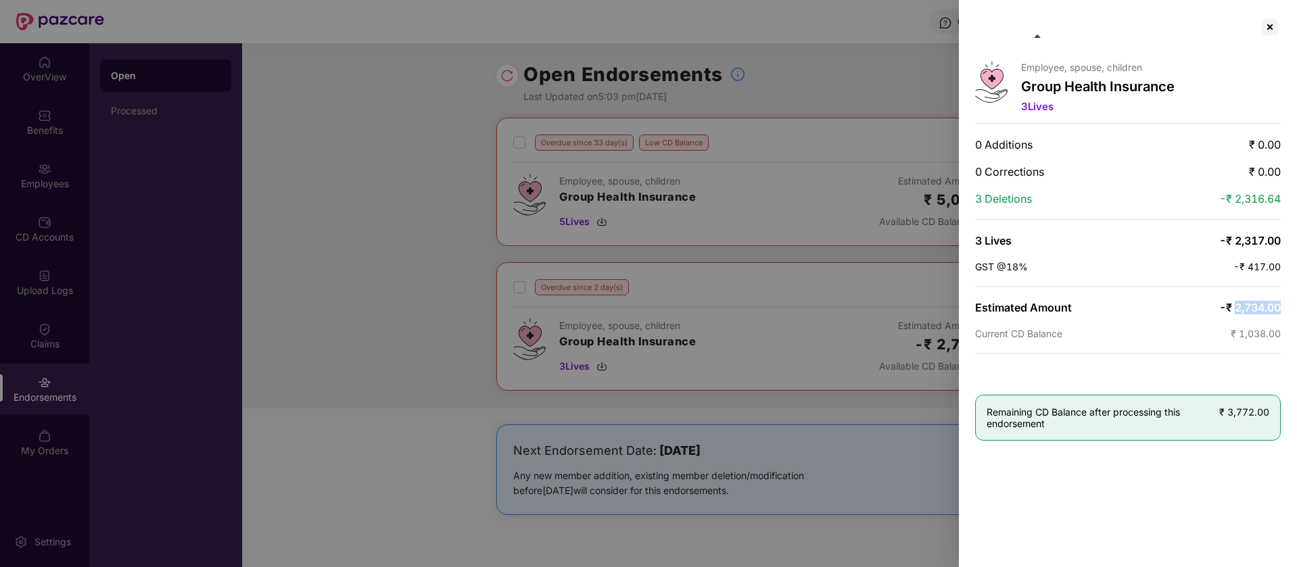
drag, startPoint x: 1236, startPoint y: 307, endPoint x: 1277, endPoint y: 308, distance: 41.3
click at [1277, 308] on span "-₹ 2,734.00" at bounding box center [1250, 308] width 62 height 14
copy span "2,734.00"
click at [1272, 23] on div at bounding box center [1270, 27] width 22 height 22
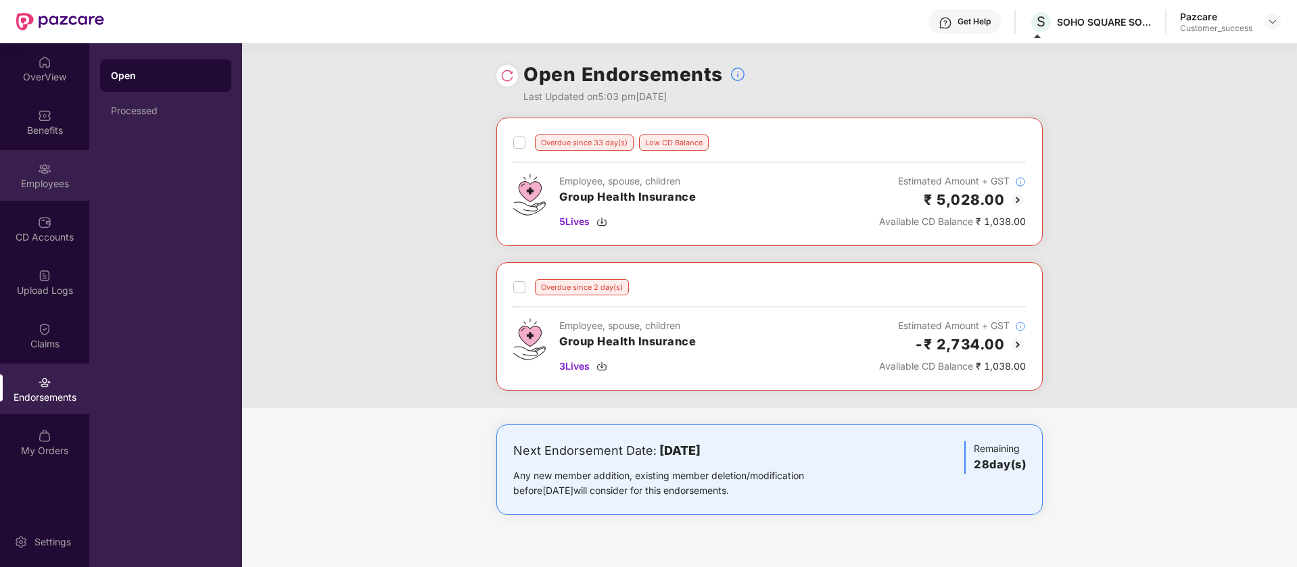
click at [62, 178] on div "Employees" at bounding box center [44, 184] width 89 height 14
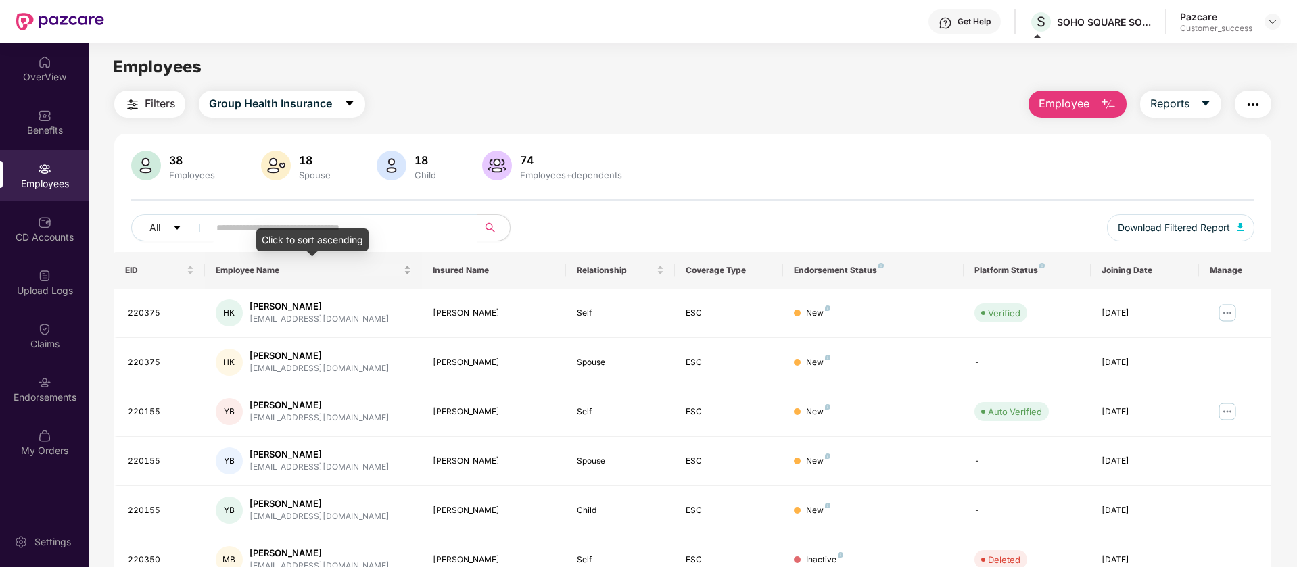
click at [252, 264] on div "Employee Name" at bounding box center [313, 270] width 195 height 13
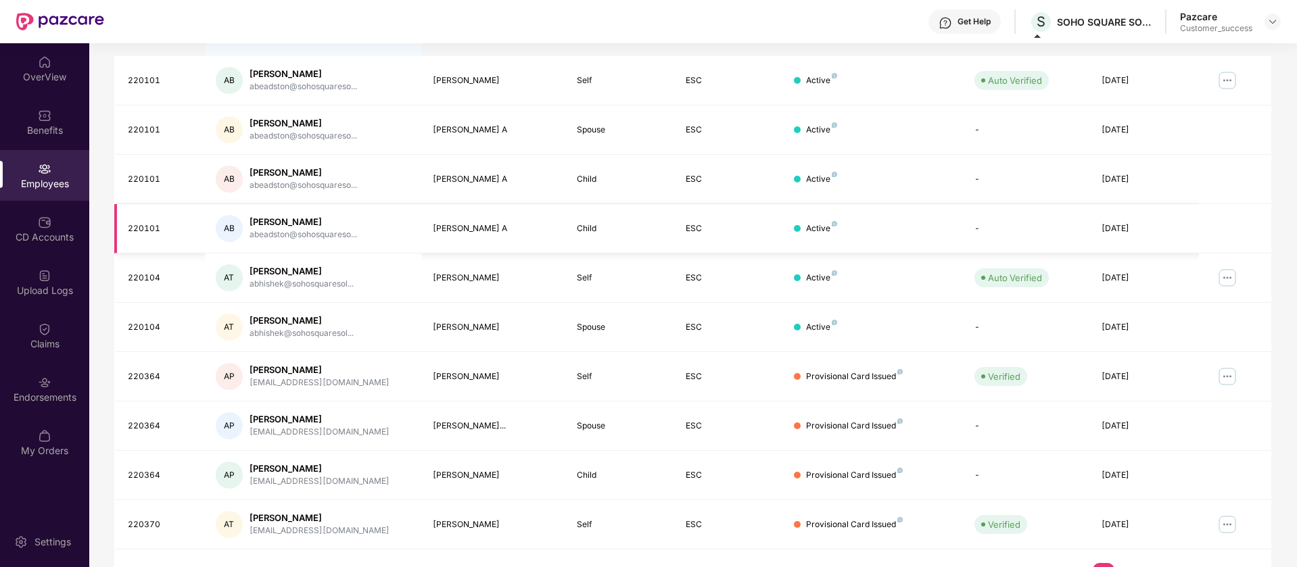
scroll to position [264, 0]
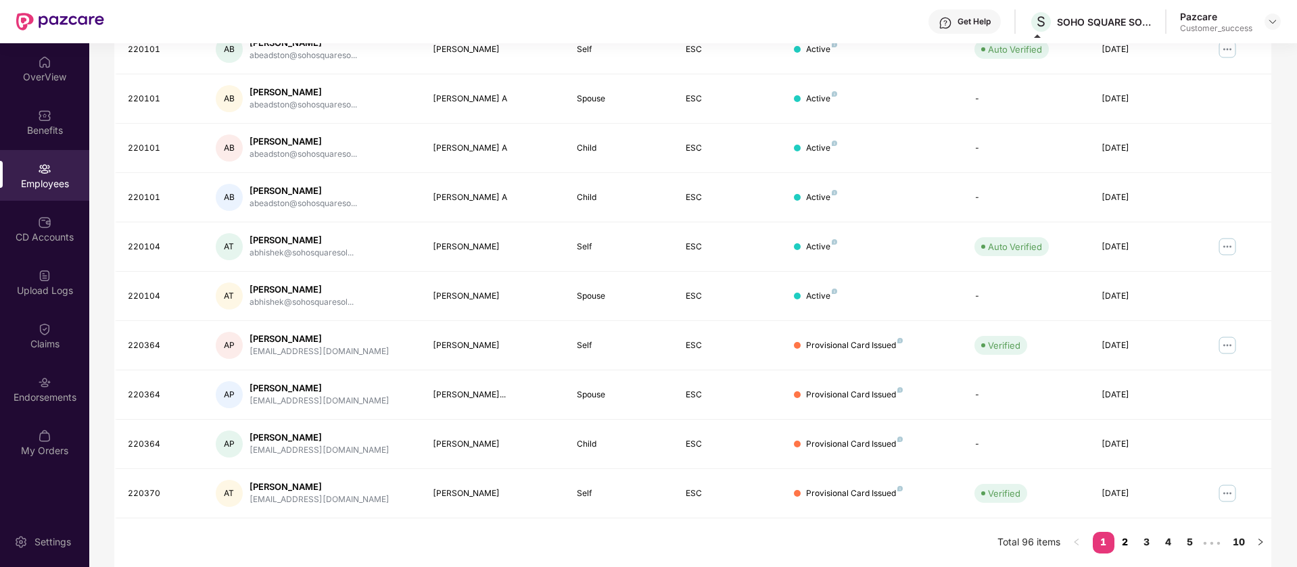
click at [1123, 540] on link "2" at bounding box center [1125, 542] width 22 height 20
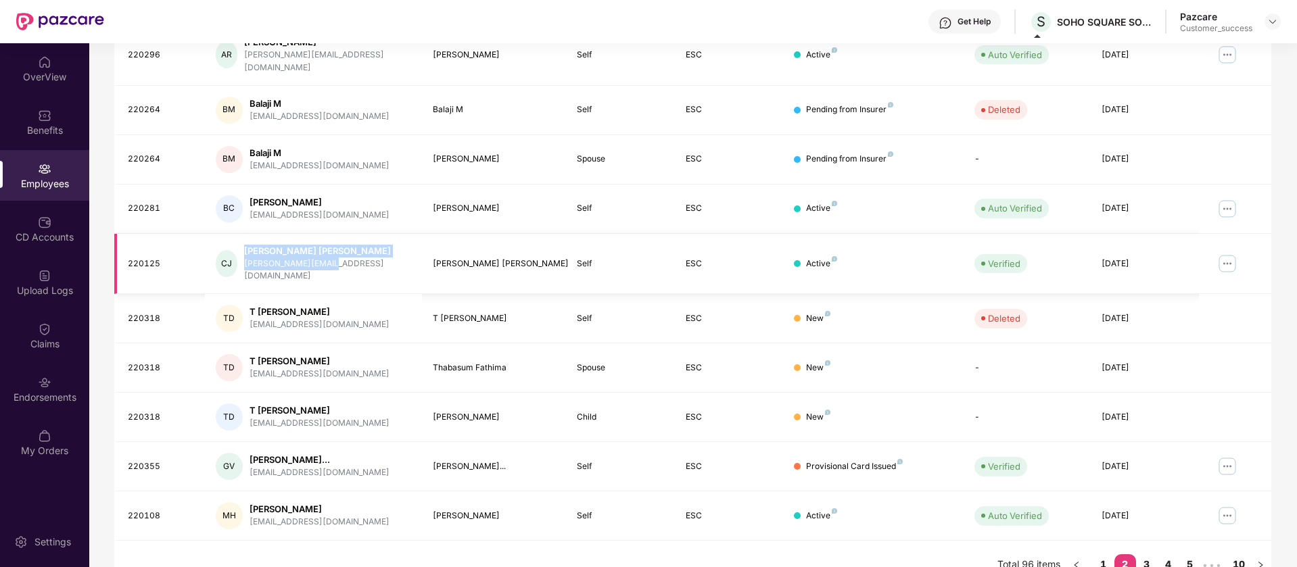
drag, startPoint x: 338, startPoint y: 256, endPoint x: 245, endPoint y: 256, distance: 93.3
click at [245, 256] on div "CJ Chethan Srivatsa T J chethan@sohosqs.com" at bounding box center [313, 264] width 195 height 39
drag, startPoint x: 348, startPoint y: 252, endPoint x: 248, endPoint y: 258, distance: 100.2
click at [248, 258] on div "CJ Chethan Srivatsa T J chethan@sohosqs.com" at bounding box center [313, 264] width 195 height 39
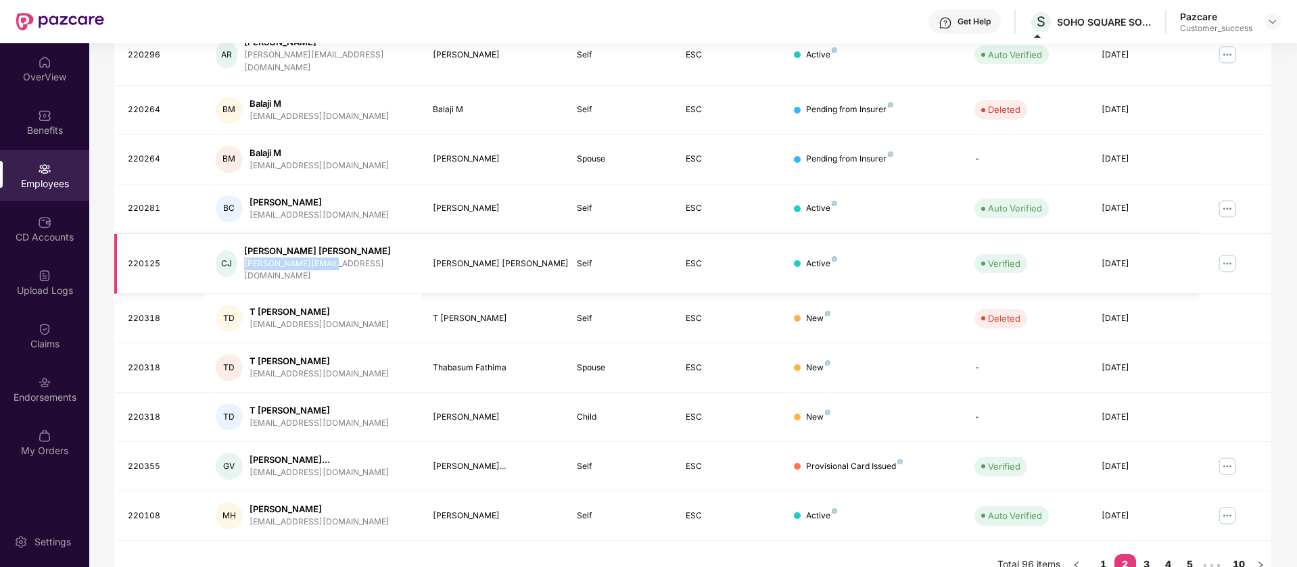
copy div "chethan@sohosqs.com"
click at [1150, 554] on link "3" at bounding box center [1147, 564] width 22 height 20
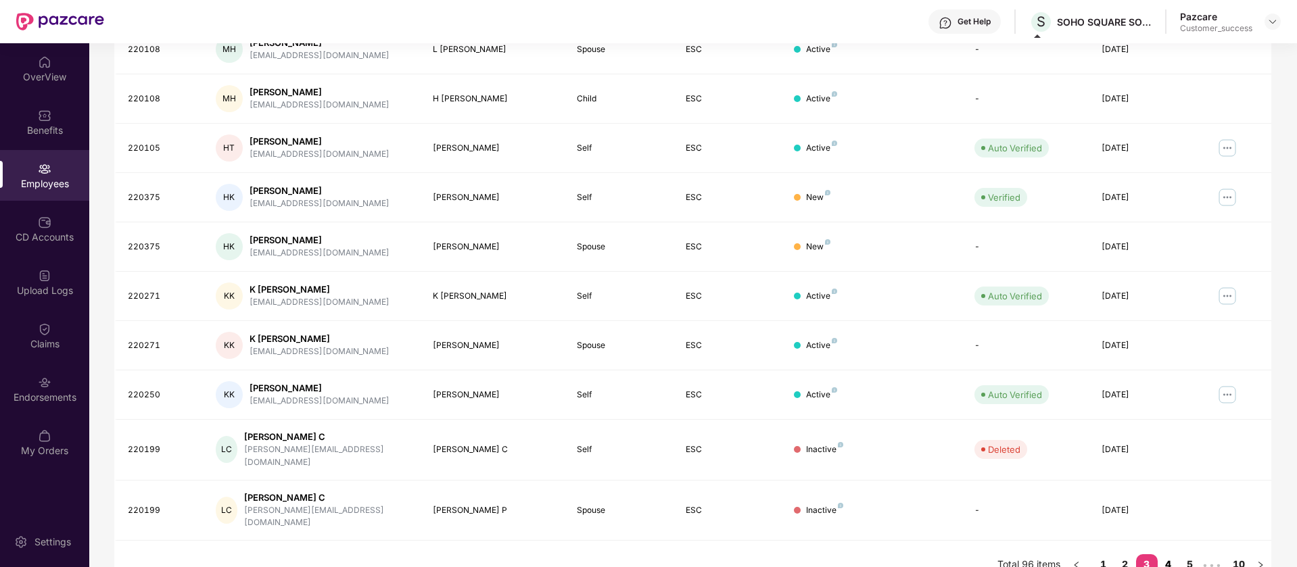
click at [1157, 554] on link "4" at bounding box center [1168, 564] width 22 height 20
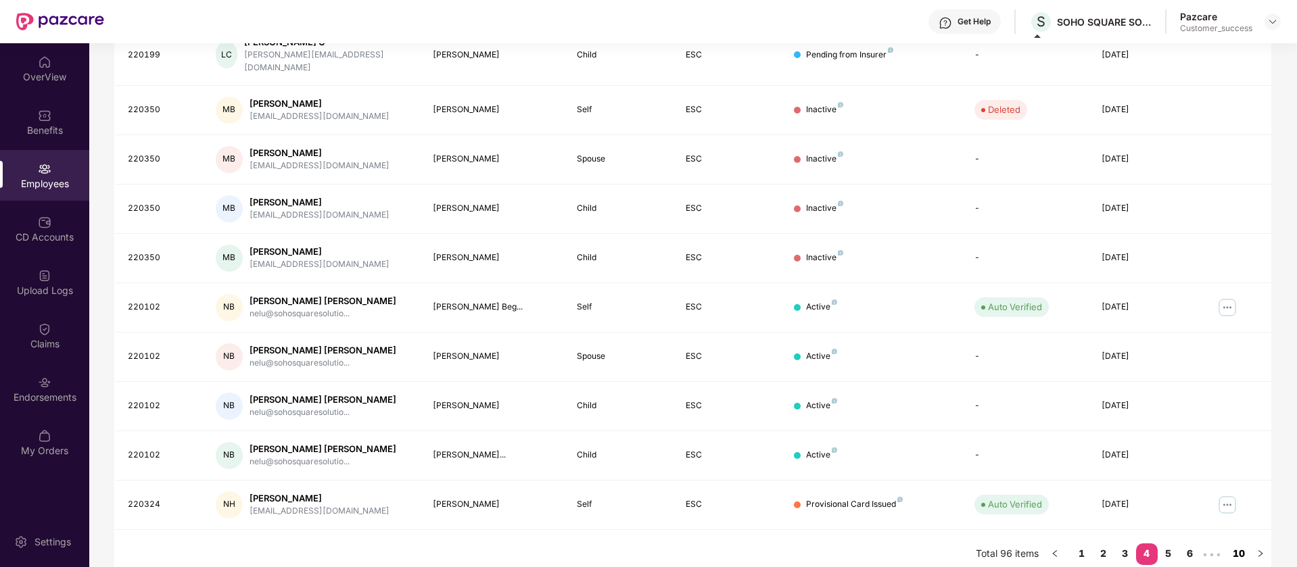
click at [1243, 544] on link "10" at bounding box center [1239, 554] width 22 height 20
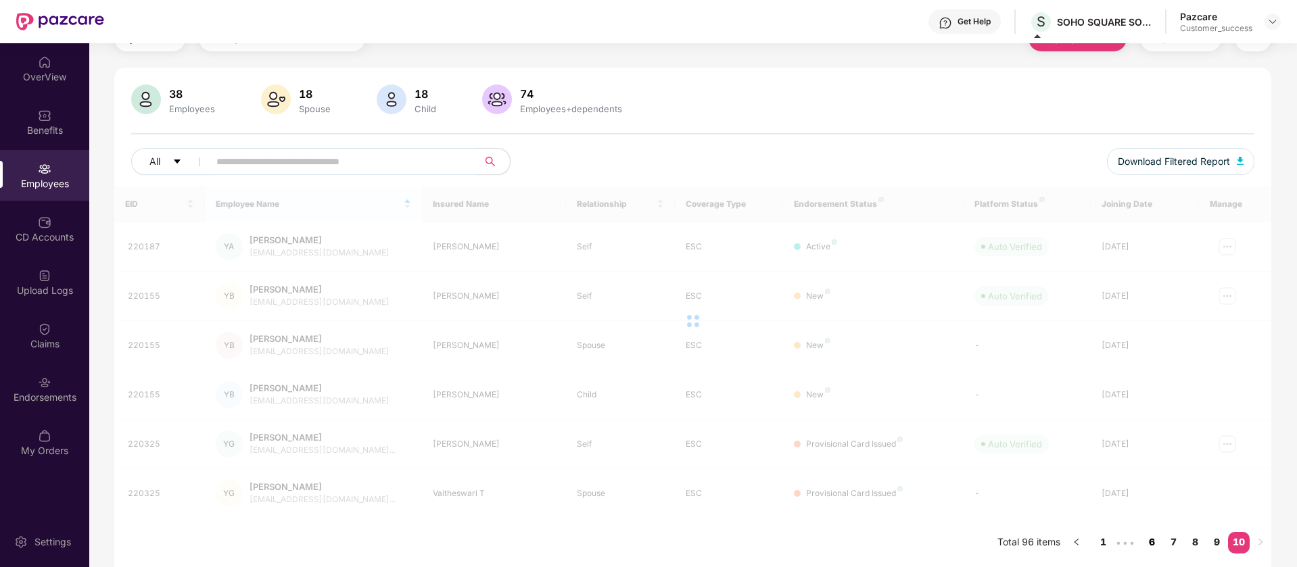
scroll to position [66, 0]
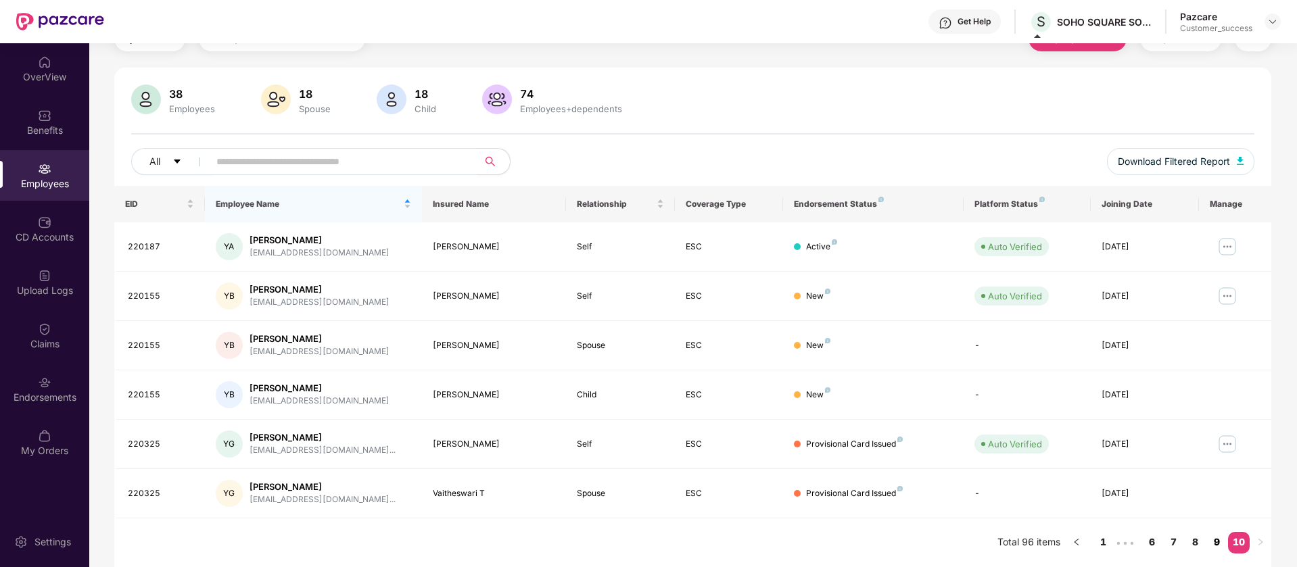
click at [1218, 538] on link "9" at bounding box center [1217, 542] width 22 height 20
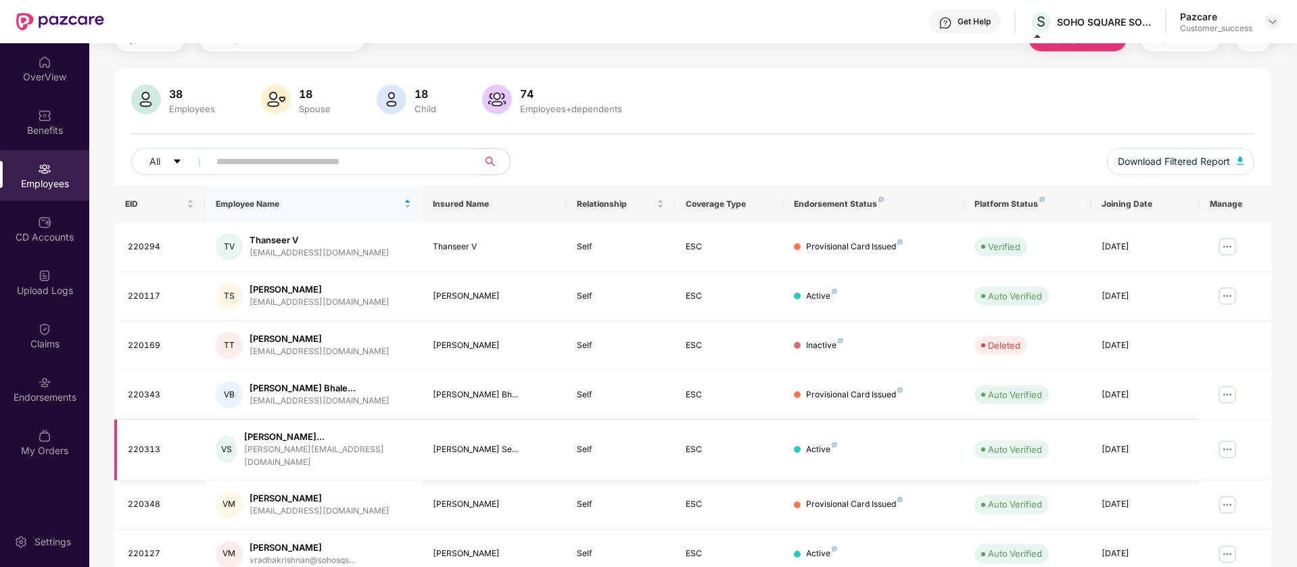
scroll to position [264, 0]
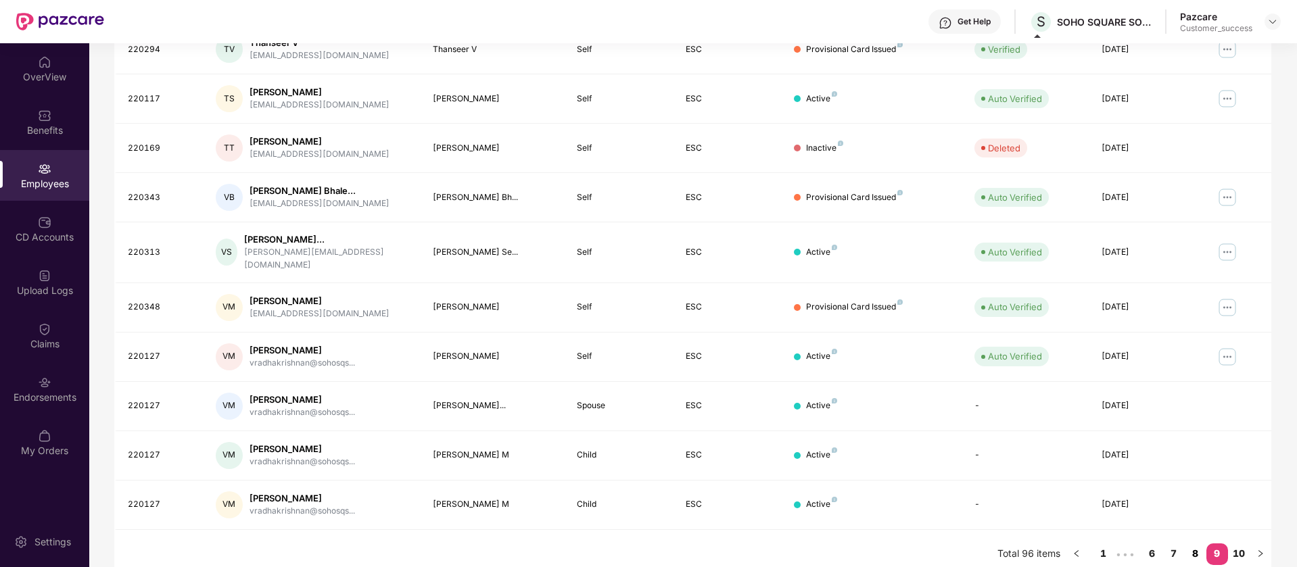
click at [1199, 544] on link "8" at bounding box center [1196, 554] width 22 height 20
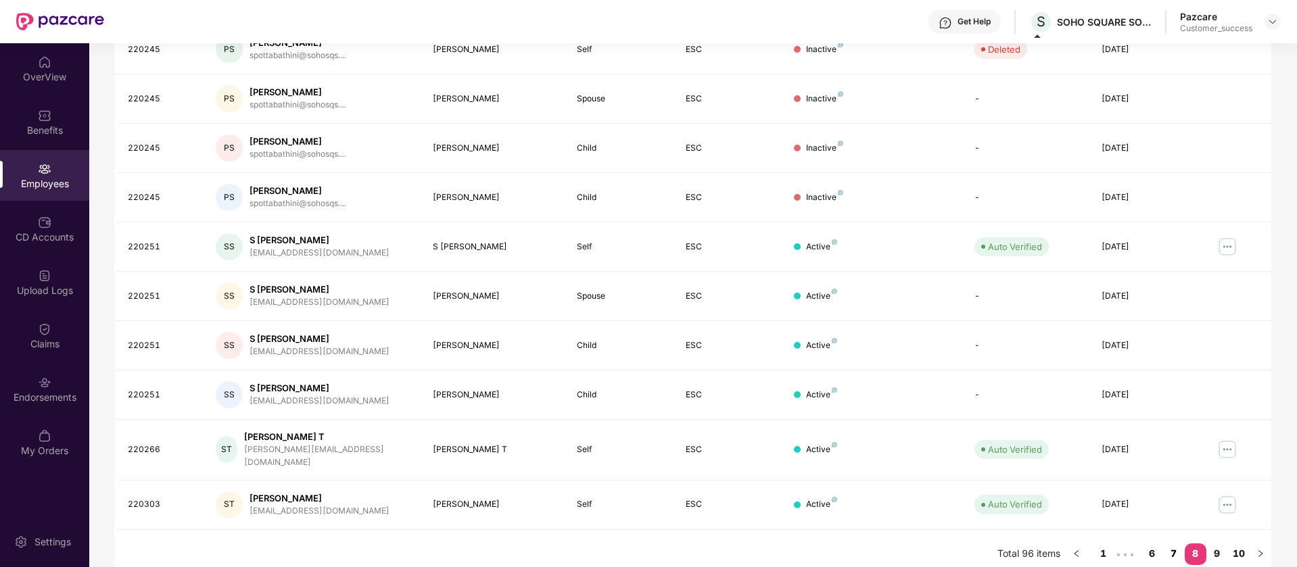
click at [1170, 544] on link "7" at bounding box center [1174, 554] width 22 height 20
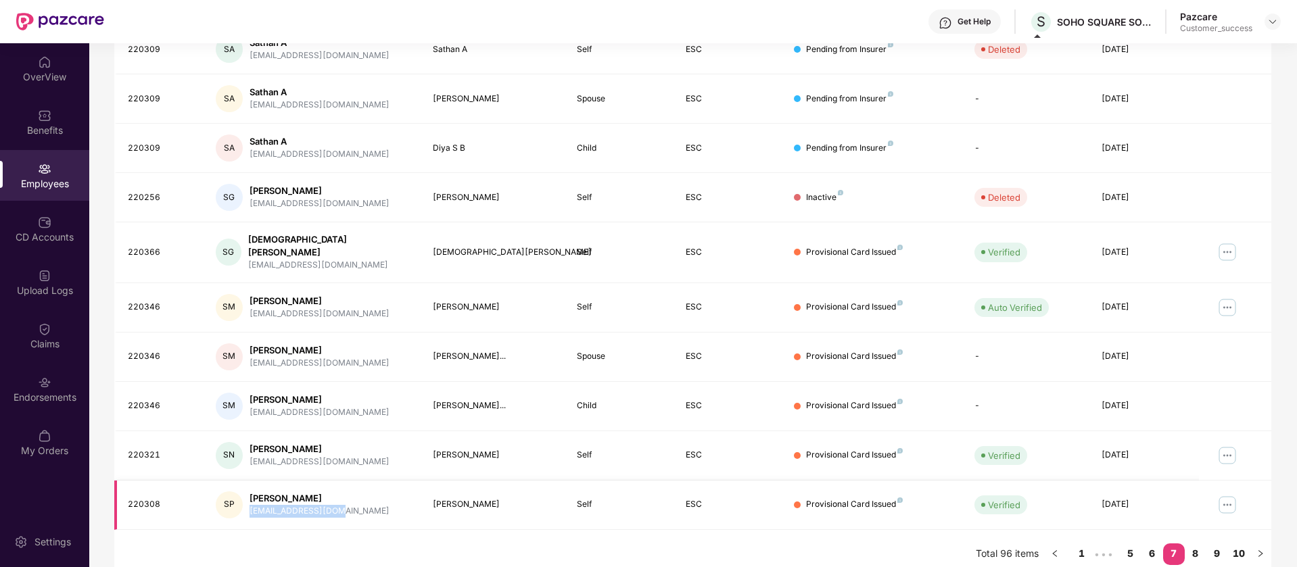
drag, startPoint x: 348, startPoint y: 498, endPoint x: 249, endPoint y: 504, distance: 98.3
click at [249, 504] on div "SP Shrinivas Pillai spillai@sohosqs.com" at bounding box center [313, 505] width 195 height 27
copy div "spillai@sohosqs.com"
drag, startPoint x: 1050, startPoint y: 30, endPoint x: 1086, endPoint y: 39, distance: 36.9
click at [1086, 39] on div "Get Help S SOHO SQUARE SOLUTIONS INDIA PRIVATE LIMITED Pazcare Customer_success" at bounding box center [692, 21] width 1176 height 43
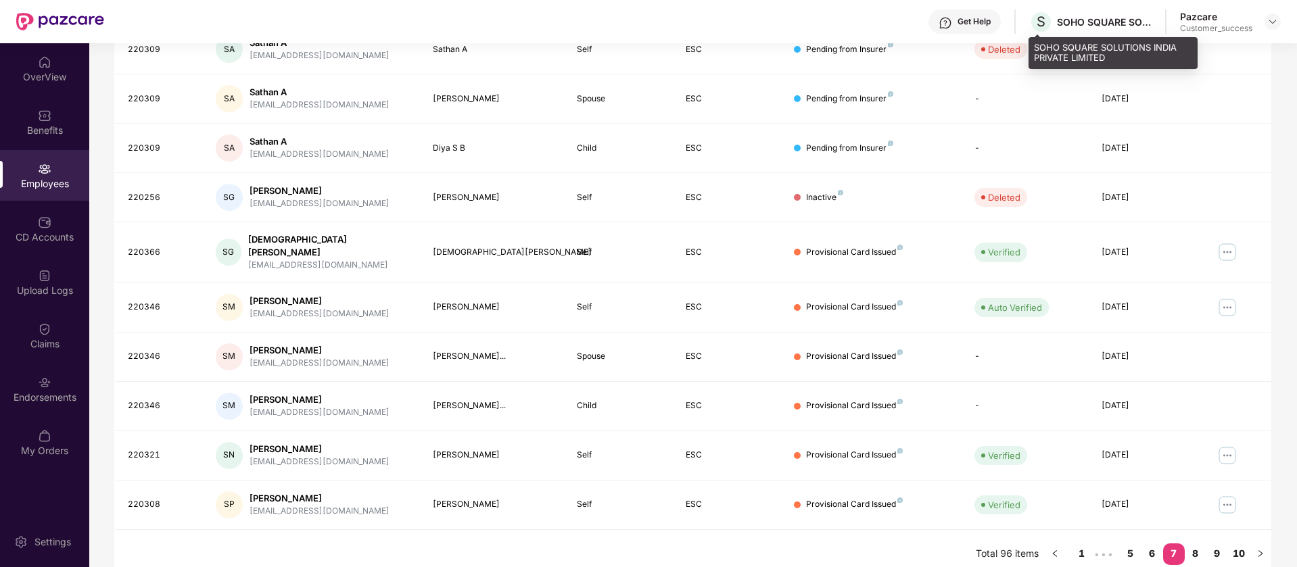
click at [1099, 24] on div "SOHO SQUARE SOLUTIONS INDIA PRIVATE LIMITED" at bounding box center [1104, 22] width 95 height 13
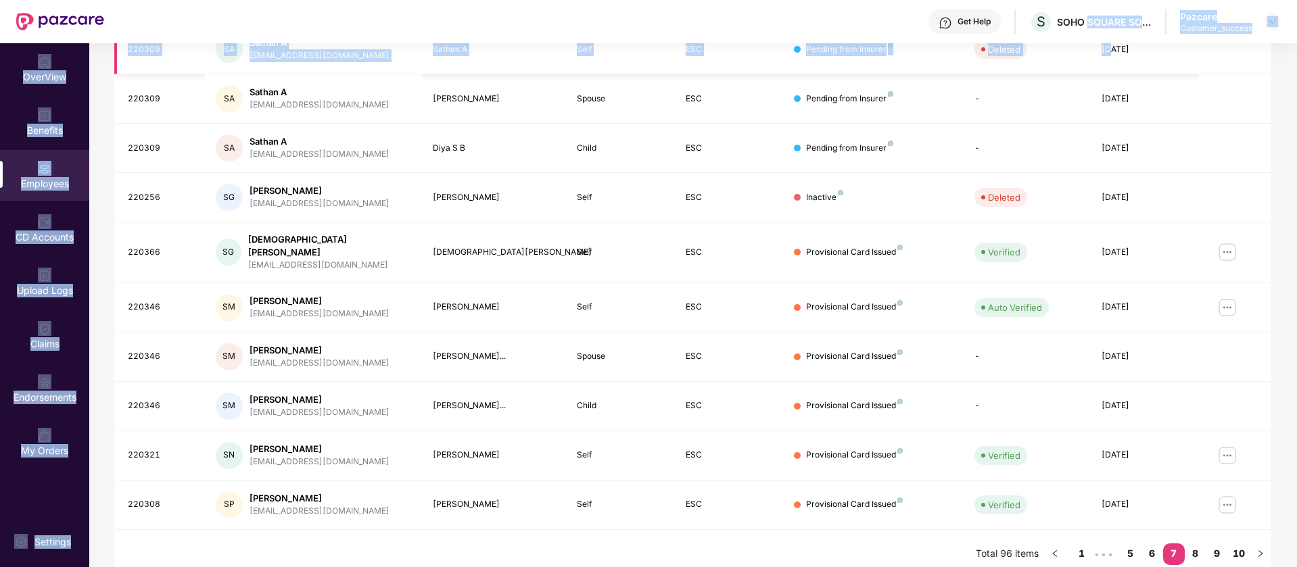
drag, startPoint x: 1100, startPoint y: 24, endPoint x: 1103, endPoint y: 46, distance: 22.6
click at [1103, 46] on div "Get Help S SOHO SQUARE SOLUTIONS INDIA PRIVATE LIMITED Pazcare Customer_success…" at bounding box center [648, 283] width 1297 height 567
click at [1114, 18] on div "SOHO SQUARE SOLUTIONS INDIA PRIVATE LIMITED" at bounding box center [1104, 22] width 95 height 13
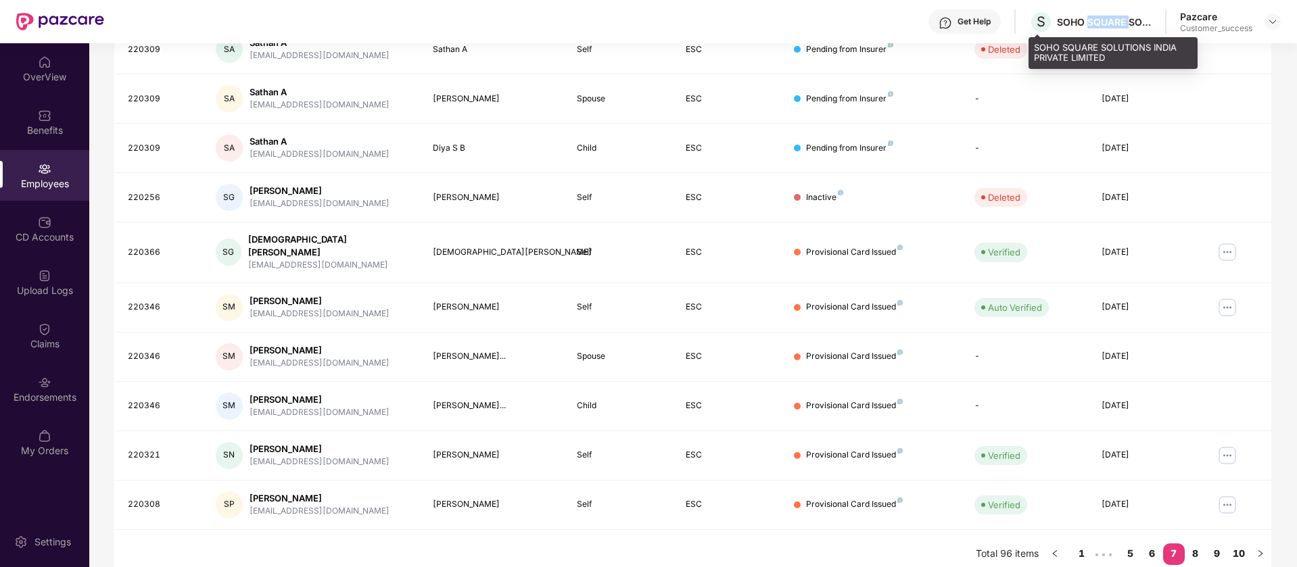
click at [1114, 18] on div "SOHO SQUARE SOLUTIONS INDIA PRIVATE LIMITED" at bounding box center [1104, 22] width 95 height 13
click at [1153, 47] on div "SOHO SQUARE SOLUTIONS INDIA PRIVATE LIMITED" at bounding box center [1112, 53] width 169 height 32
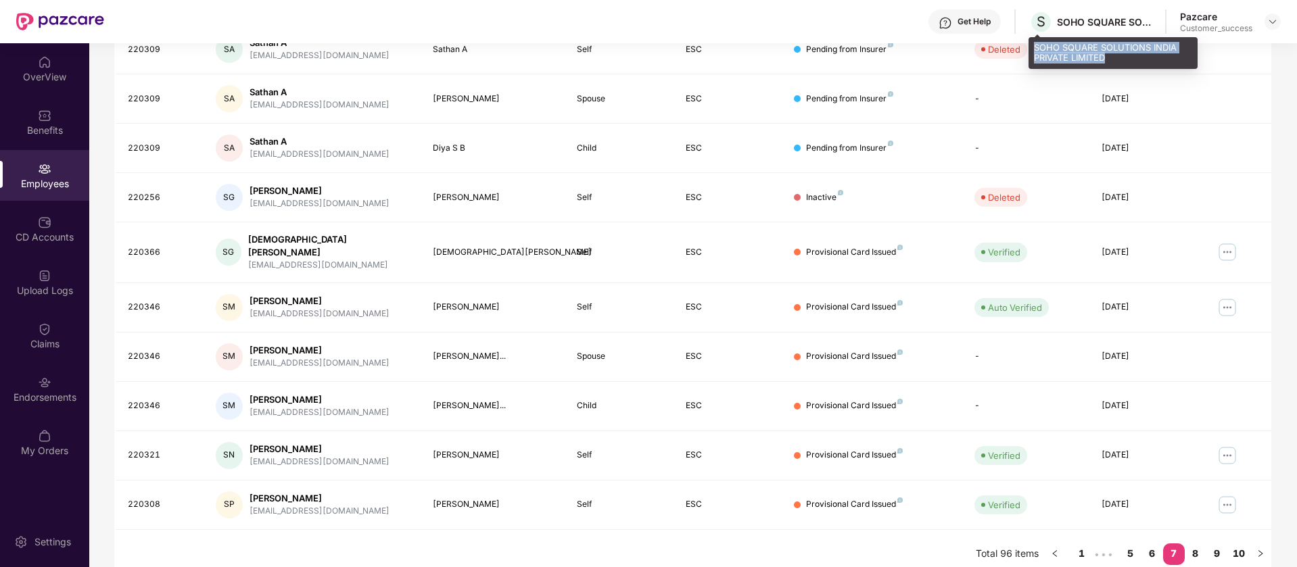
copy div "SOHO SQUARE SOLUTIONS INDIA PRIVATE LIMITED"
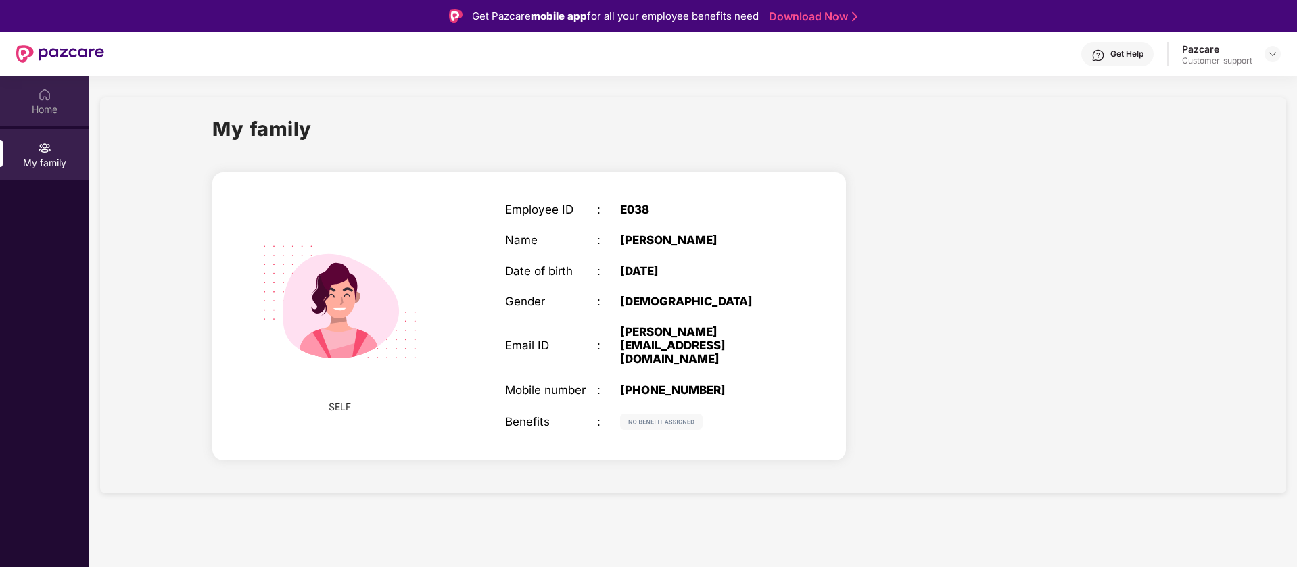
click at [29, 92] on div "Home" at bounding box center [44, 101] width 89 height 51
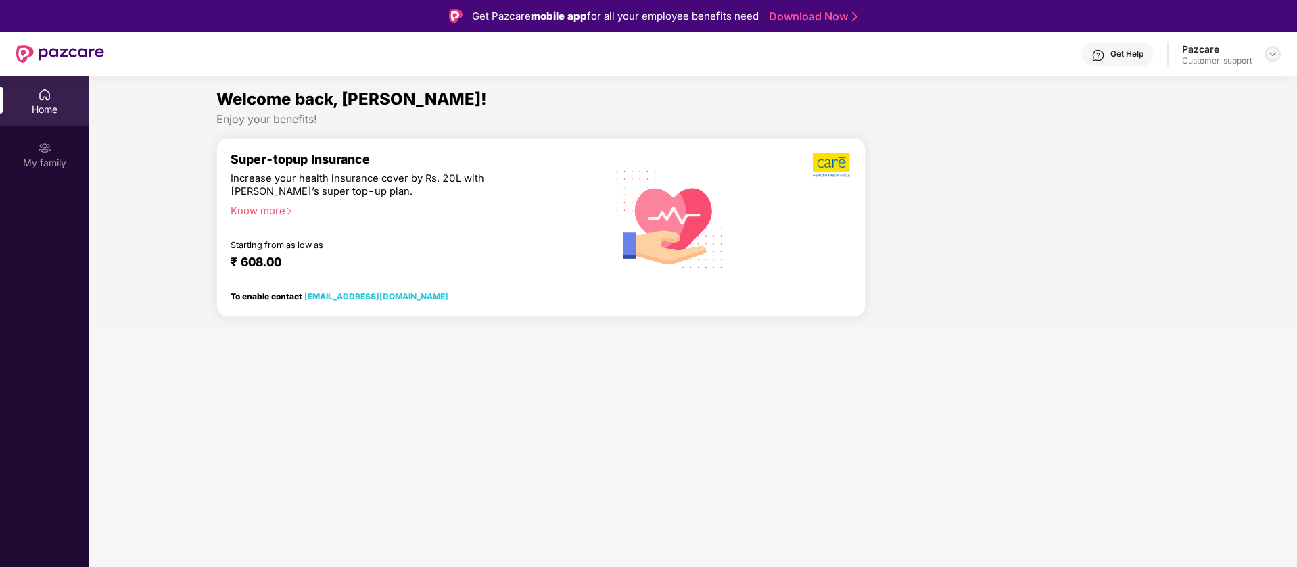
click at [1270, 57] on img at bounding box center [1272, 54] width 11 height 11
click at [1233, 89] on div "Switch to support view" at bounding box center [1209, 86] width 176 height 26
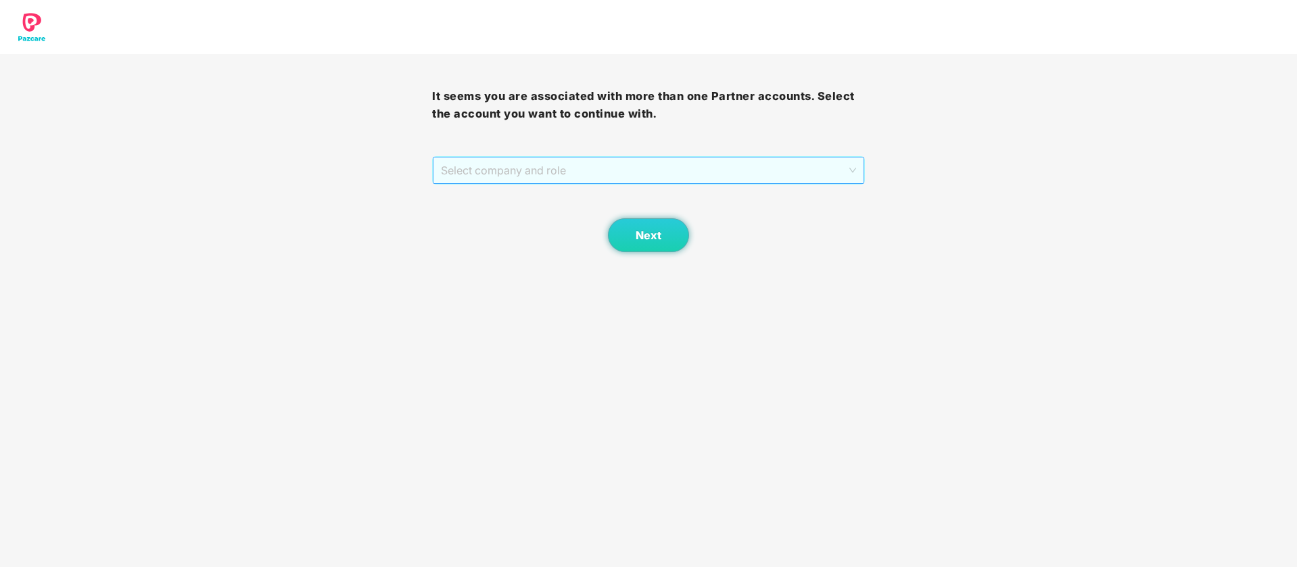
click at [765, 175] on span "Select company and role" at bounding box center [648, 171] width 414 height 26
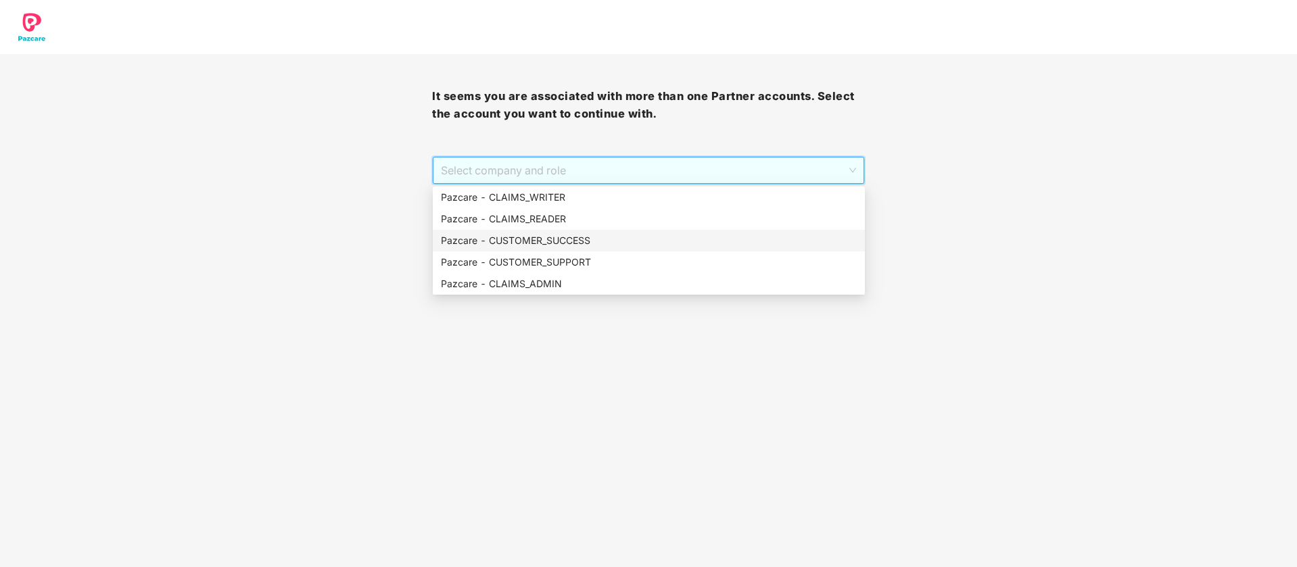
click at [657, 241] on div "Pazcare - CUSTOMER_SUCCESS" at bounding box center [649, 240] width 416 height 15
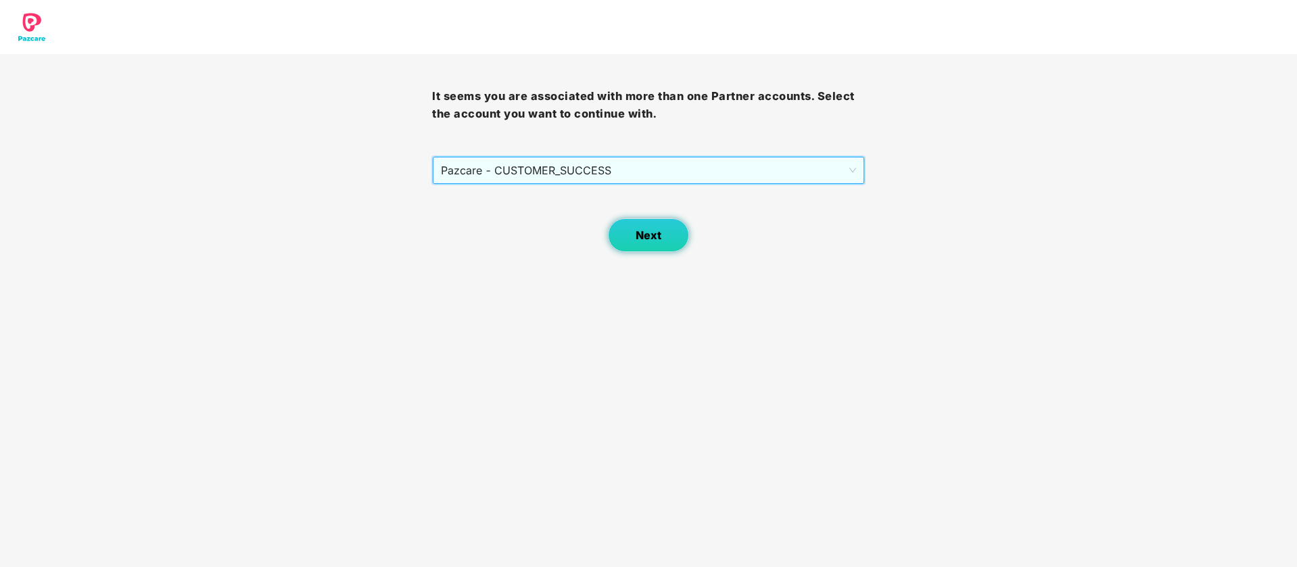
click at [664, 241] on button "Next" at bounding box center [648, 235] width 81 height 34
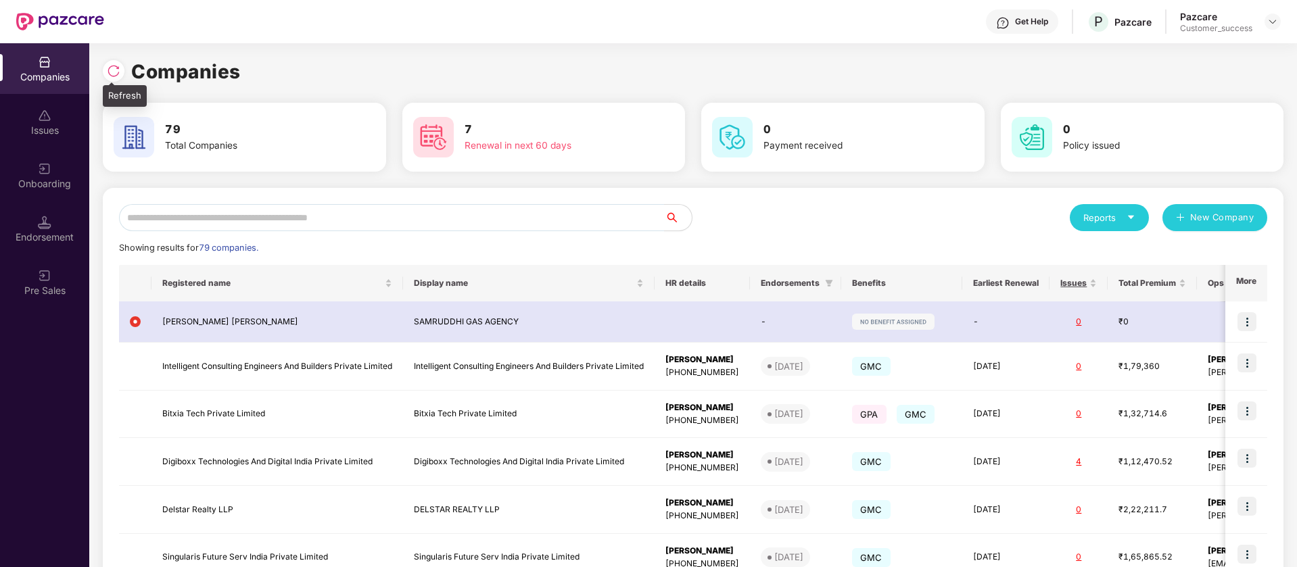
click at [112, 68] on img at bounding box center [114, 71] width 14 height 14
click at [59, 182] on div "Onboarding" at bounding box center [44, 184] width 89 height 14
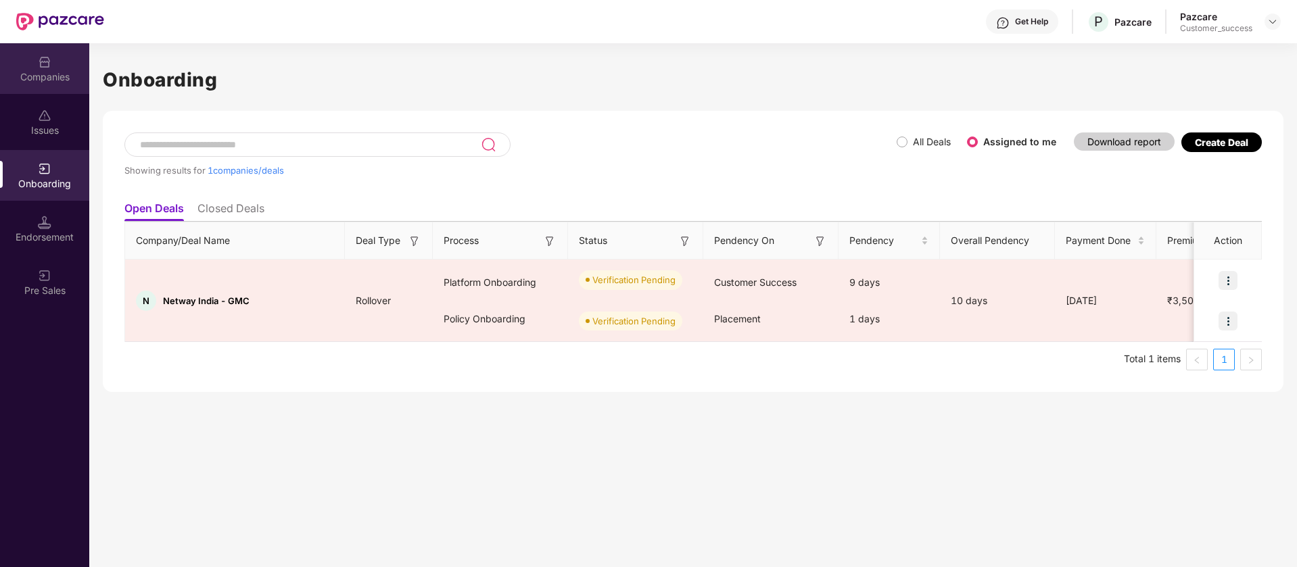
click at [62, 74] on div "Companies" at bounding box center [44, 77] width 89 height 14
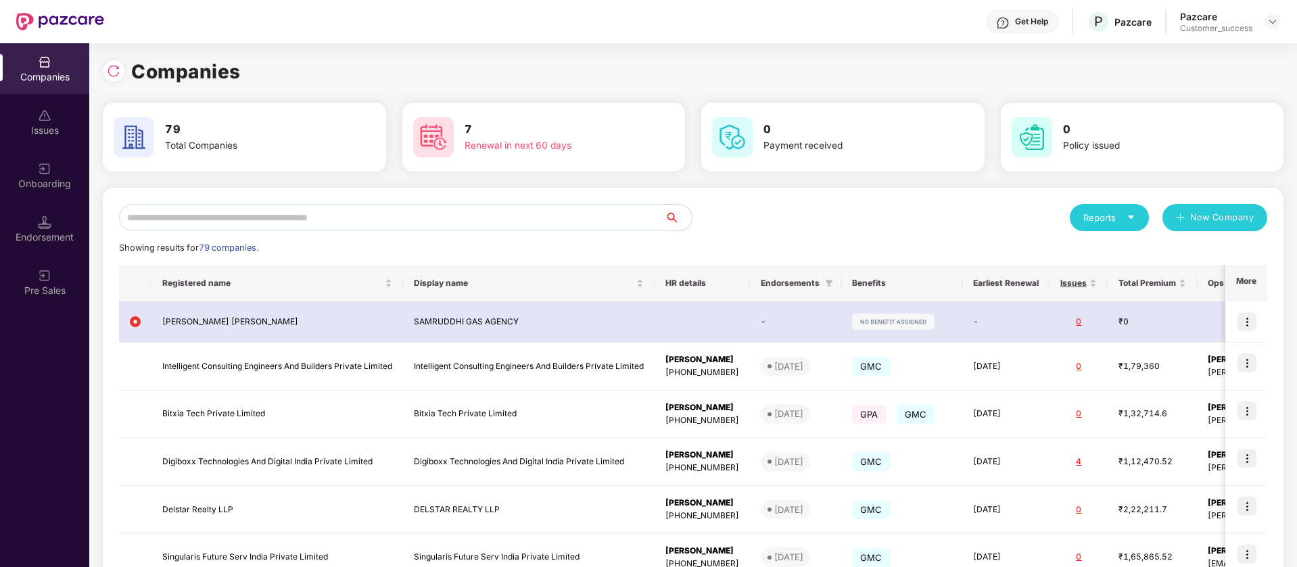
click at [259, 214] on input "text" at bounding box center [392, 217] width 546 height 27
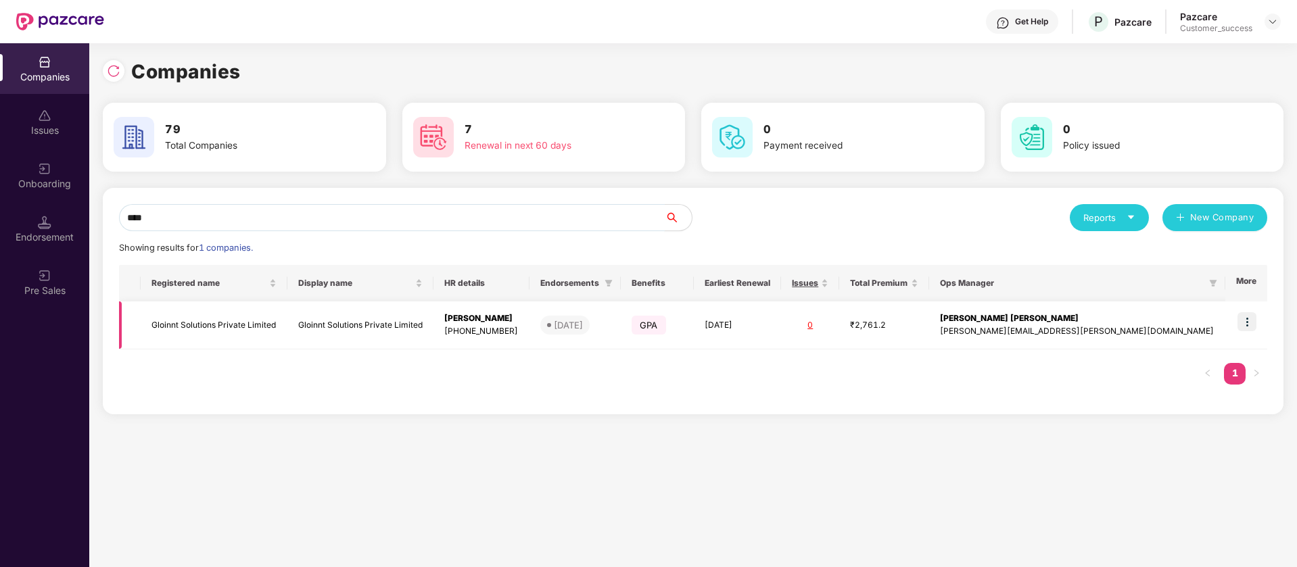
type input "****"
click at [1256, 317] on img at bounding box center [1246, 321] width 19 height 19
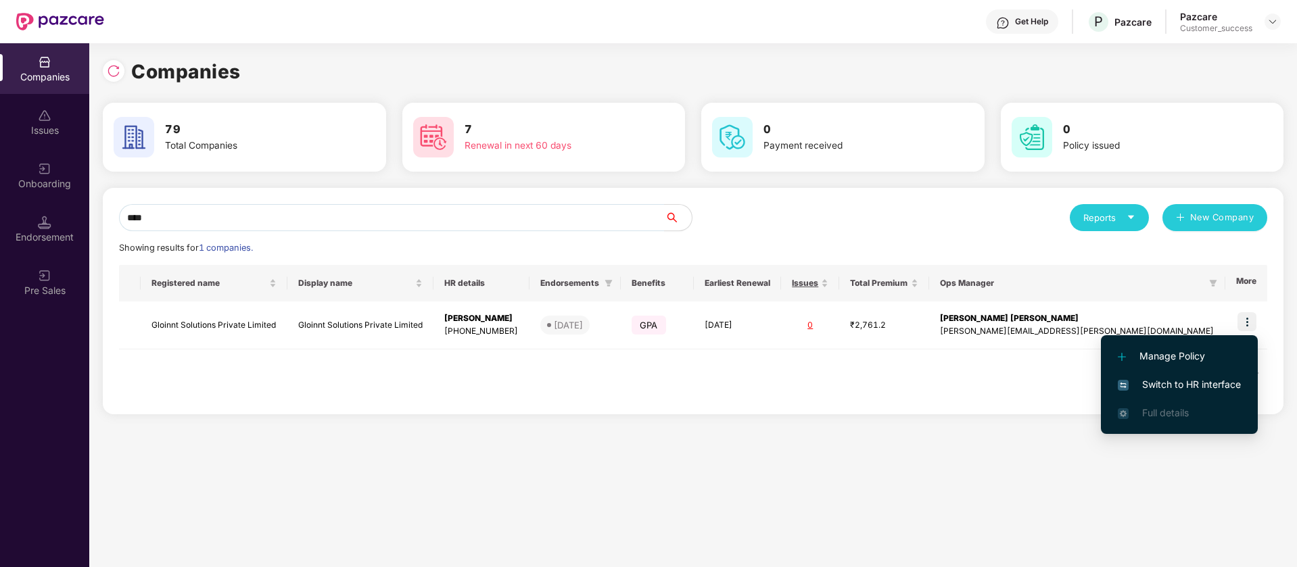
click at [1212, 384] on span "Switch to HR interface" at bounding box center [1179, 384] width 123 height 15
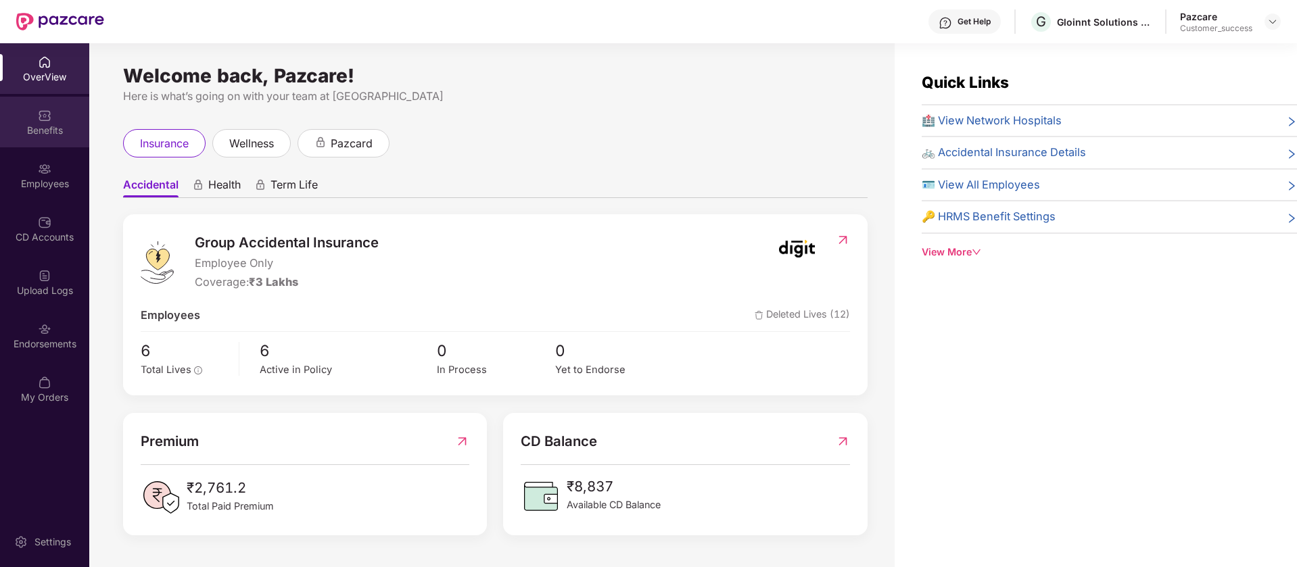
click at [26, 124] on div "Benefits" at bounding box center [44, 131] width 89 height 14
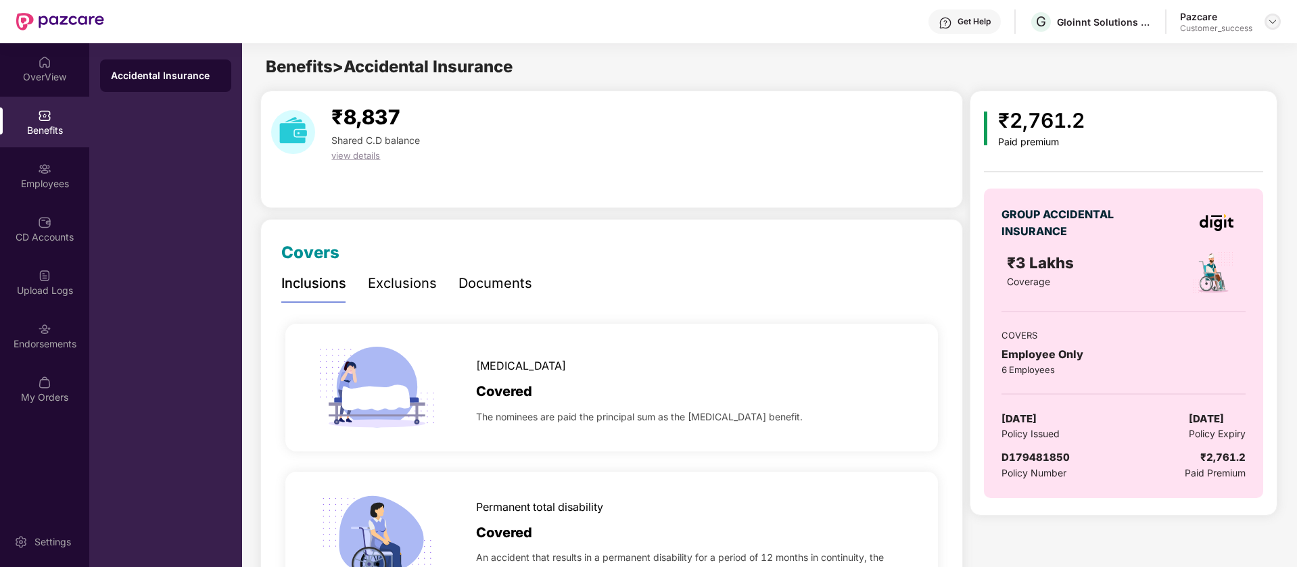
click at [1273, 22] on img at bounding box center [1272, 21] width 11 height 11
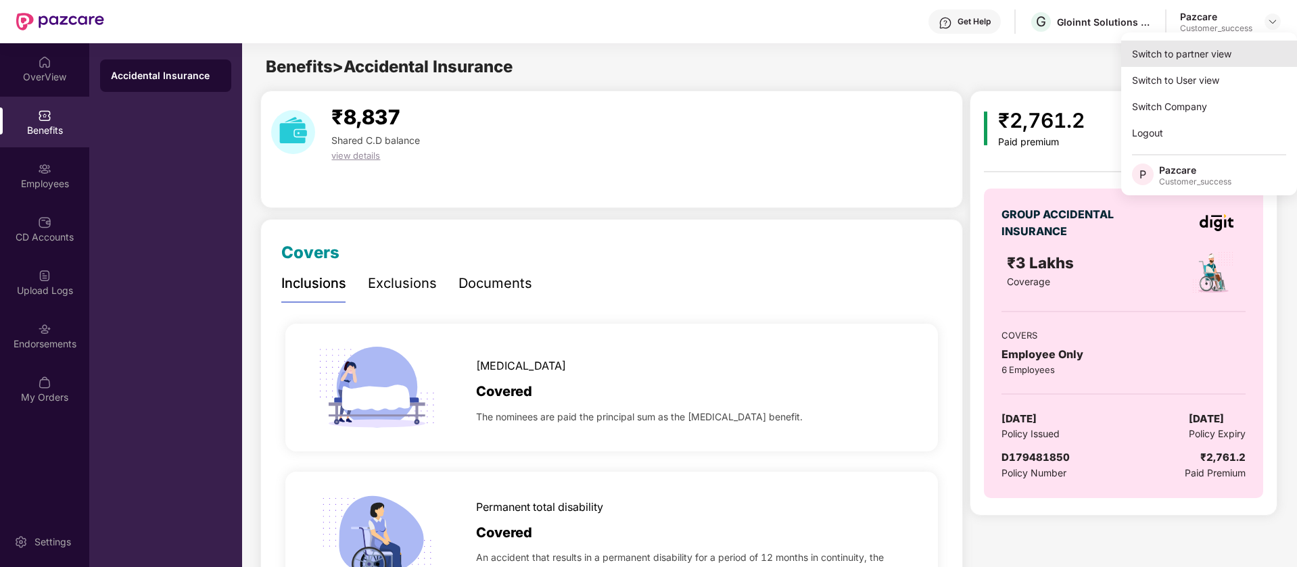
click at [1245, 55] on div "Switch to partner view" at bounding box center [1209, 54] width 176 height 26
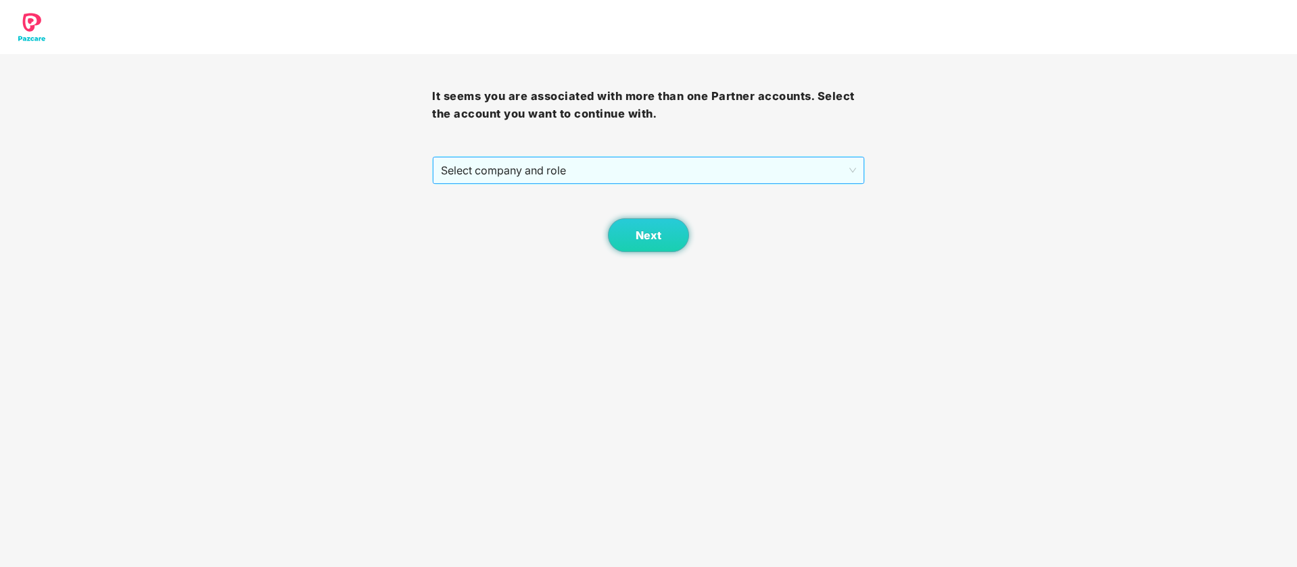
click at [818, 162] on span "Select company and role" at bounding box center [648, 171] width 414 height 26
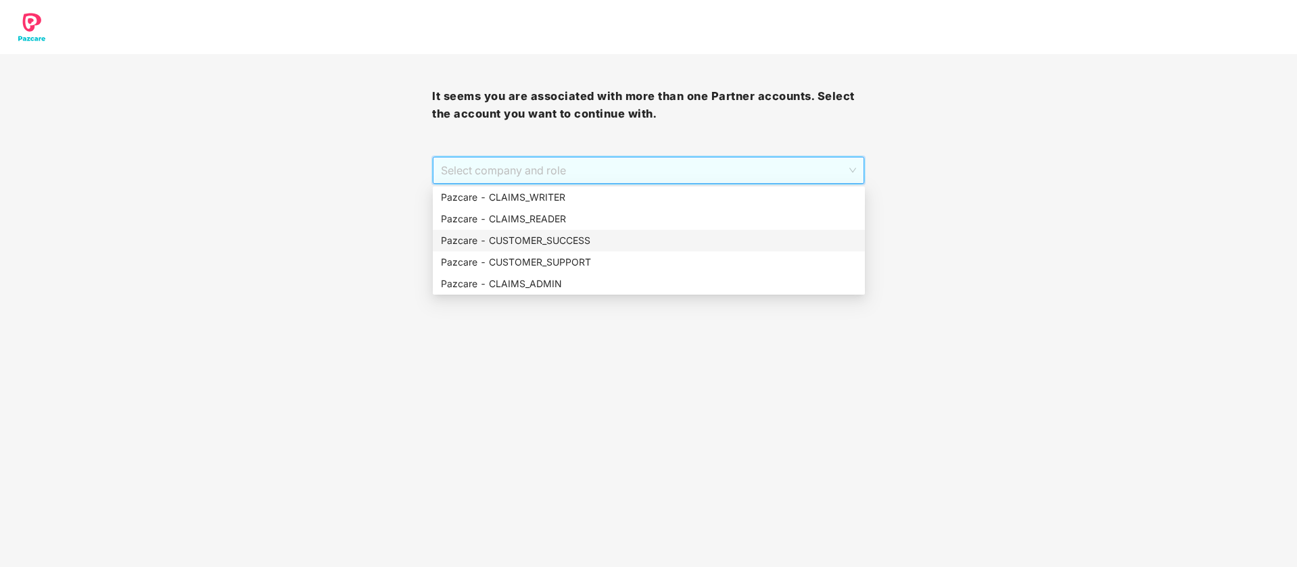
click at [661, 237] on div "Pazcare - CUSTOMER_SUCCESS" at bounding box center [649, 240] width 416 height 15
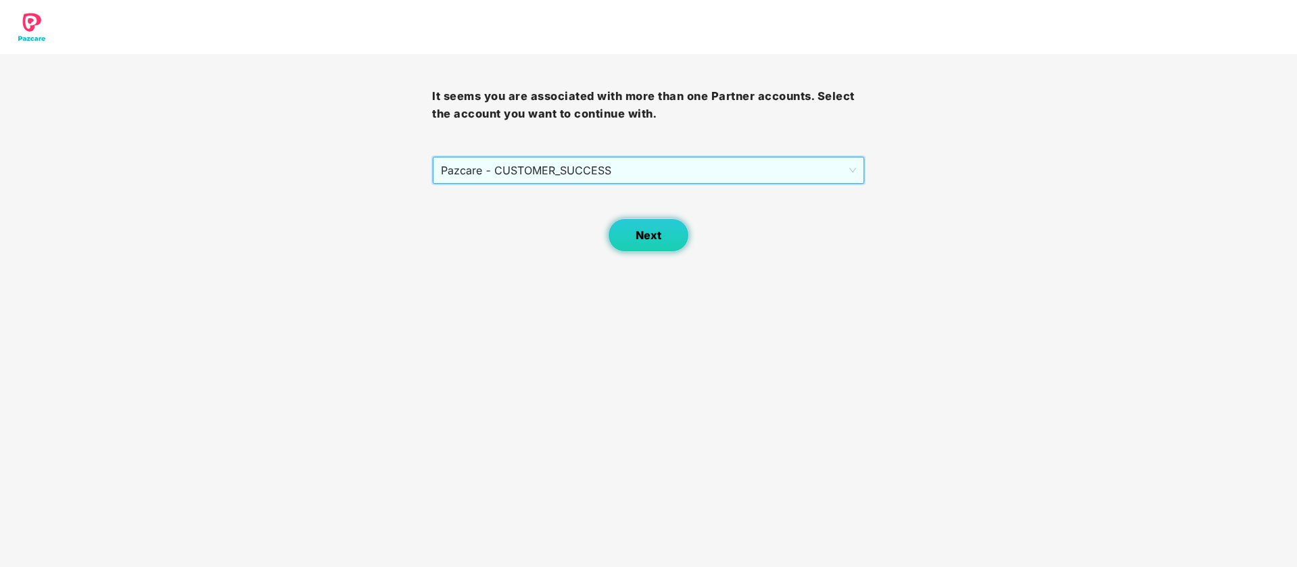
click at [660, 241] on span "Next" at bounding box center [649, 235] width 26 height 13
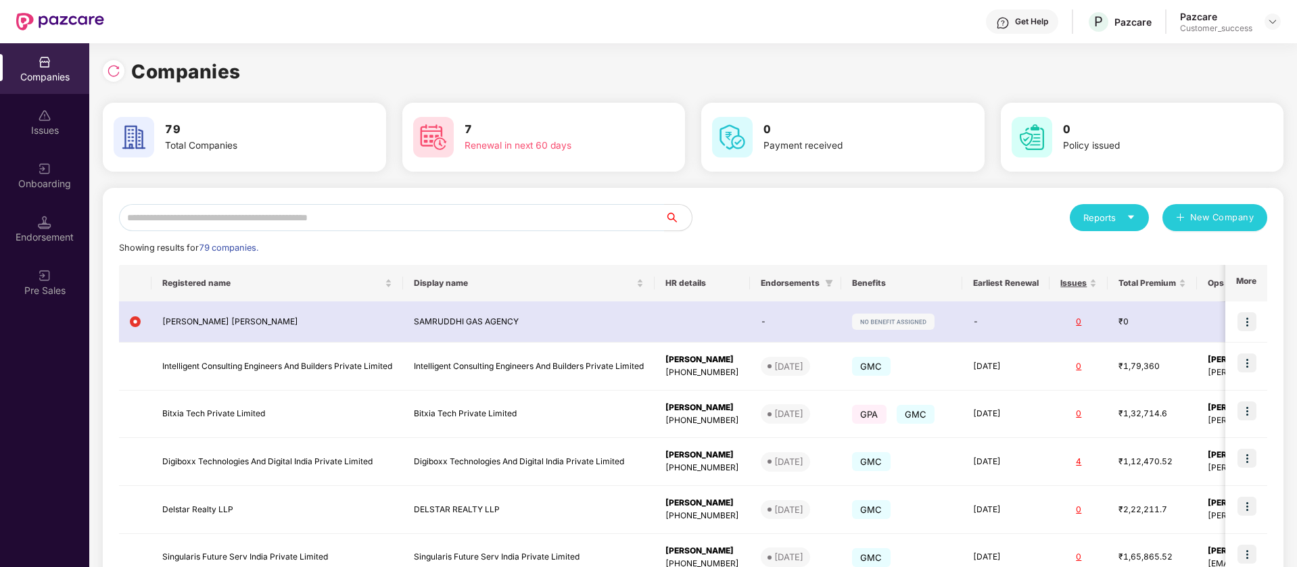
click at [381, 62] on div "Companies" at bounding box center [693, 72] width 1180 height 30
click at [110, 72] on img at bounding box center [114, 71] width 14 height 14
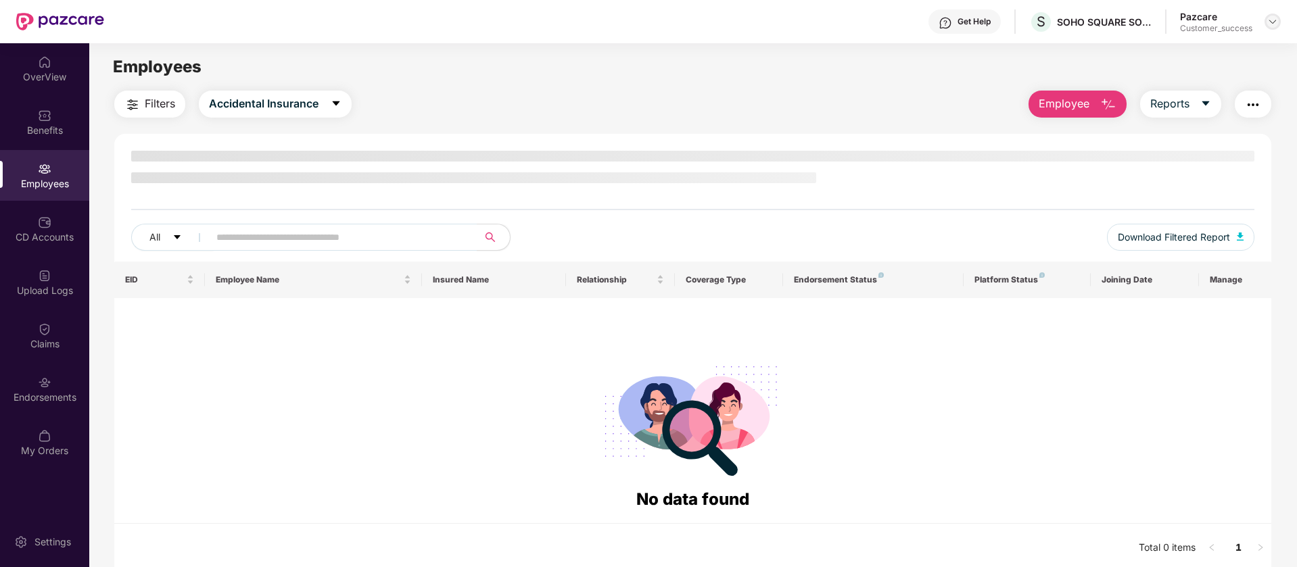
click at [1275, 19] on img at bounding box center [1272, 21] width 11 height 11
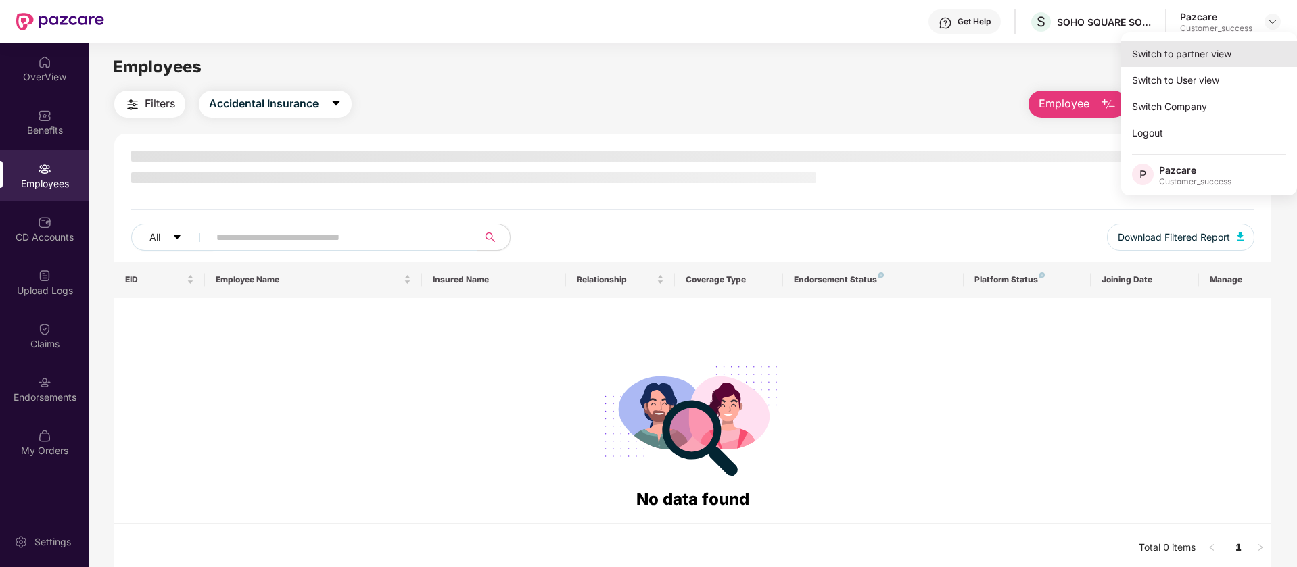
click at [1230, 56] on div "Switch to partner view" at bounding box center [1209, 54] width 176 height 26
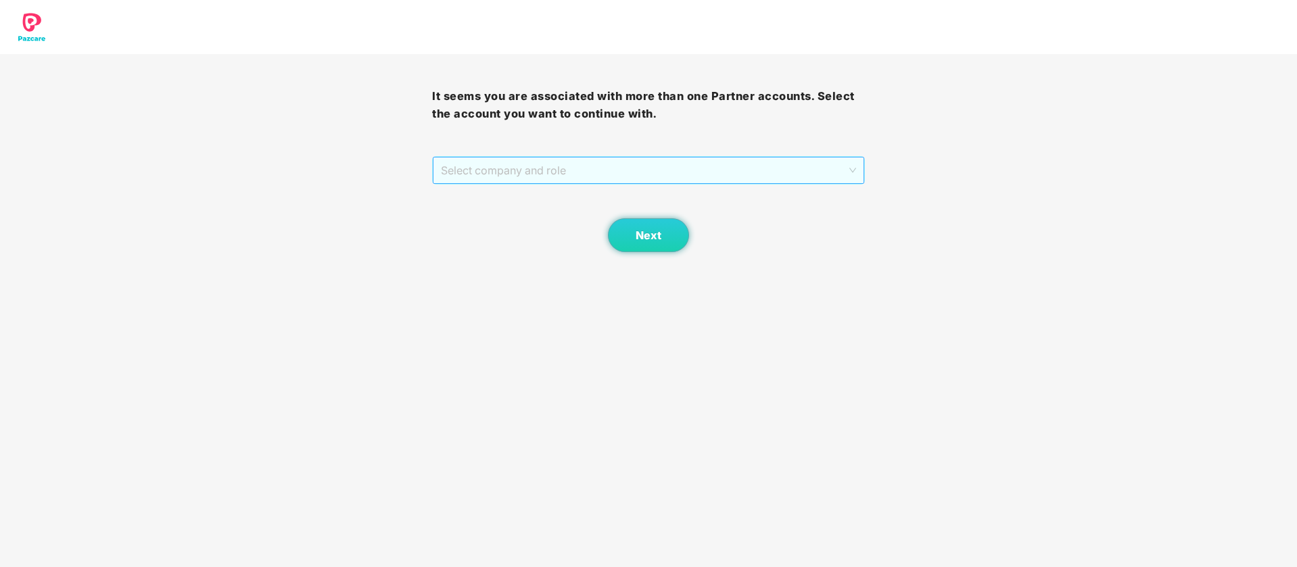
click at [827, 158] on span "Select company and role" at bounding box center [648, 171] width 414 height 26
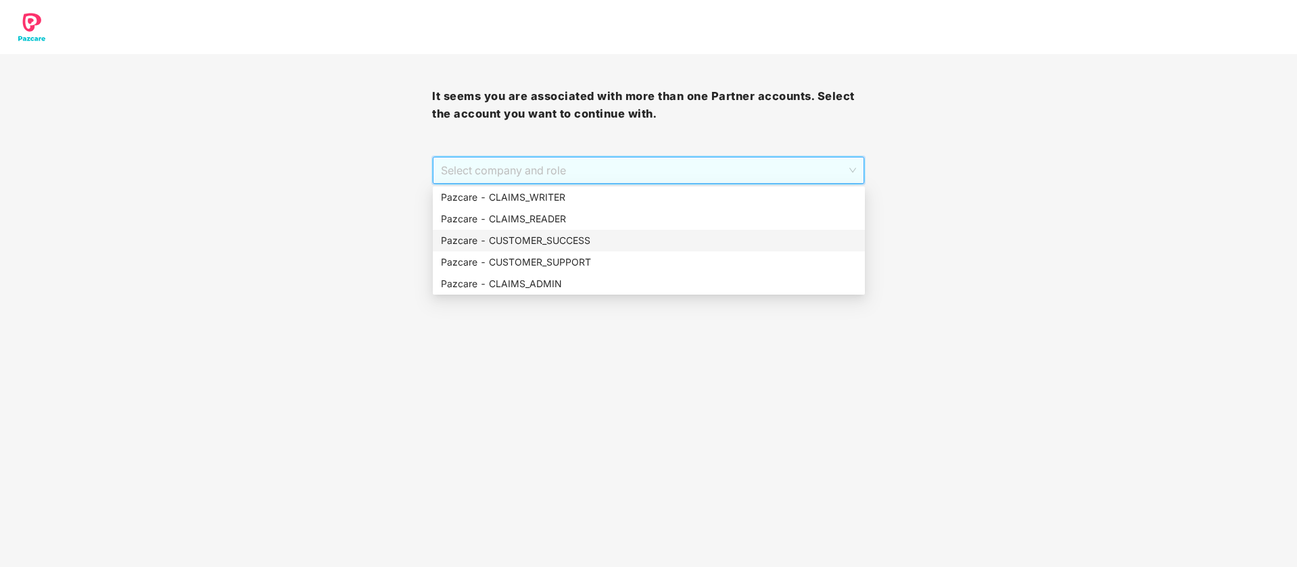
click at [671, 242] on div "Pazcare - CUSTOMER_SUCCESS" at bounding box center [649, 240] width 416 height 15
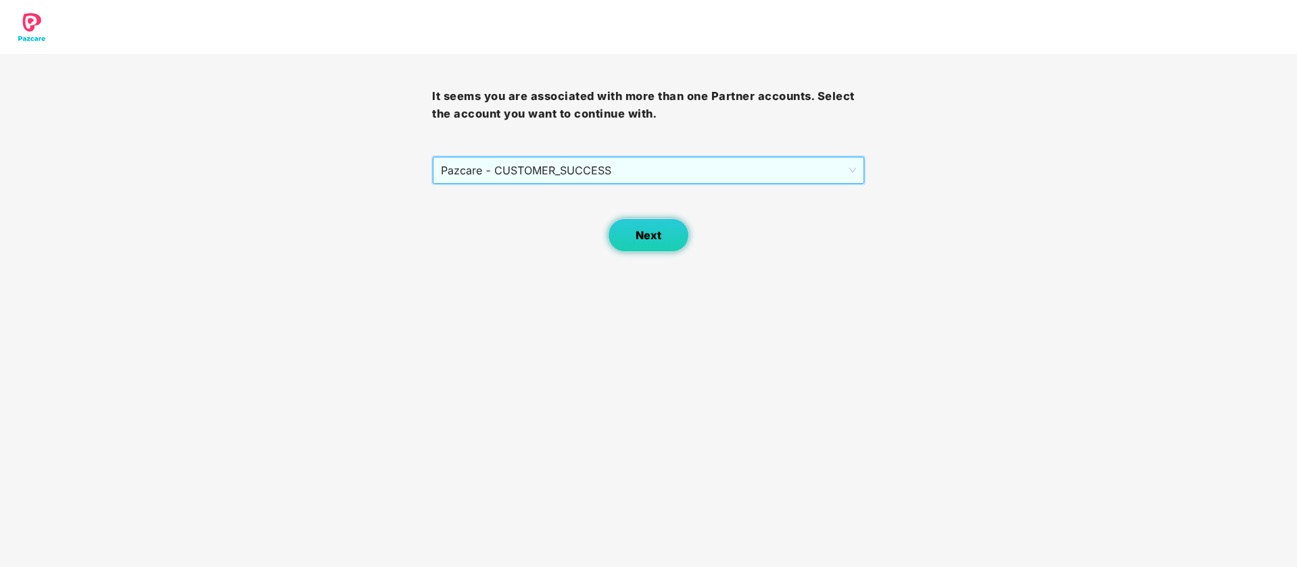
click at [635, 239] on button "Next" at bounding box center [648, 235] width 81 height 34
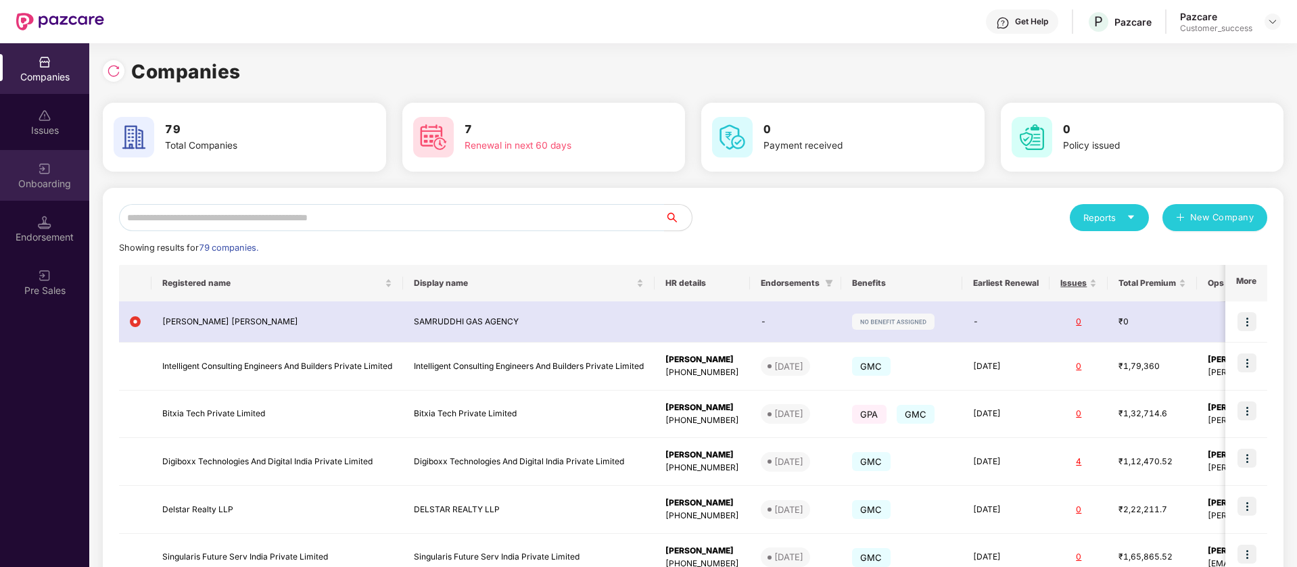
click at [45, 172] on img at bounding box center [45, 169] width 14 height 14
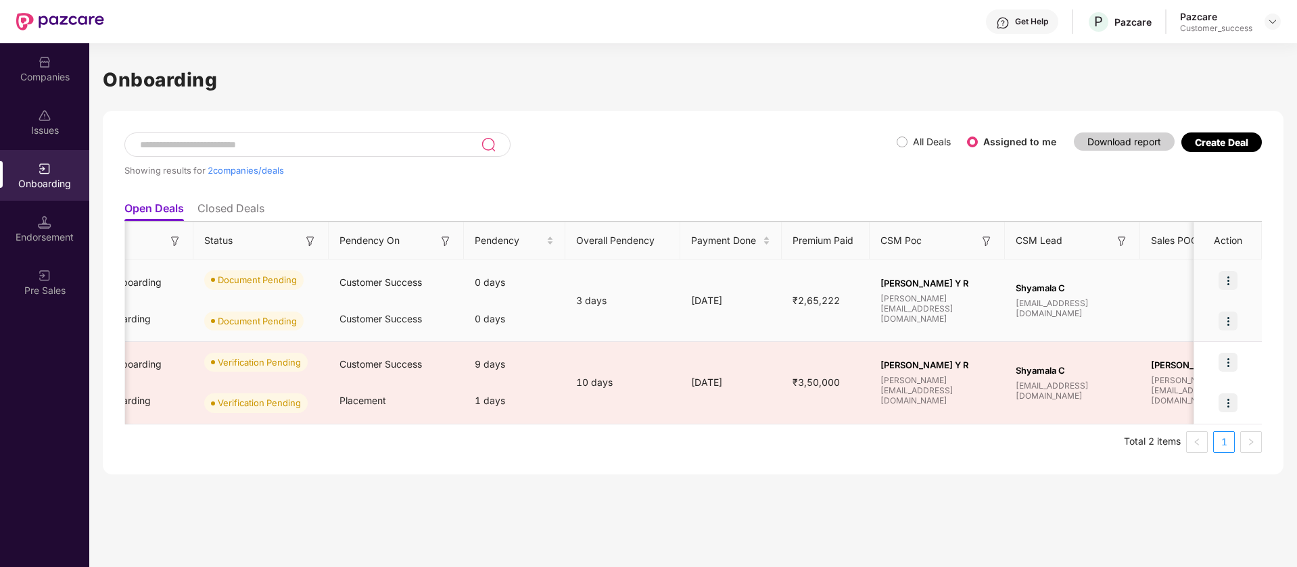
scroll to position [0, 393]
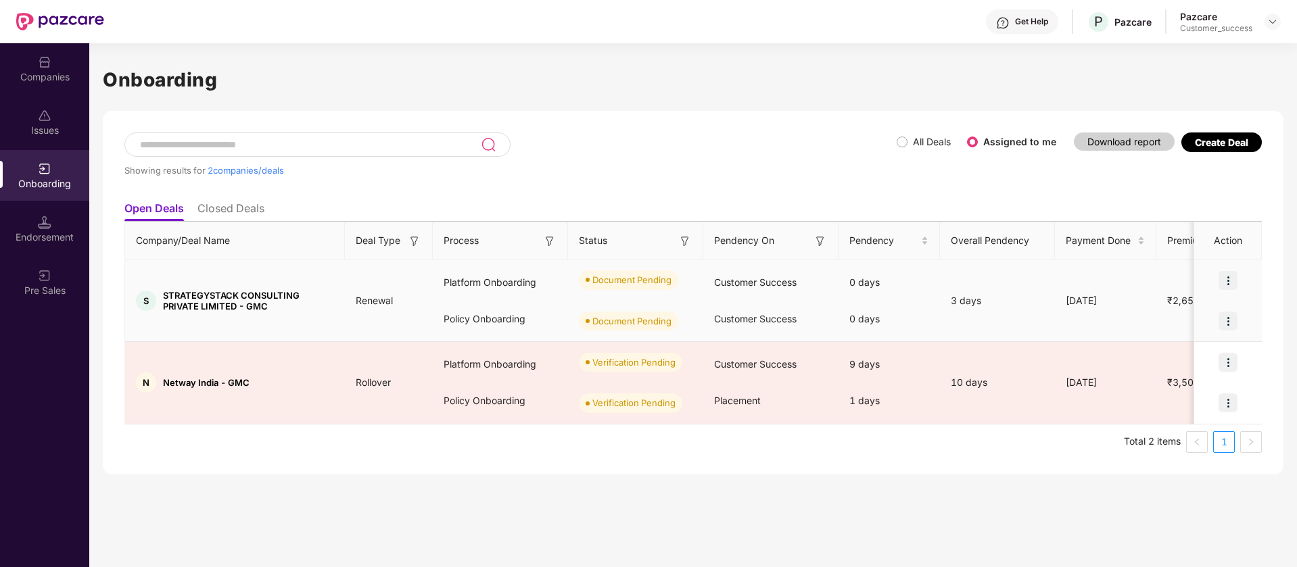
click at [1228, 279] on img at bounding box center [1227, 280] width 19 height 19
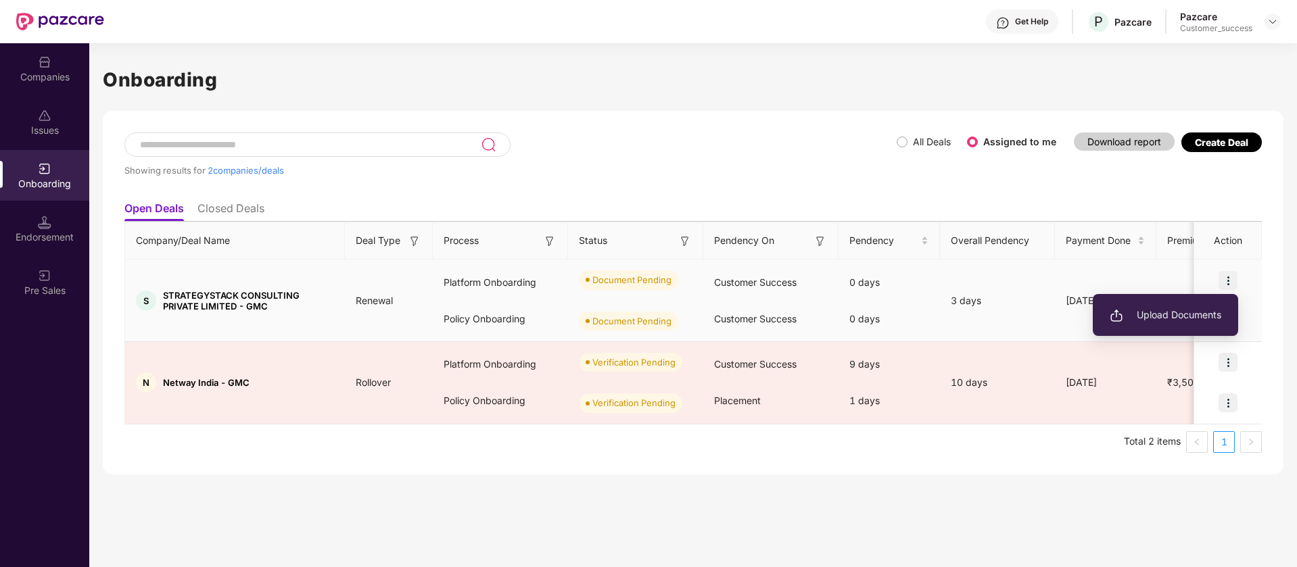
click at [1214, 312] on span "Upload Documents" at bounding box center [1165, 315] width 112 height 15
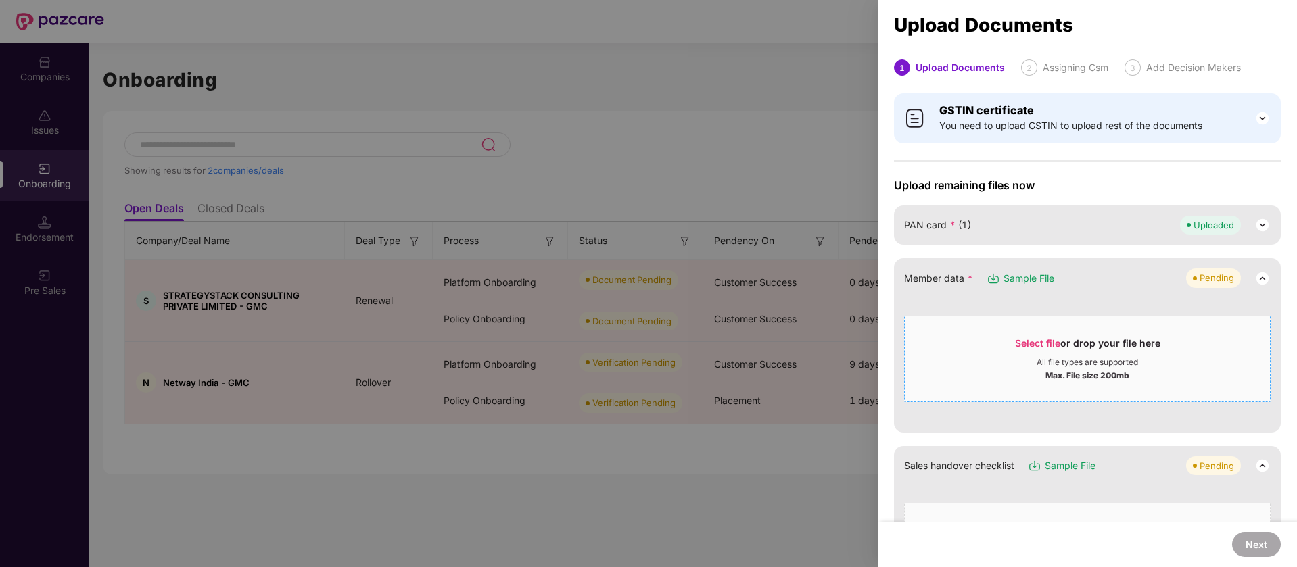
click at [1006, 332] on span "Select file or drop your file here All file types are supported Max. File size …" at bounding box center [1087, 359] width 365 height 65
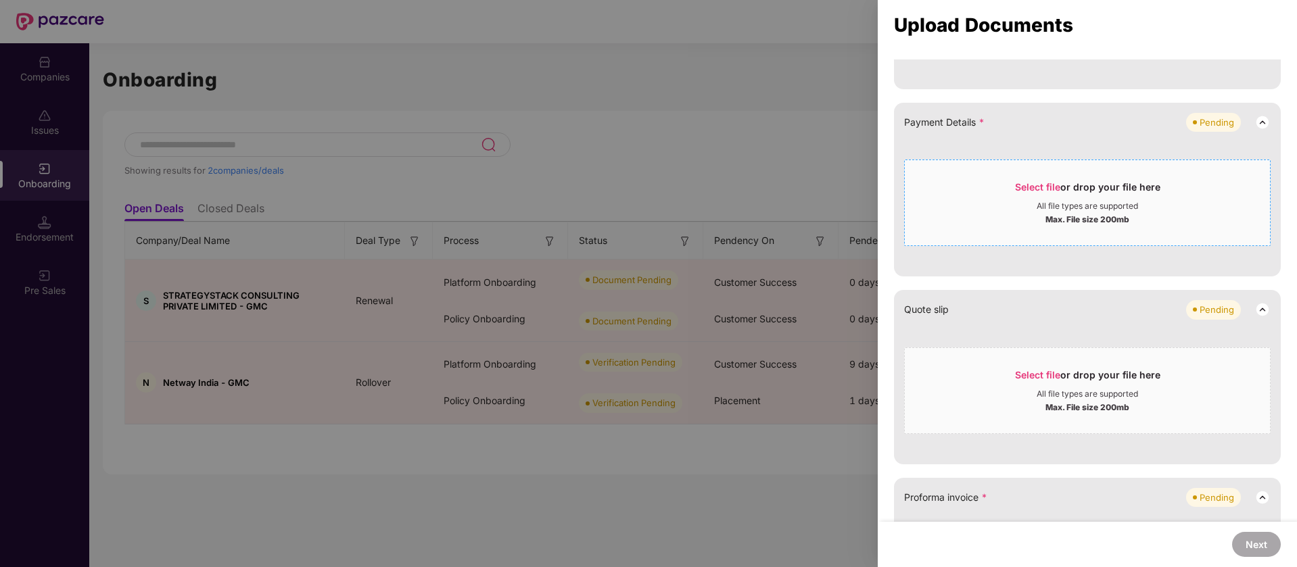
scroll to position [586, 0]
click at [1037, 351] on div "Select file or drop your file here All file types are supported Max. File size …" at bounding box center [1087, 389] width 366 height 87
click at [1143, 391] on div "All file types are supported" at bounding box center [1087, 392] width 365 height 11
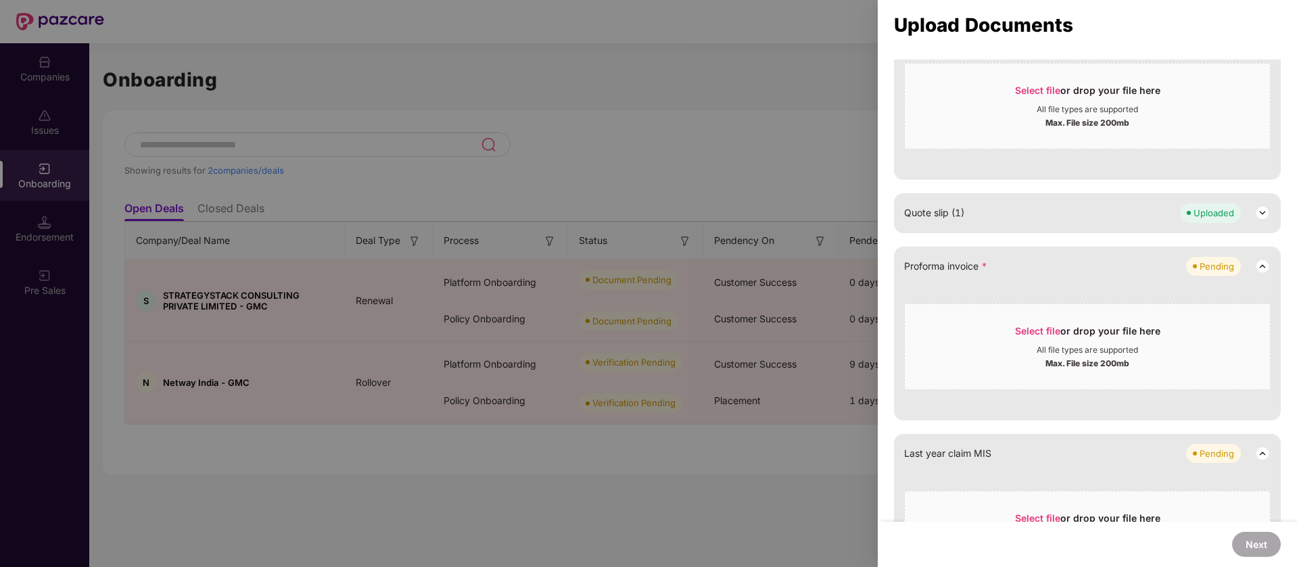
scroll to position [683, 0]
click at [1137, 355] on div "Max. File size 200mb" at bounding box center [1087, 361] width 365 height 14
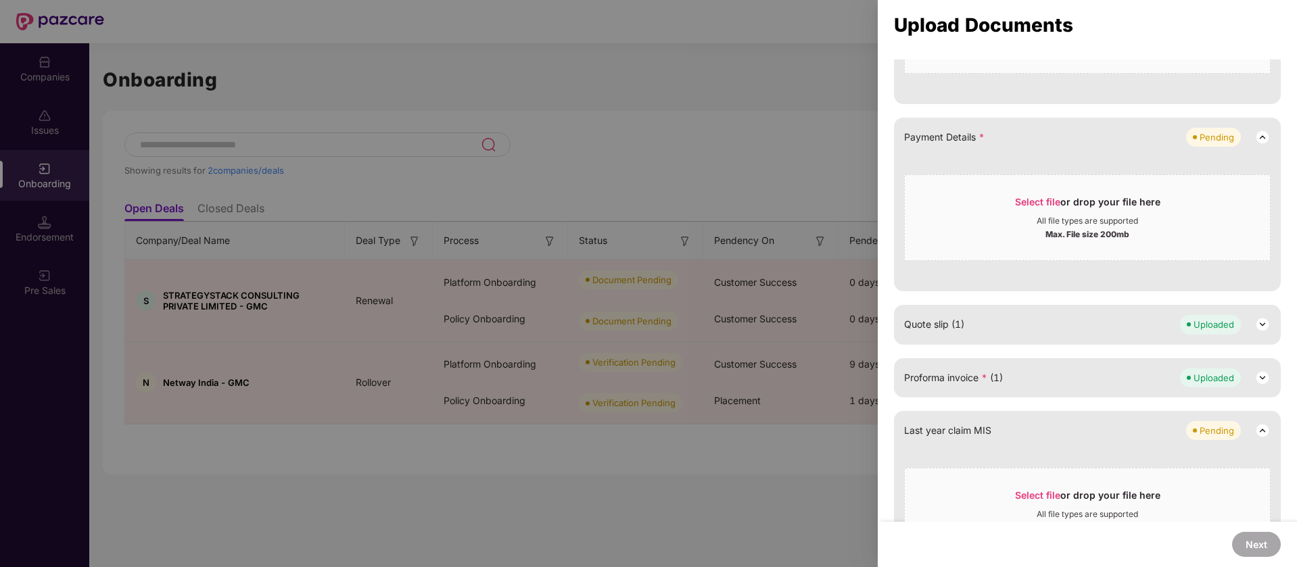
scroll to position [565, 0]
click at [1025, 214] on div "Select file or drop your file here" at bounding box center [1087, 209] width 145 height 20
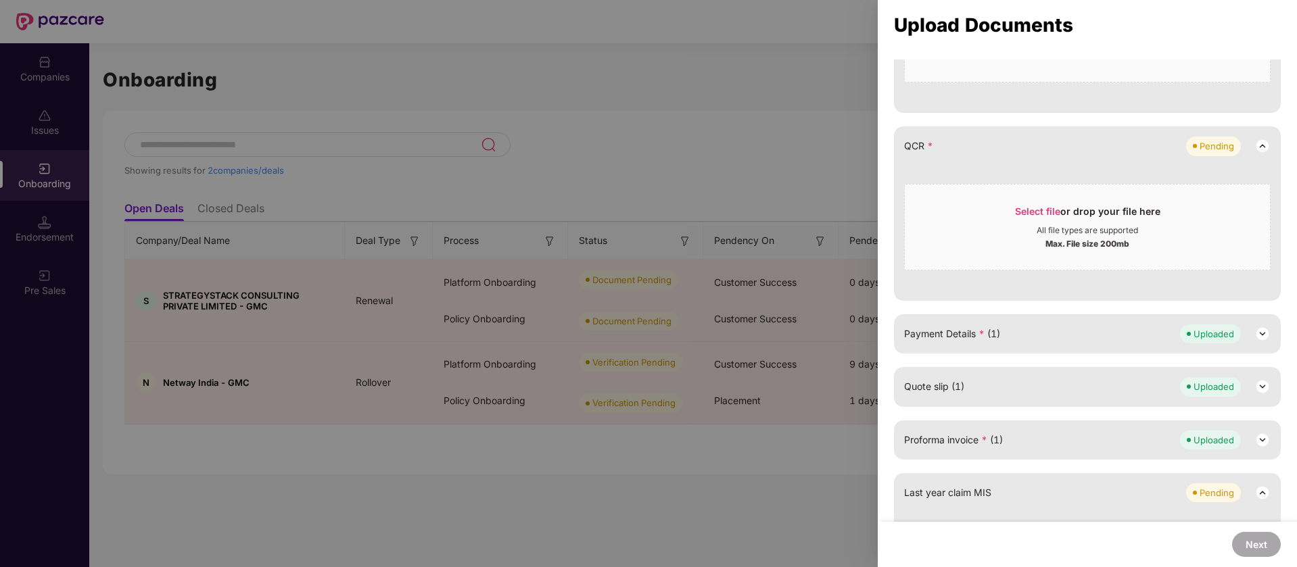
scroll to position [369, 0]
click at [1019, 230] on div "All file types are supported" at bounding box center [1087, 234] width 365 height 11
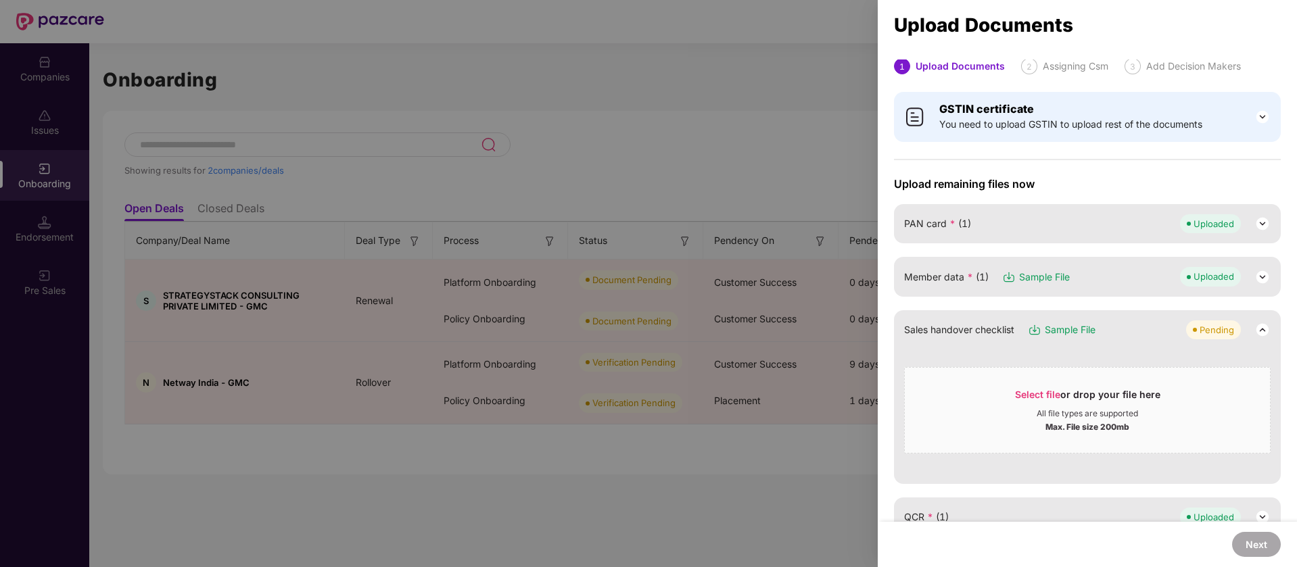
scroll to position [2, 0]
click at [1041, 327] on img at bounding box center [1035, 330] width 14 height 14
click at [1032, 373] on div "Select file or drop your file here All file types are supported Max. File size …" at bounding box center [1087, 409] width 366 height 87
click at [966, 382] on span "Select file or drop your file here All file types are supported Max. File size …" at bounding box center [1087, 409] width 365 height 65
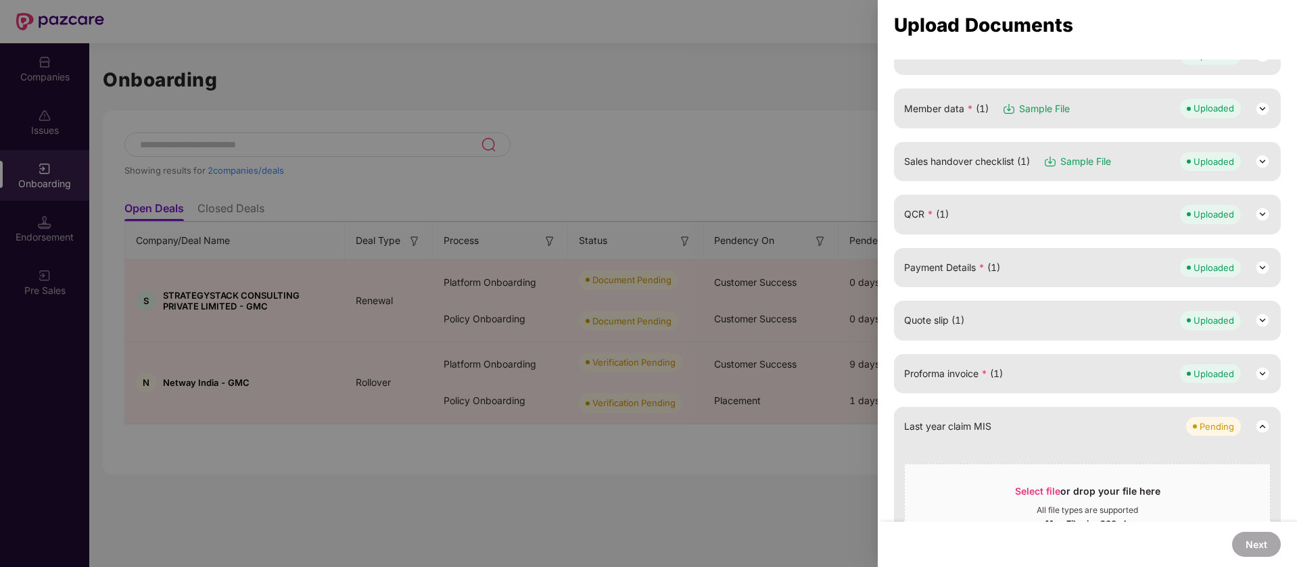
scroll to position [226, 0]
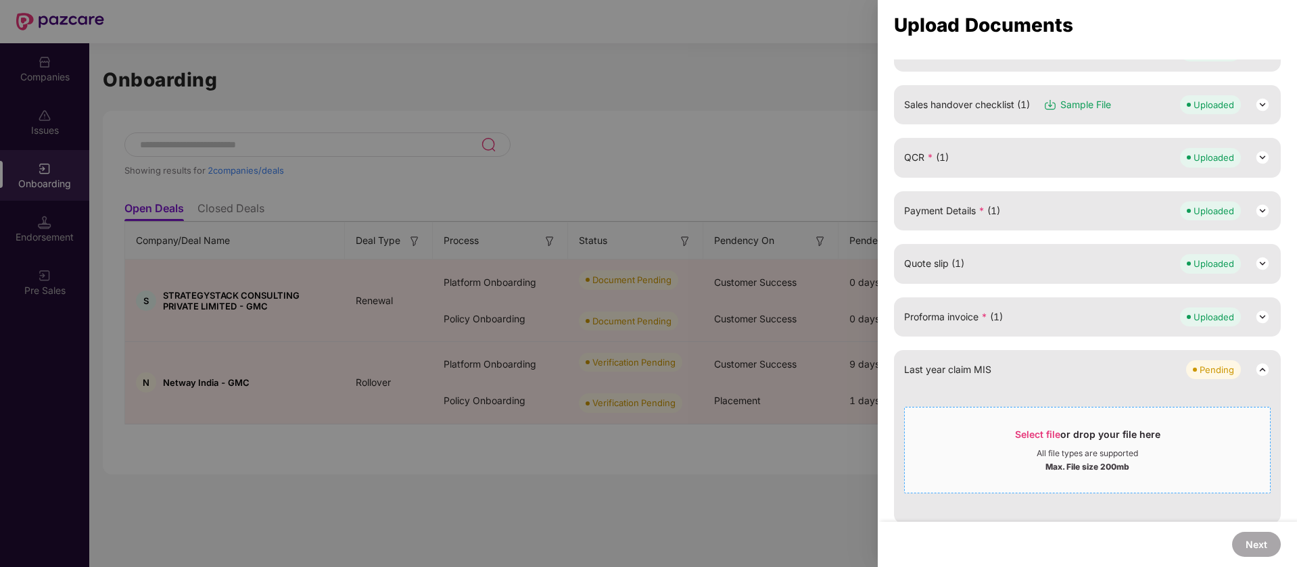
drag, startPoint x: 999, startPoint y: 422, endPoint x: 1055, endPoint y: 462, distance: 68.9
click at [1055, 462] on div "Max. File size 200mb" at bounding box center [1087, 466] width 84 height 14
click at [1101, 439] on div "Select file or drop your file here" at bounding box center [1087, 438] width 145 height 20
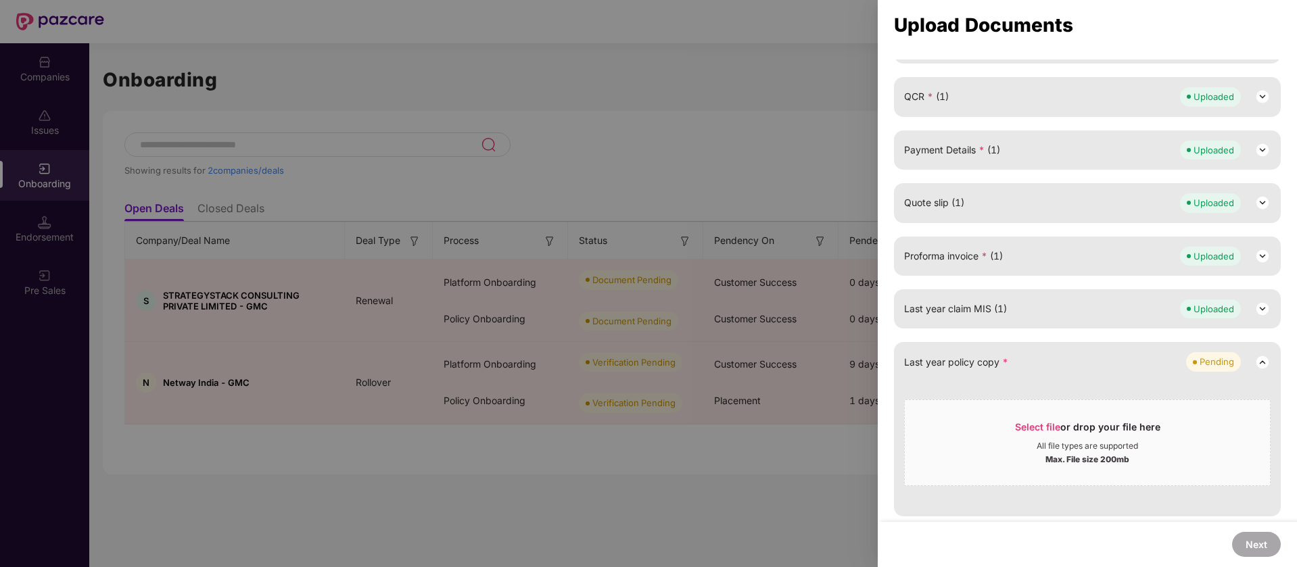
scroll to position [290, 0]
click at [1051, 423] on span "Select file" at bounding box center [1037, 424] width 45 height 11
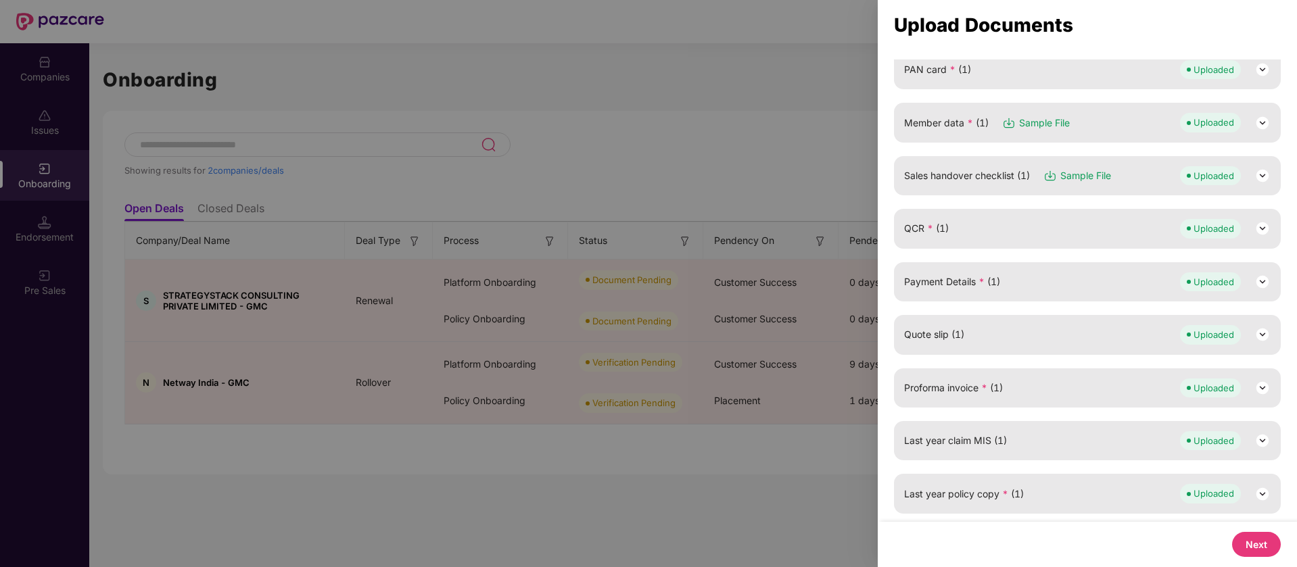
click at [1243, 550] on button "Next" at bounding box center [1256, 544] width 49 height 25
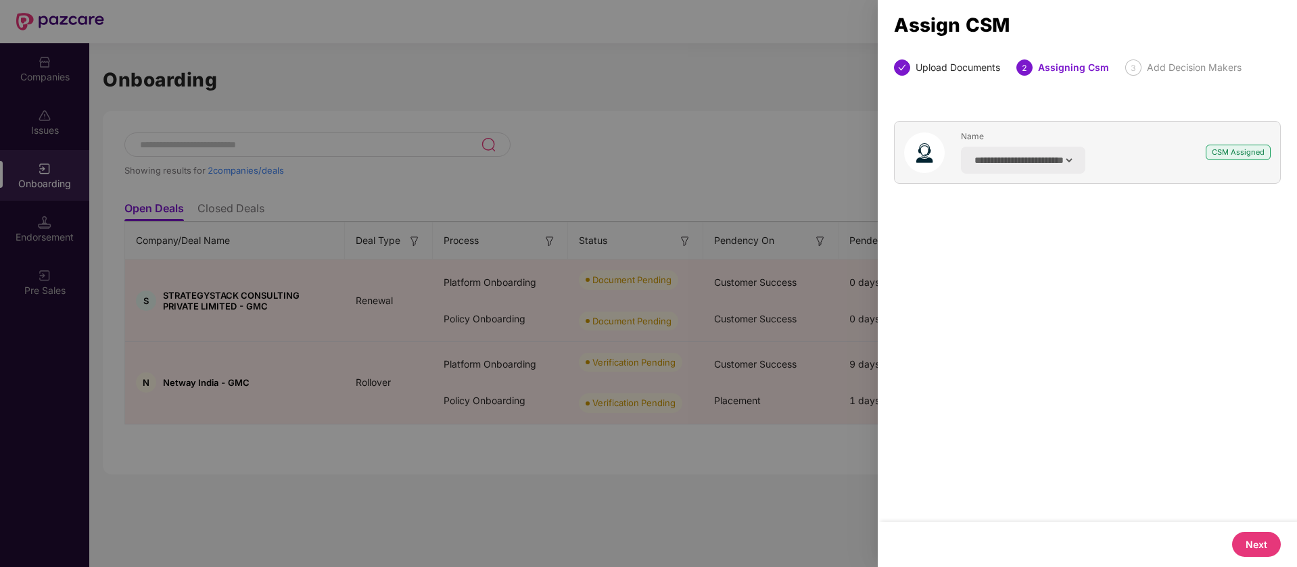
click at [1260, 538] on button "Next" at bounding box center [1256, 544] width 49 height 25
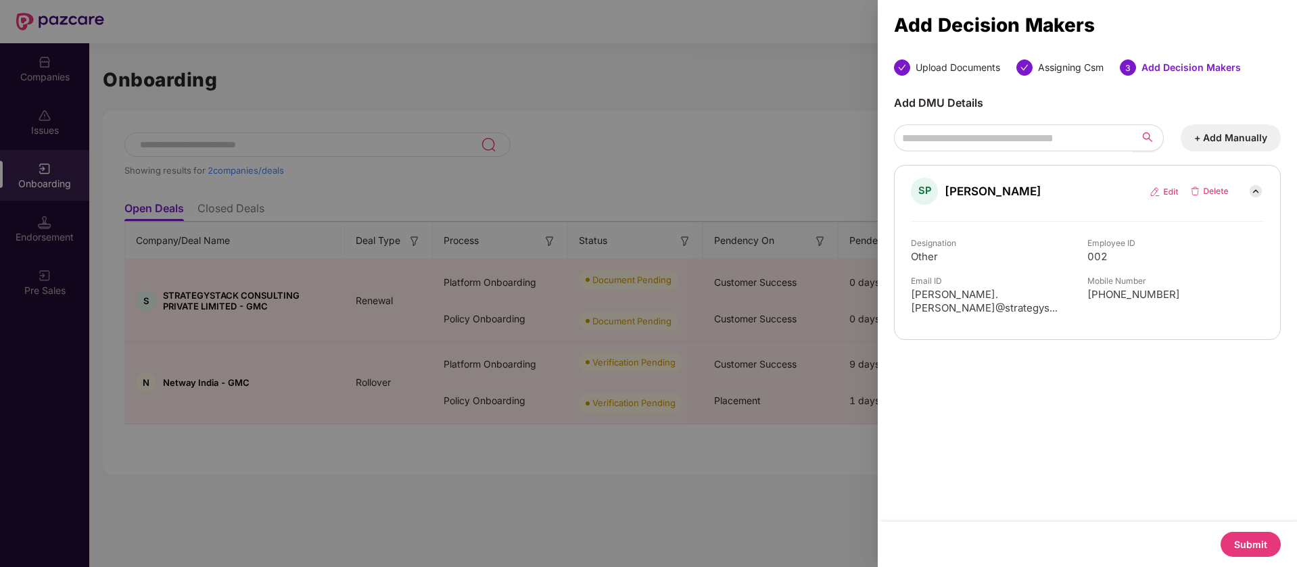
click at [1259, 542] on button "Submit" at bounding box center [1250, 544] width 60 height 25
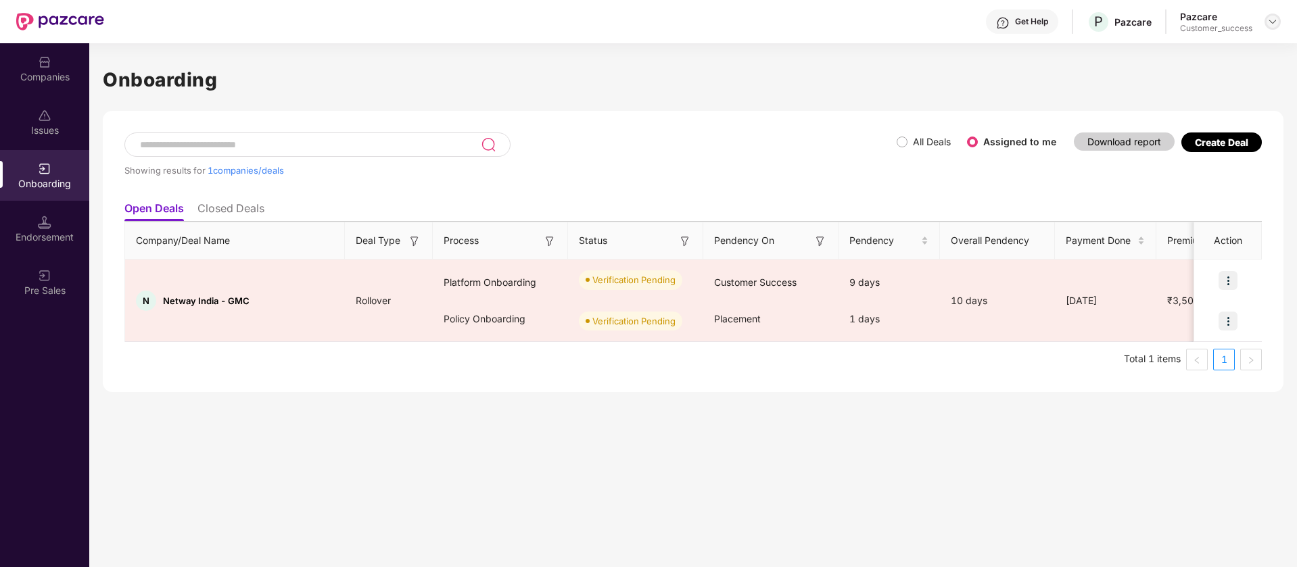
click at [1274, 20] on img at bounding box center [1272, 21] width 11 height 11
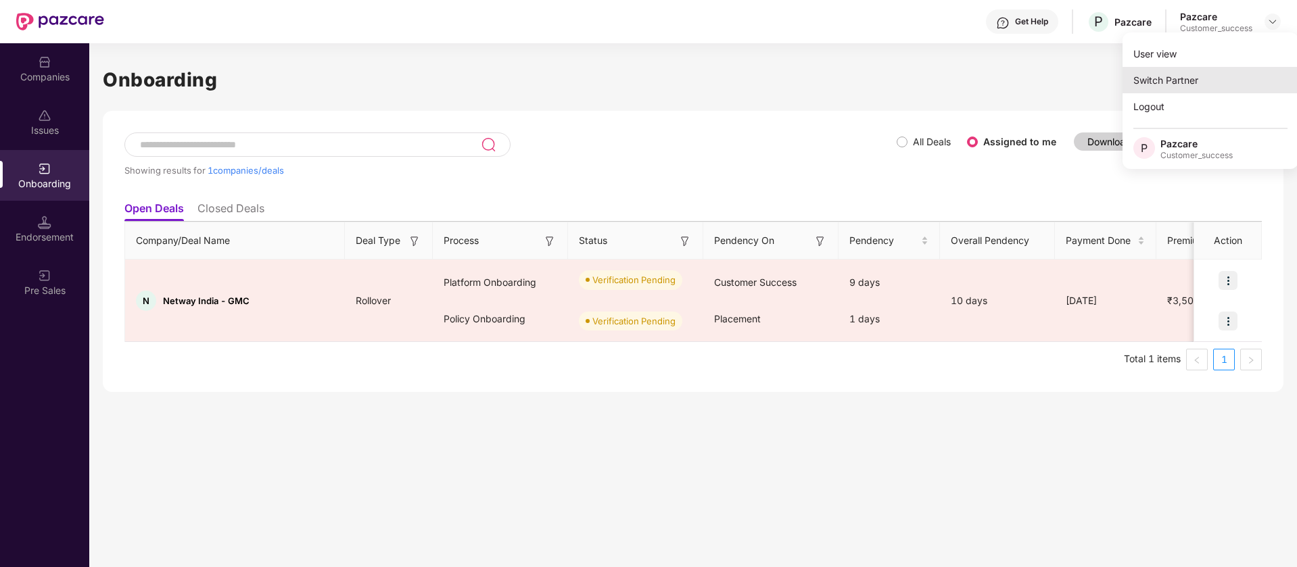
click at [1194, 78] on div "Switch Partner" at bounding box center [1210, 80] width 176 height 26
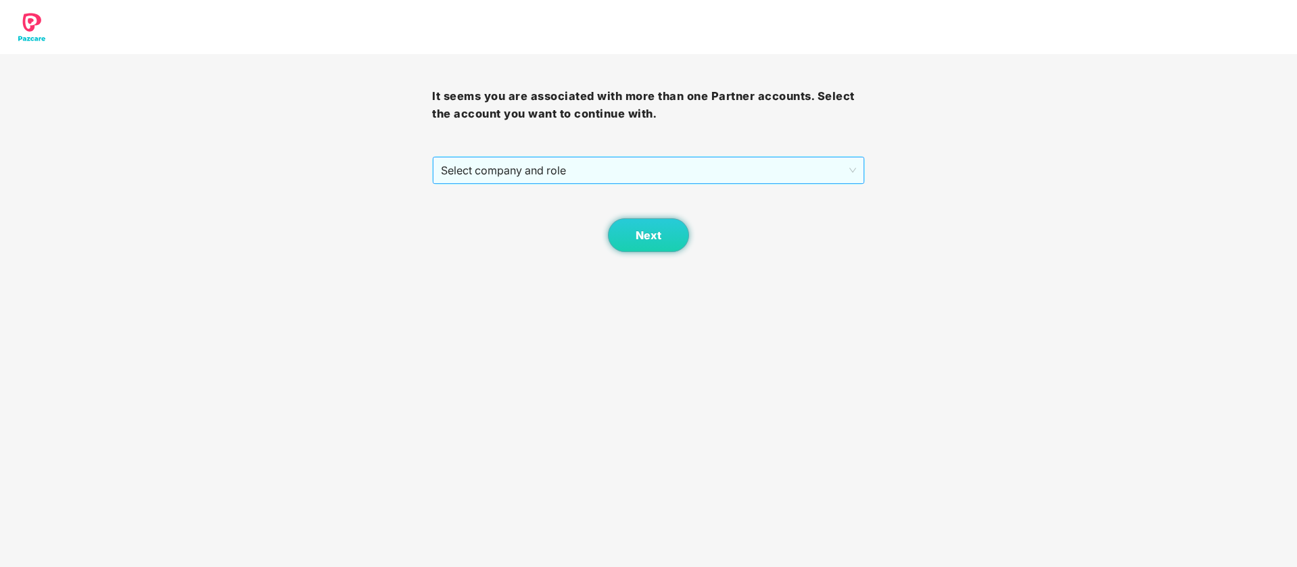
click at [674, 170] on span "Select company and role" at bounding box center [648, 171] width 414 height 26
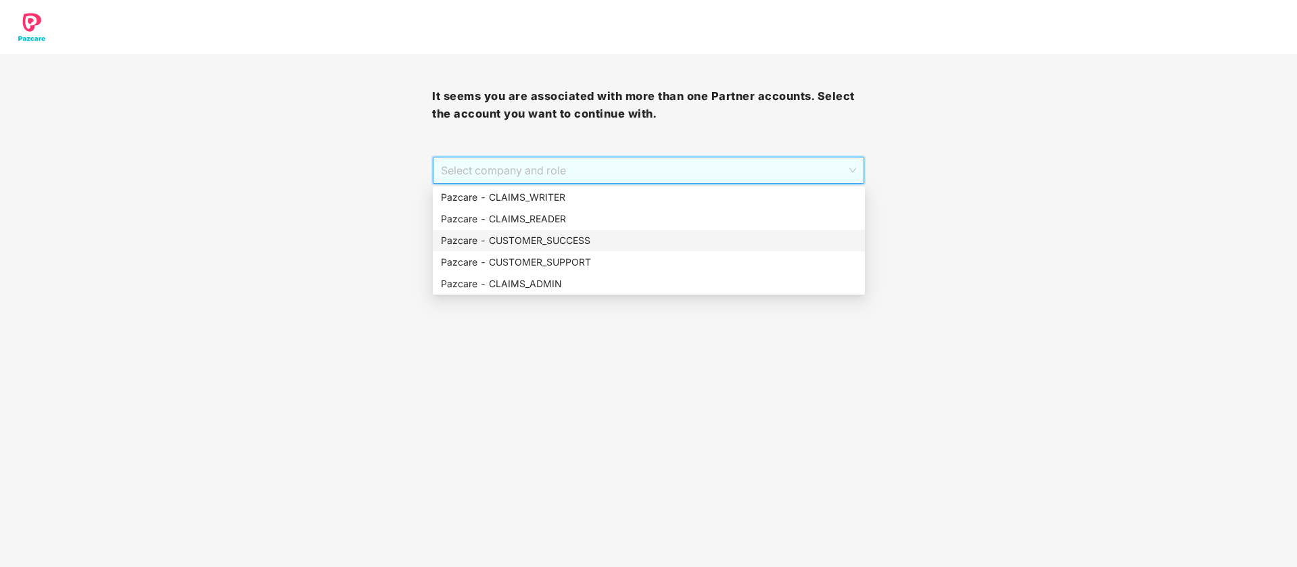
click at [583, 243] on div "Pazcare - CUSTOMER_SUCCESS" at bounding box center [649, 240] width 416 height 15
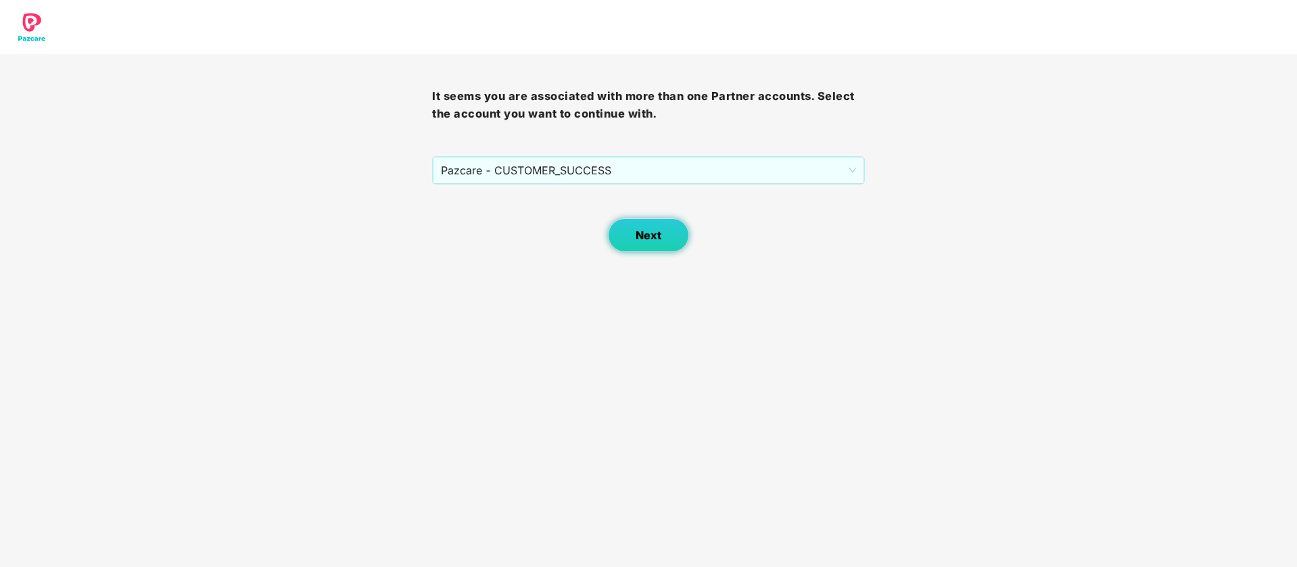
click at [652, 243] on button "Next" at bounding box center [648, 235] width 81 height 34
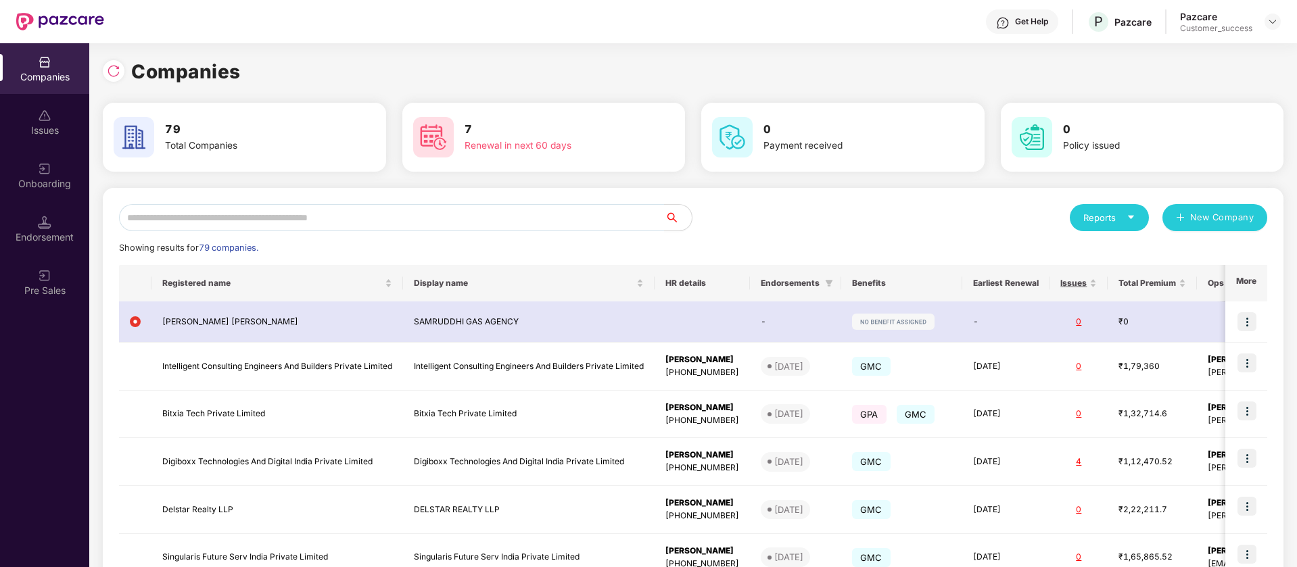
click at [95, 62] on div "Companies 79 Total Companies 7 Renewal in next 60 days 0 Payment received 0 Pol…" at bounding box center [693, 305] width 1208 height 524
click at [113, 66] on img at bounding box center [114, 71] width 14 height 14
click at [292, 204] on input "text" at bounding box center [392, 217] width 546 height 27
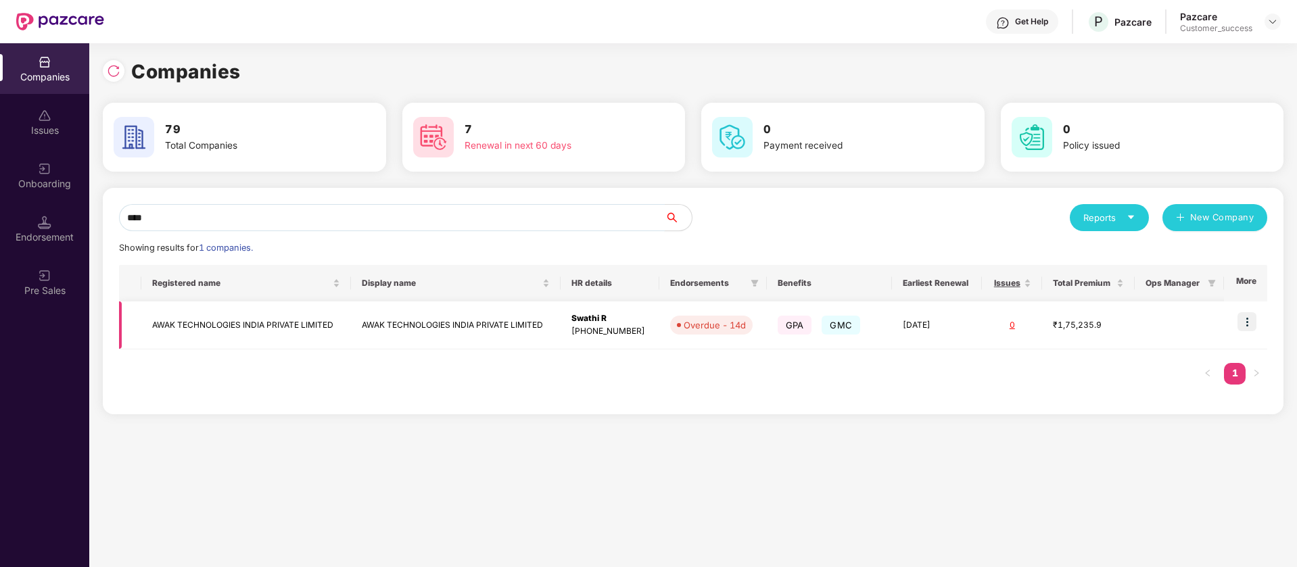
type input "****"
click at [1249, 320] on img at bounding box center [1246, 321] width 19 height 19
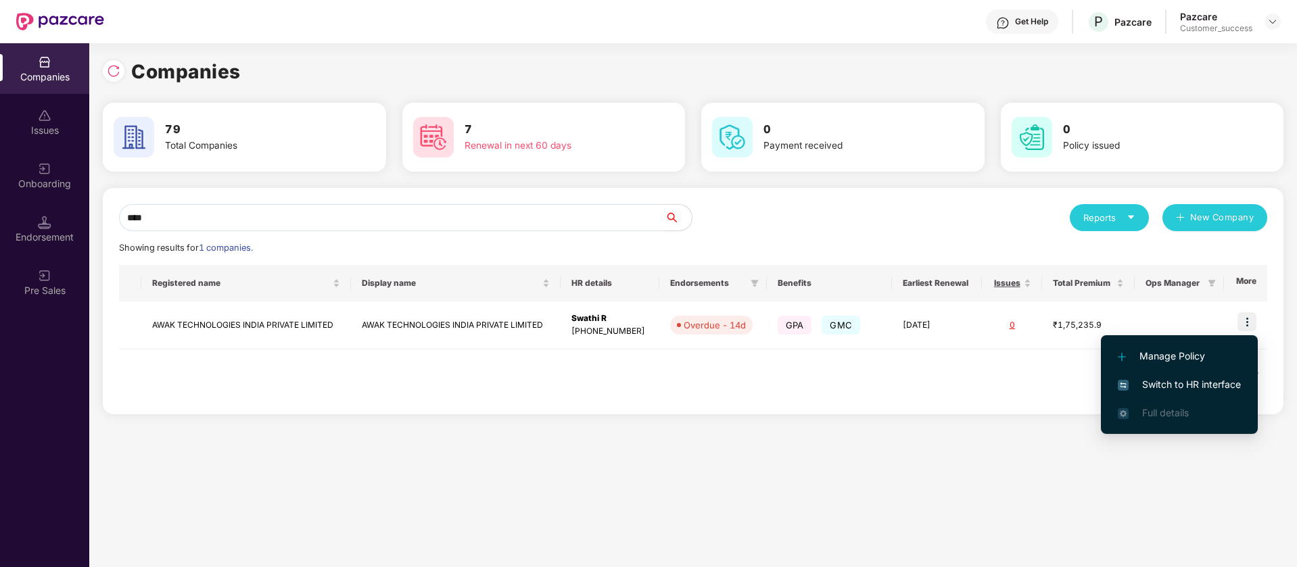
click at [1199, 383] on span "Switch to HR interface" at bounding box center [1179, 384] width 123 height 15
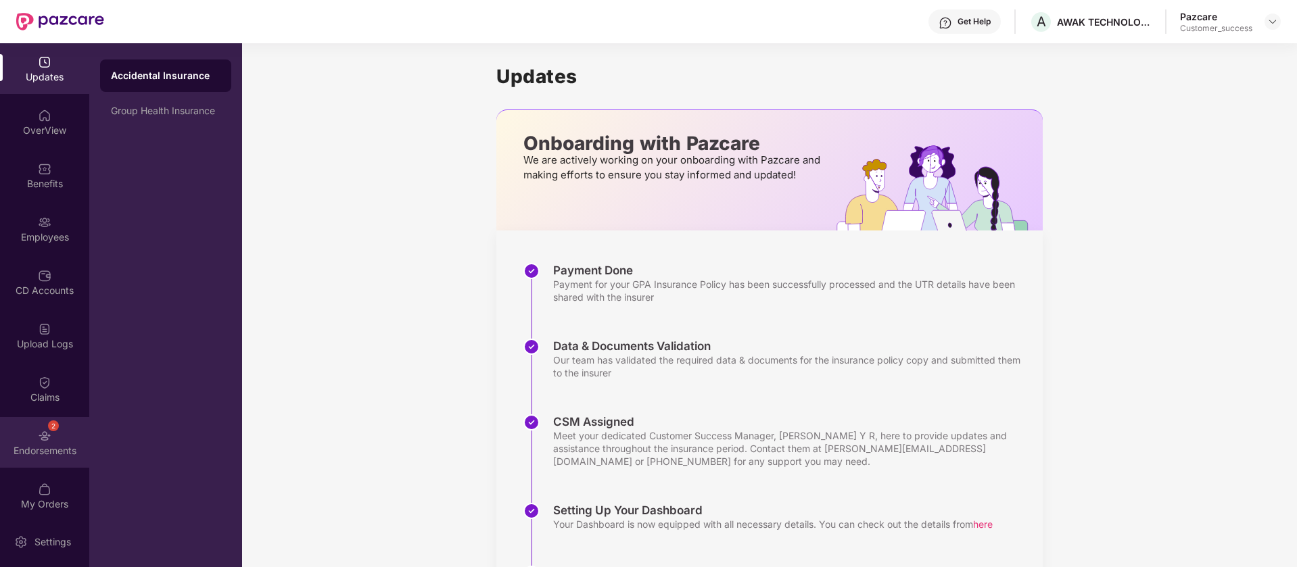
click at [51, 462] on div "2 Endorsements" at bounding box center [44, 442] width 89 height 51
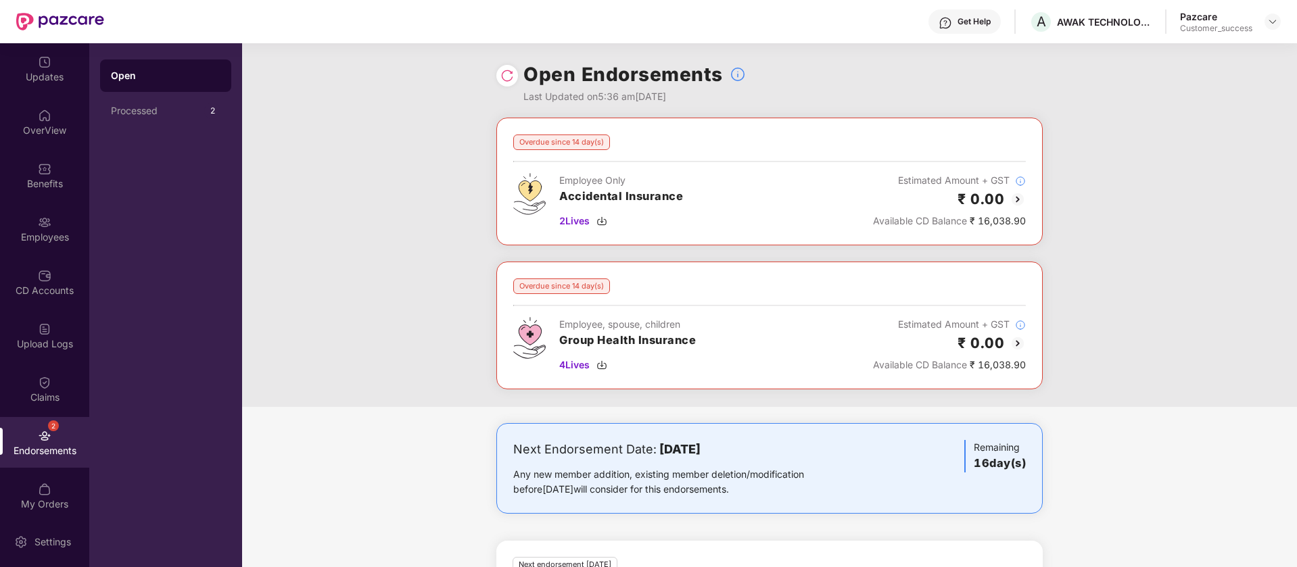
click at [1018, 196] on img at bounding box center [1017, 199] width 16 height 16
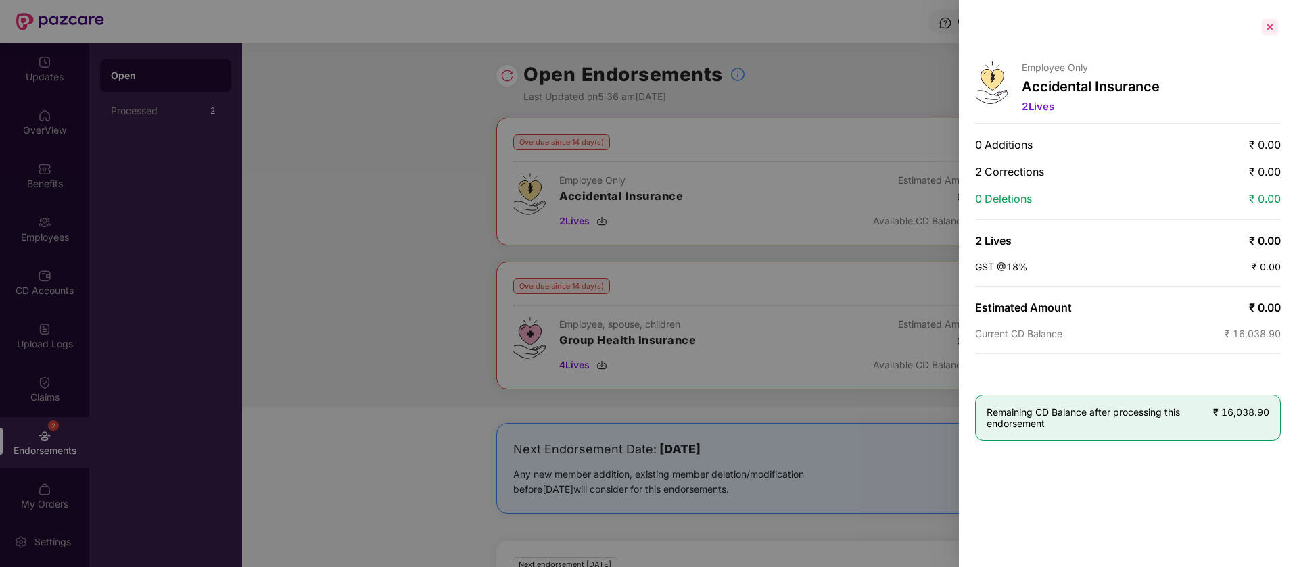
click at [1270, 22] on div at bounding box center [1270, 27] width 22 height 22
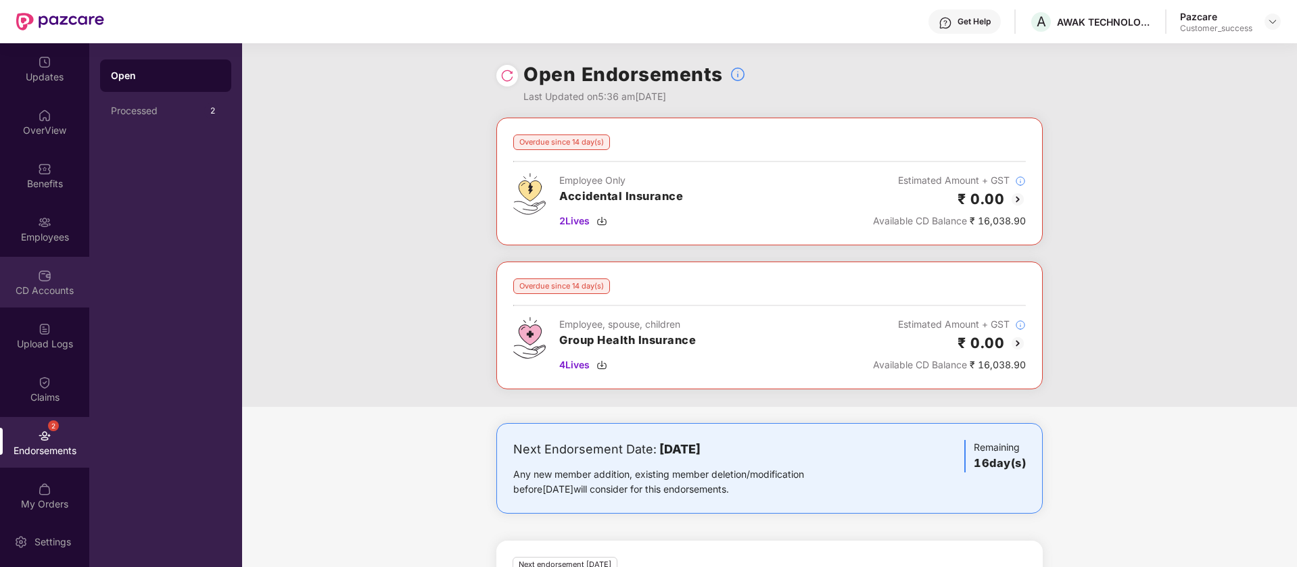
click at [48, 272] on img at bounding box center [45, 276] width 14 height 14
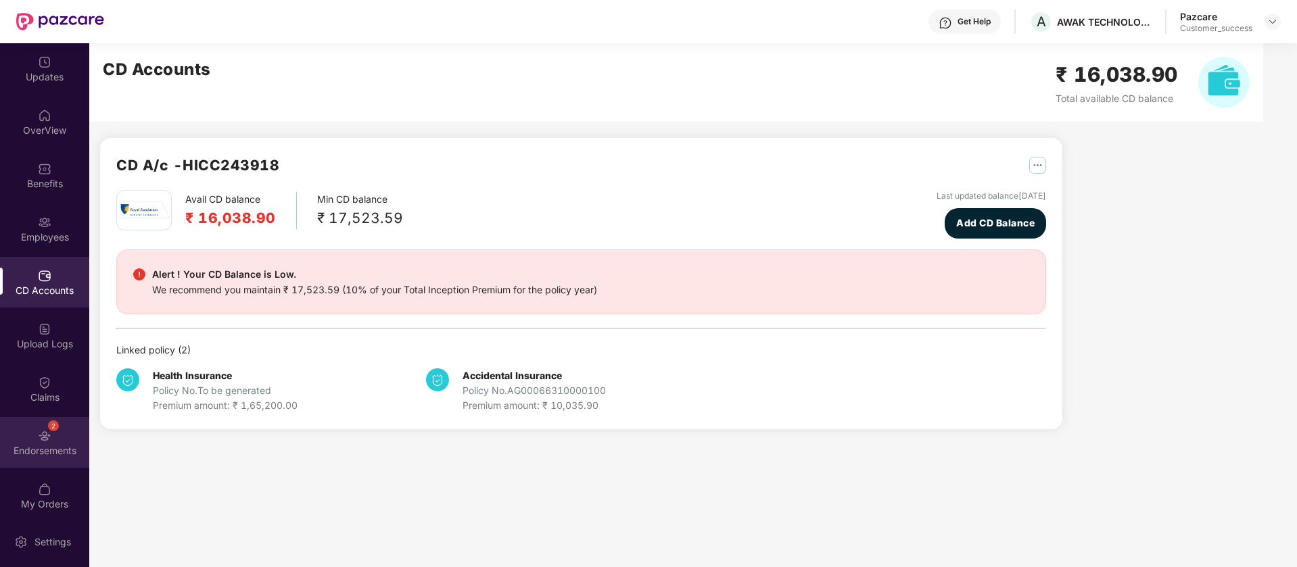
click at [57, 452] on div "Endorsements" at bounding box center [44, 451] width 89 height 14
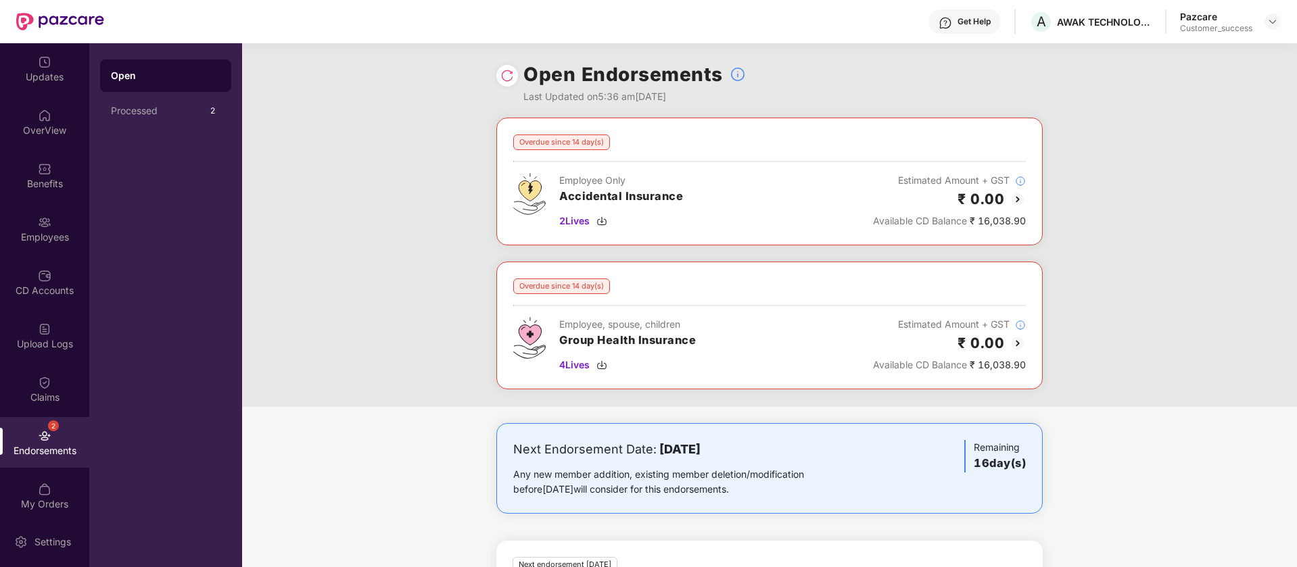
click at [1016, 193] on img at bounding box center [1017, 199] width 16 height 16
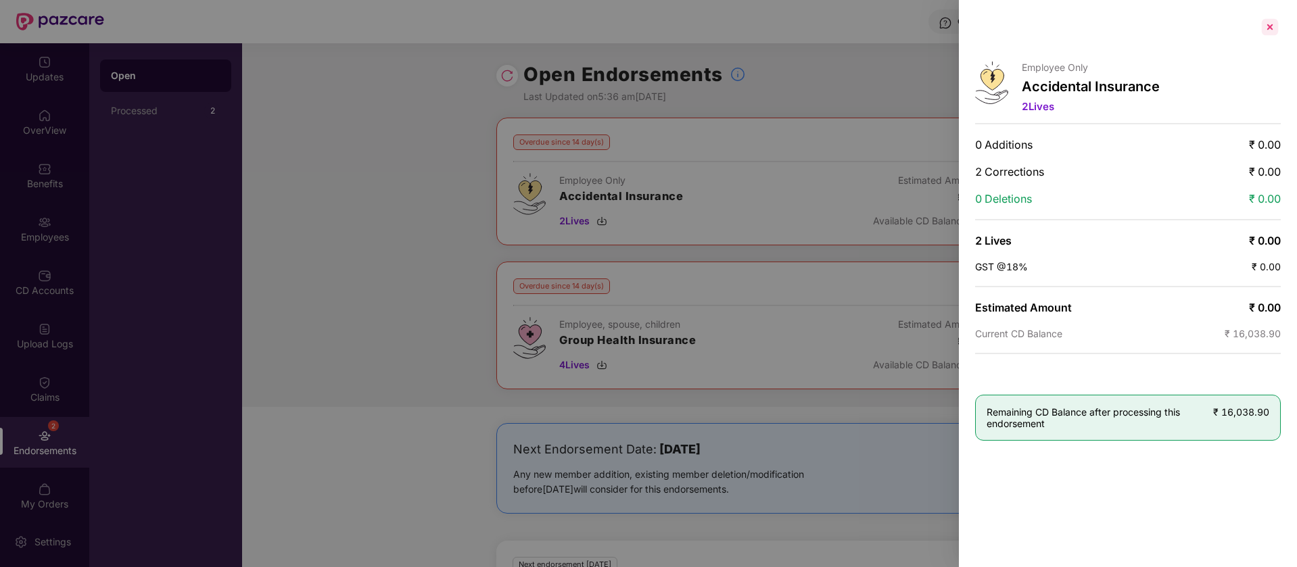
click at [1268, 30] on div at bounding box center [1270, 27] width 22 height 22
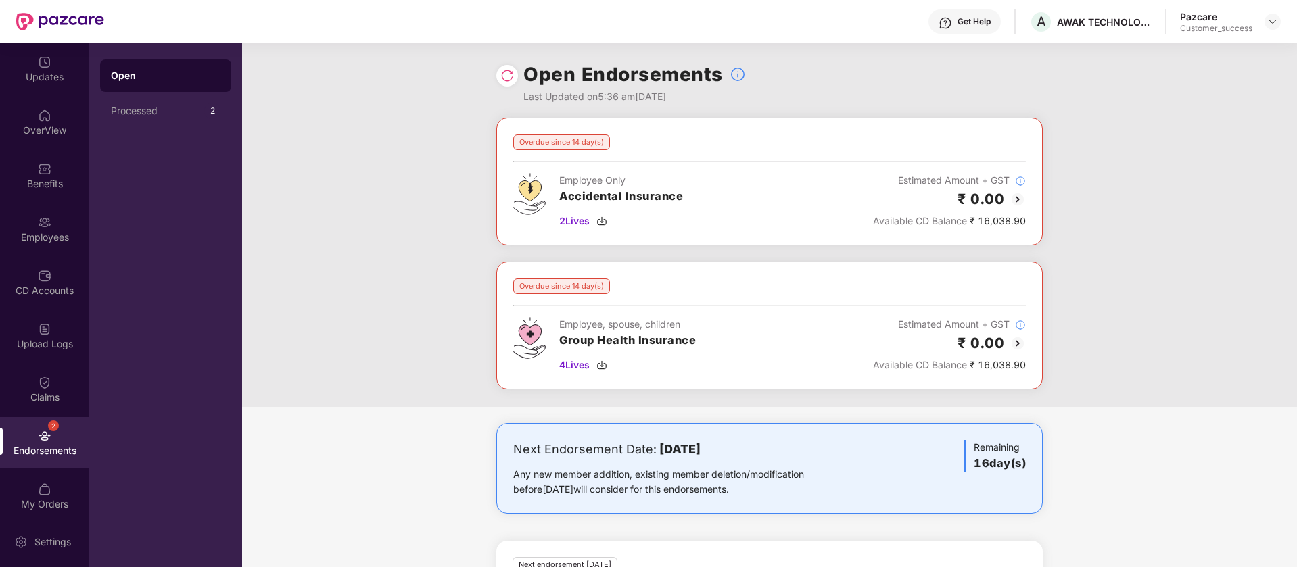
click at [1015, 341] on img at bounding box center [1017, 343] width 16 height 16
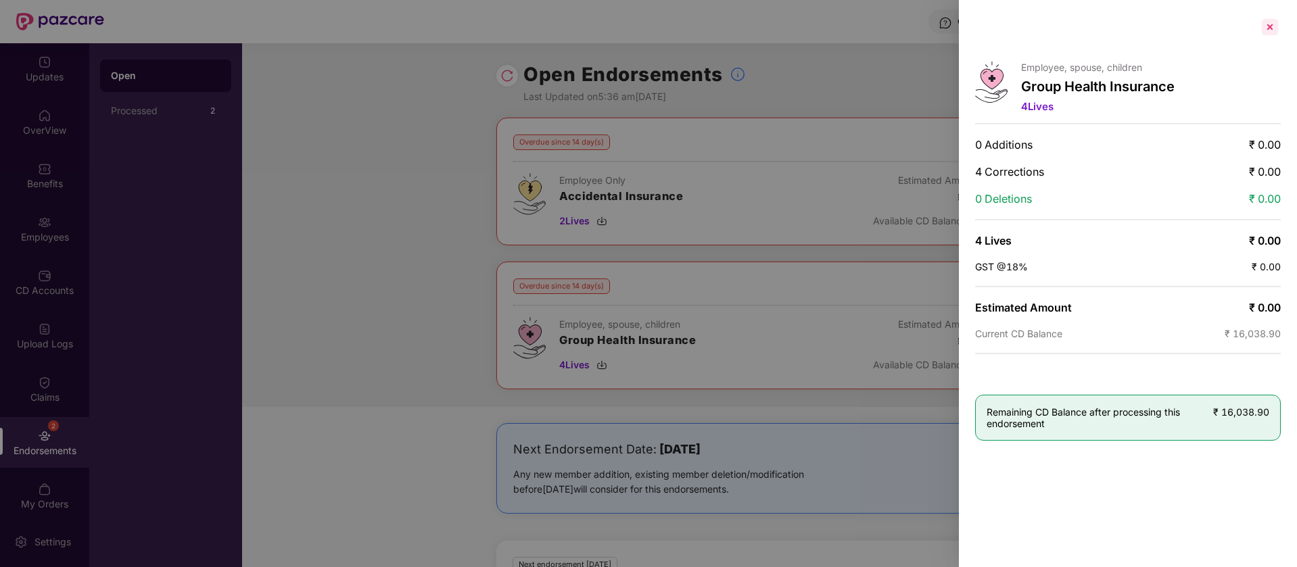
click at [1272, 32] on div at bounding box center [1270, 27] width 22 height 22
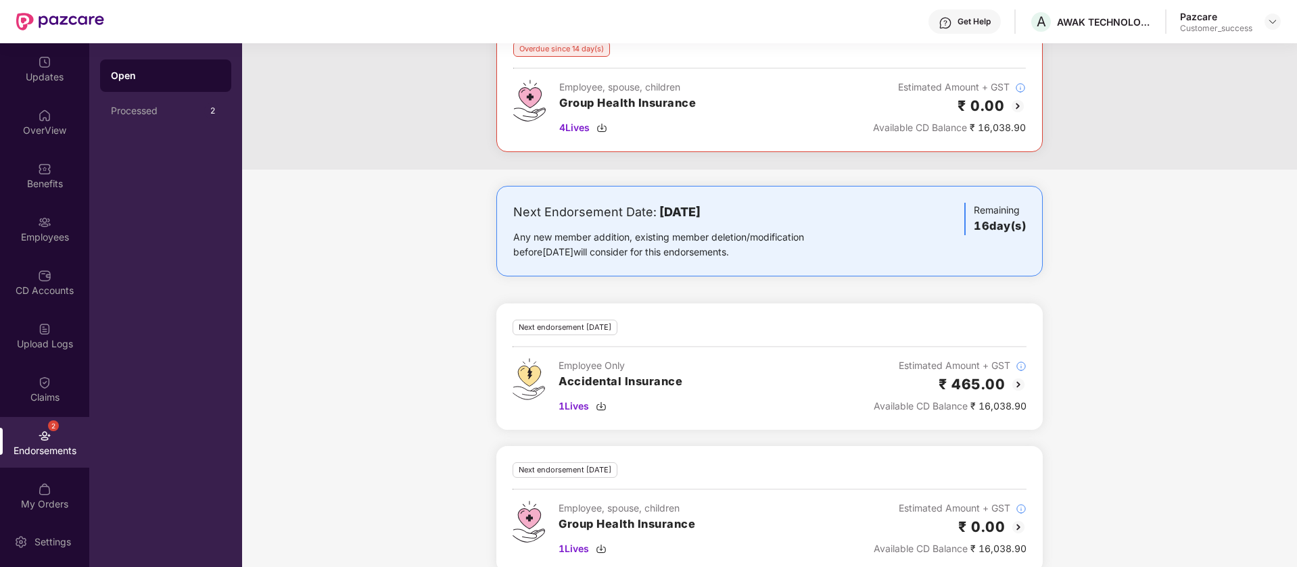
scroll to position [259, 0]
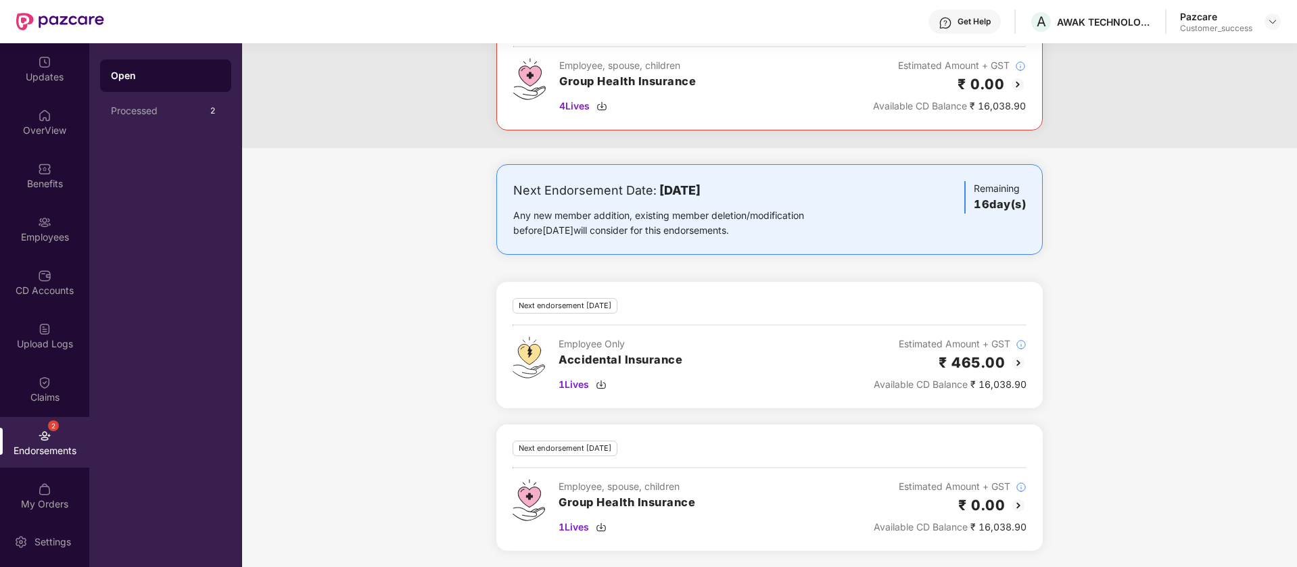
click at [1013, 364] on img at bounding box center [1018, 363] width 16 height 16
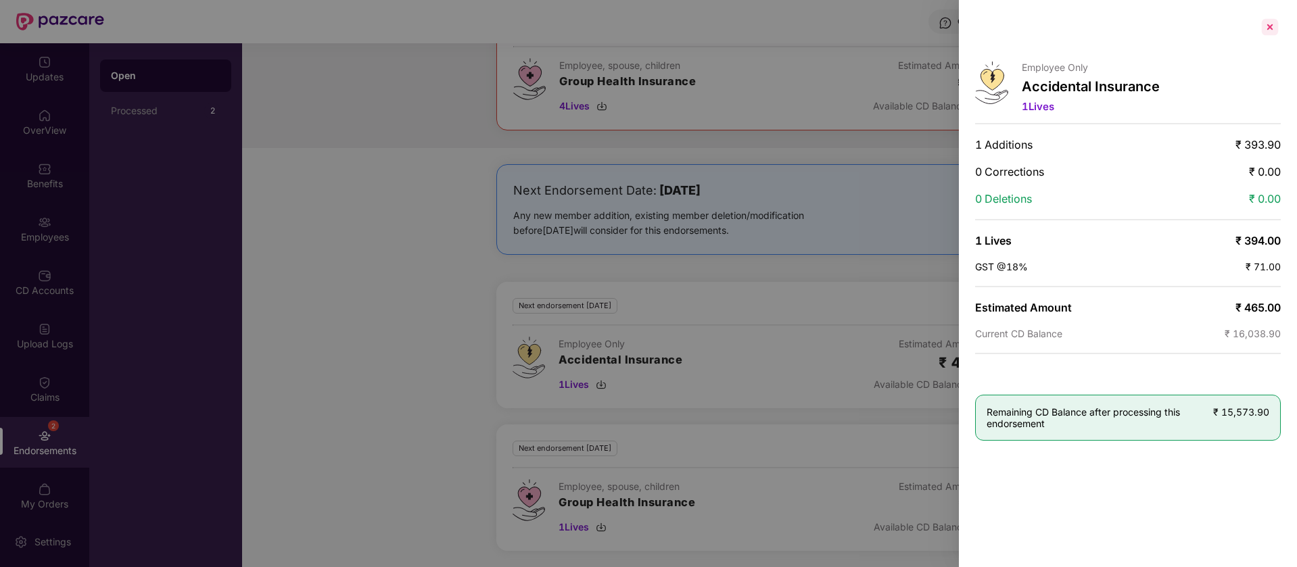
click at [1271, 27] on div at bounding box center [1270, 27] width 22 height 22
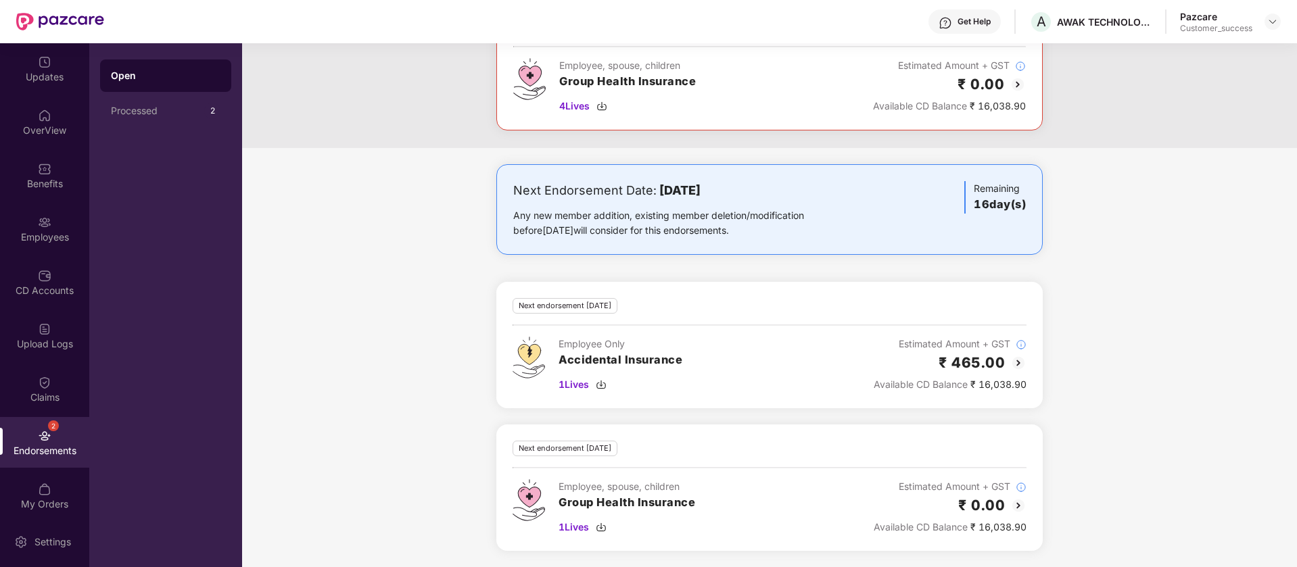
scroll to position [0, 0]
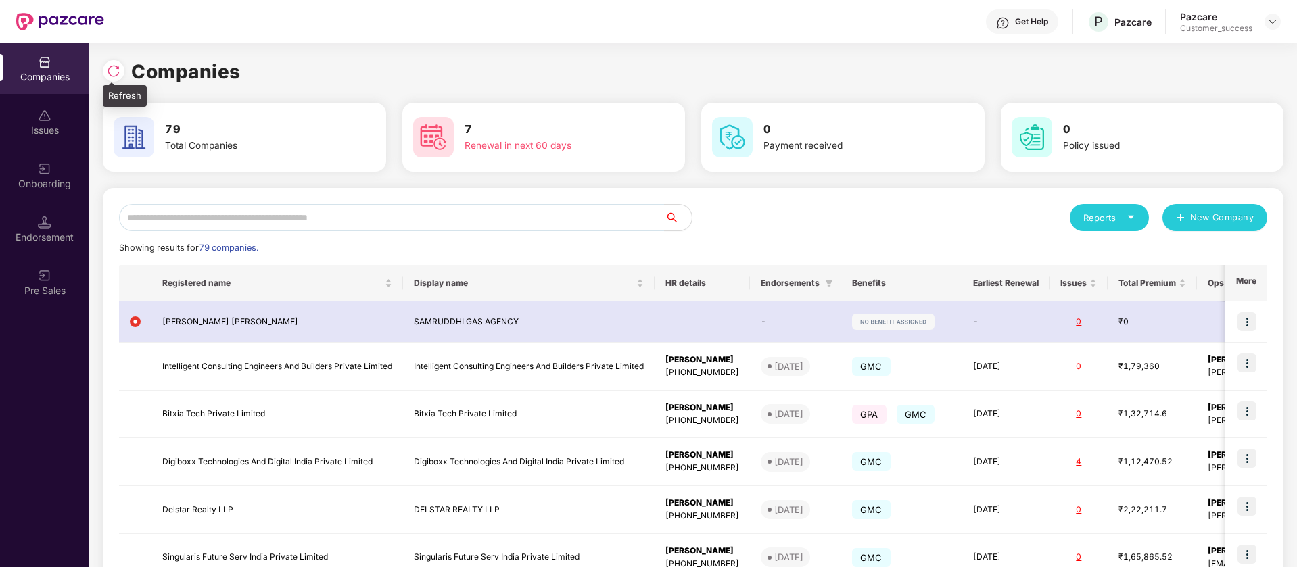
click at [114, 78] on div at bounding box center [114, 71] width 22 height 22
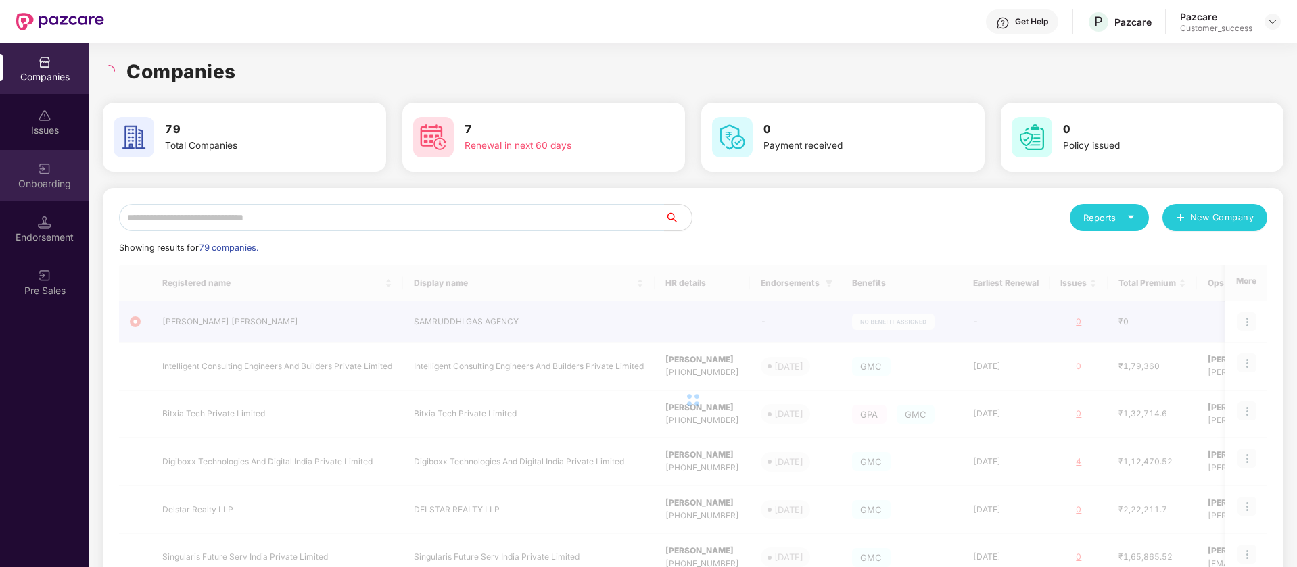
click at [49, 176] on div "Onboarding" at bounding box center [44, 175] width 89 height 51
